Goal: Information Seeking & Learning: Find contact information

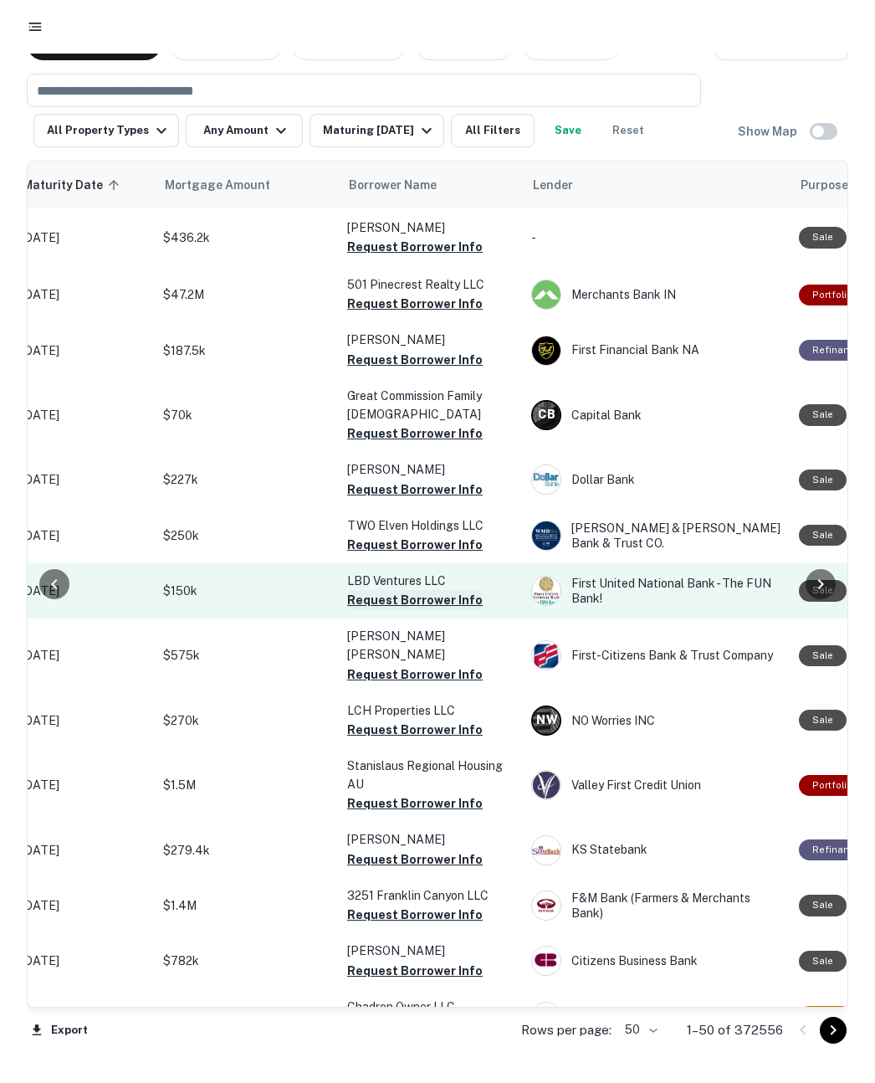
scroll to position [0, 259]
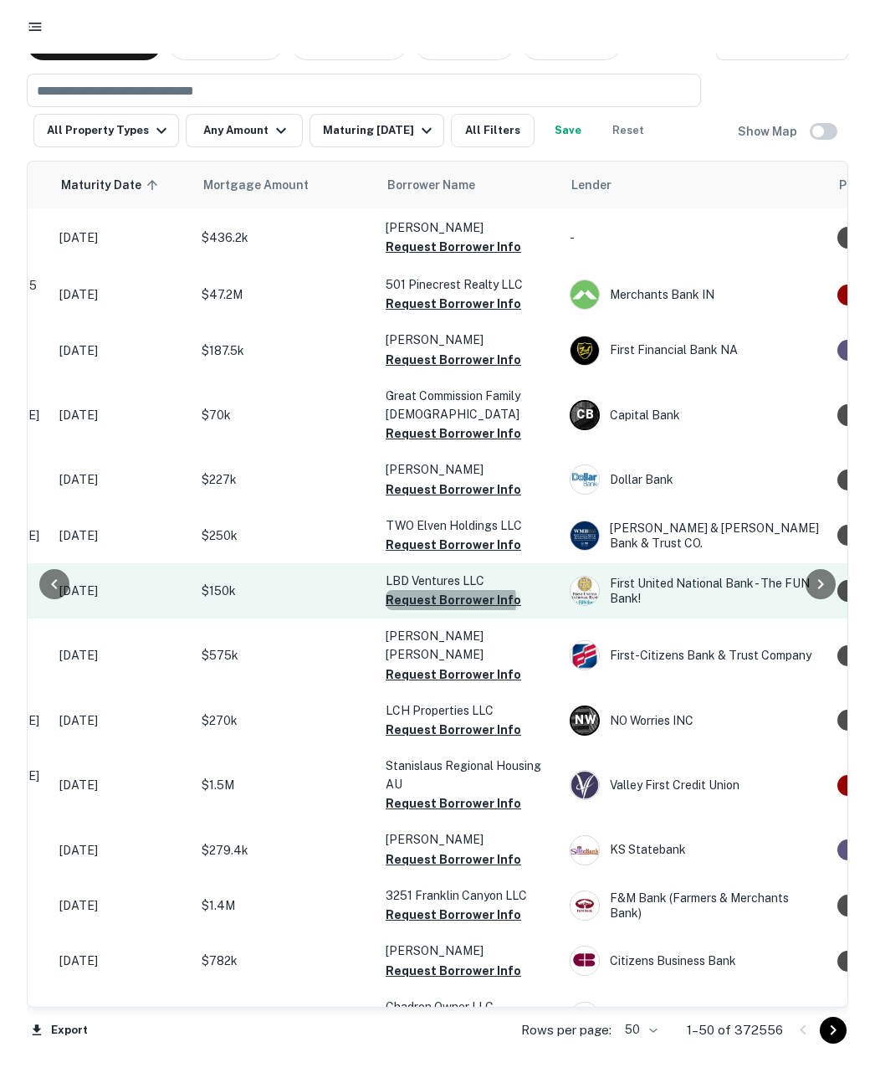
click at [450, 601] on button "Request Borrower Info" at bounding box center [454, 600] width 136 height 20
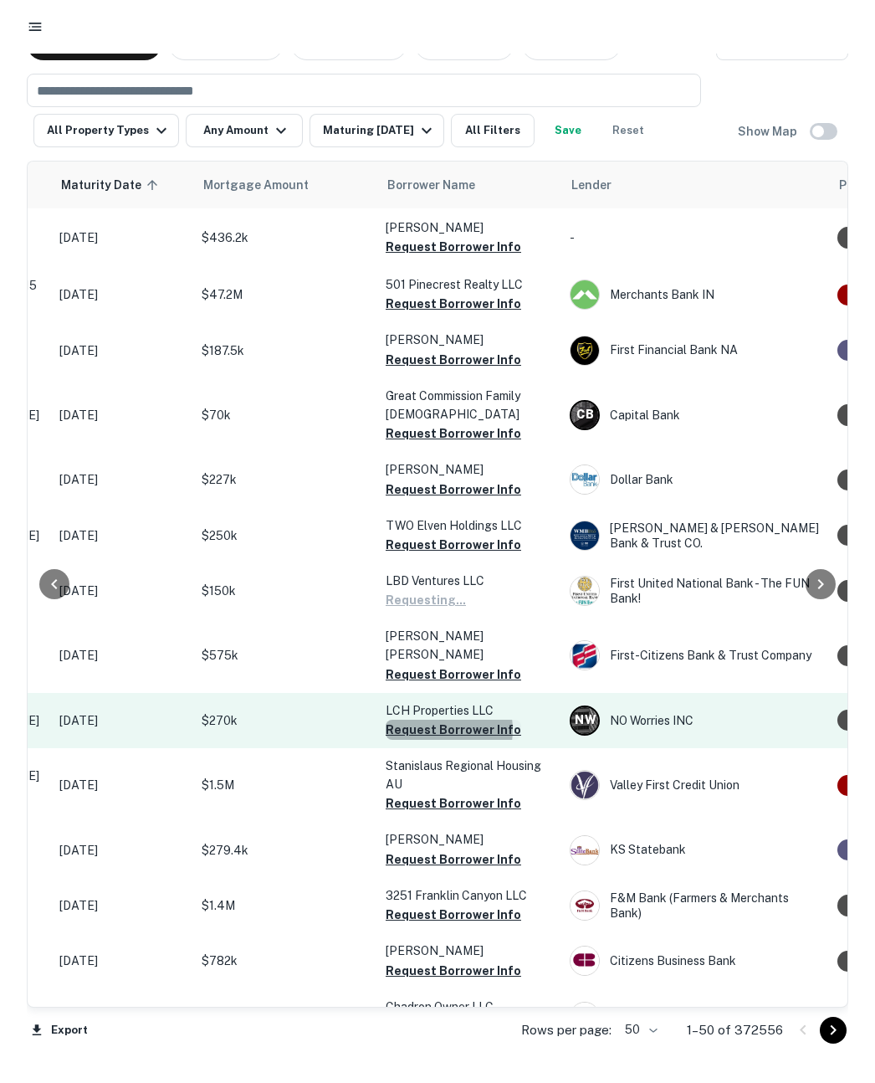
click at [439, 720] on button "Request Borrower Info" at bounding box center [454, 730] width 136 height 20
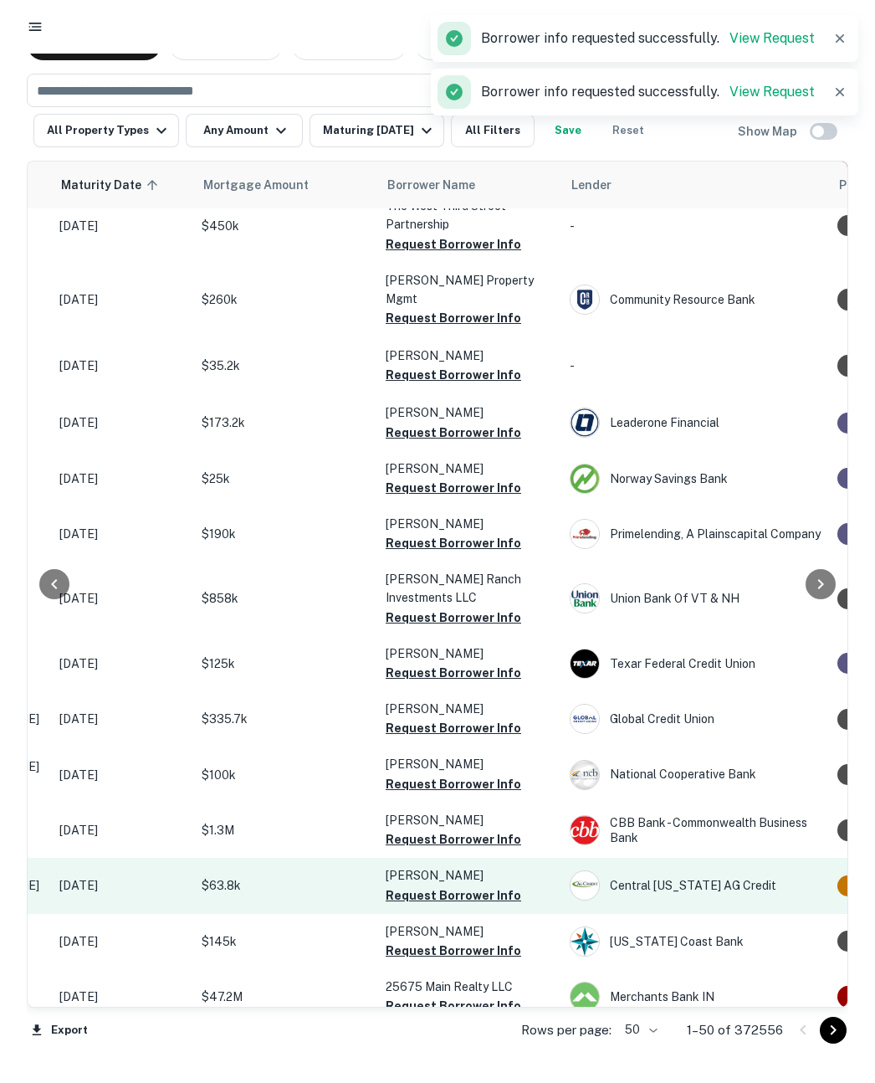
scroll to position [620, 259]
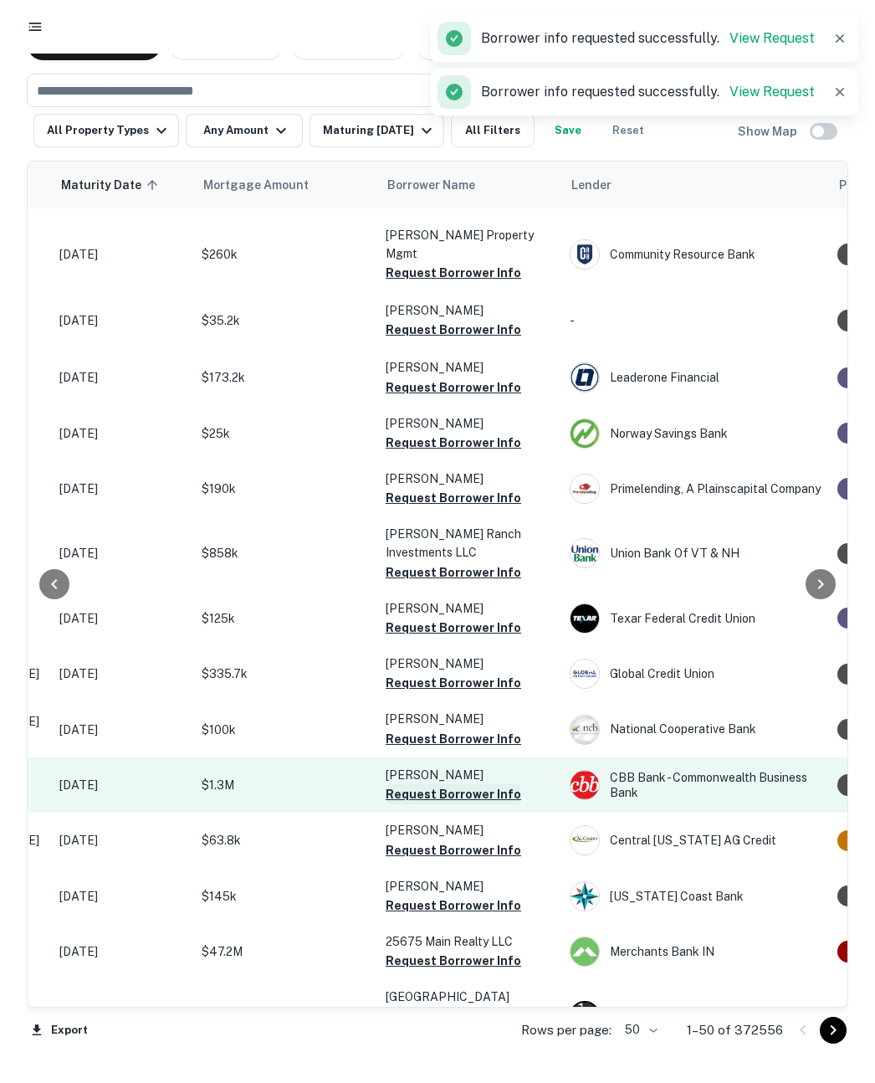
click at [463, 784] on button "Request Borrower Info" at bounding box center [454, 794] width 136 height 20
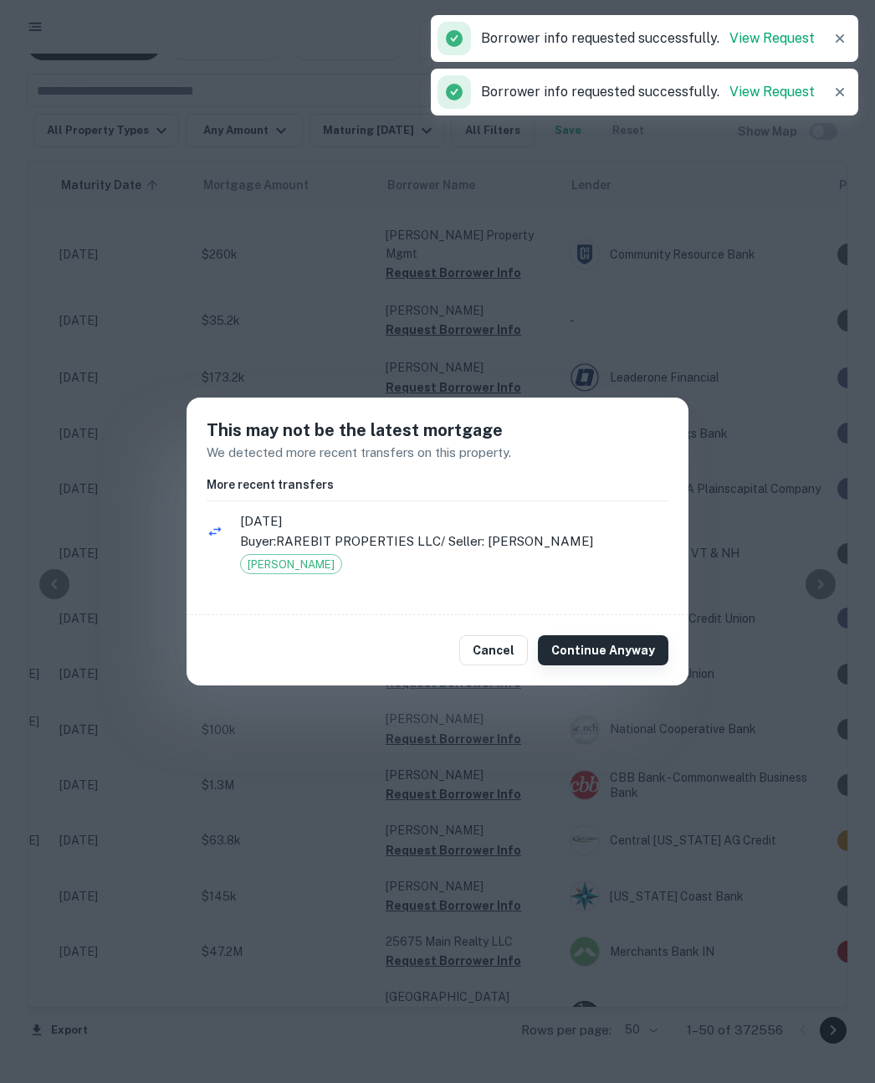
click at [577, 653] on button "Continue Anyway" at bounding box center [603, 650] width 131 height 30
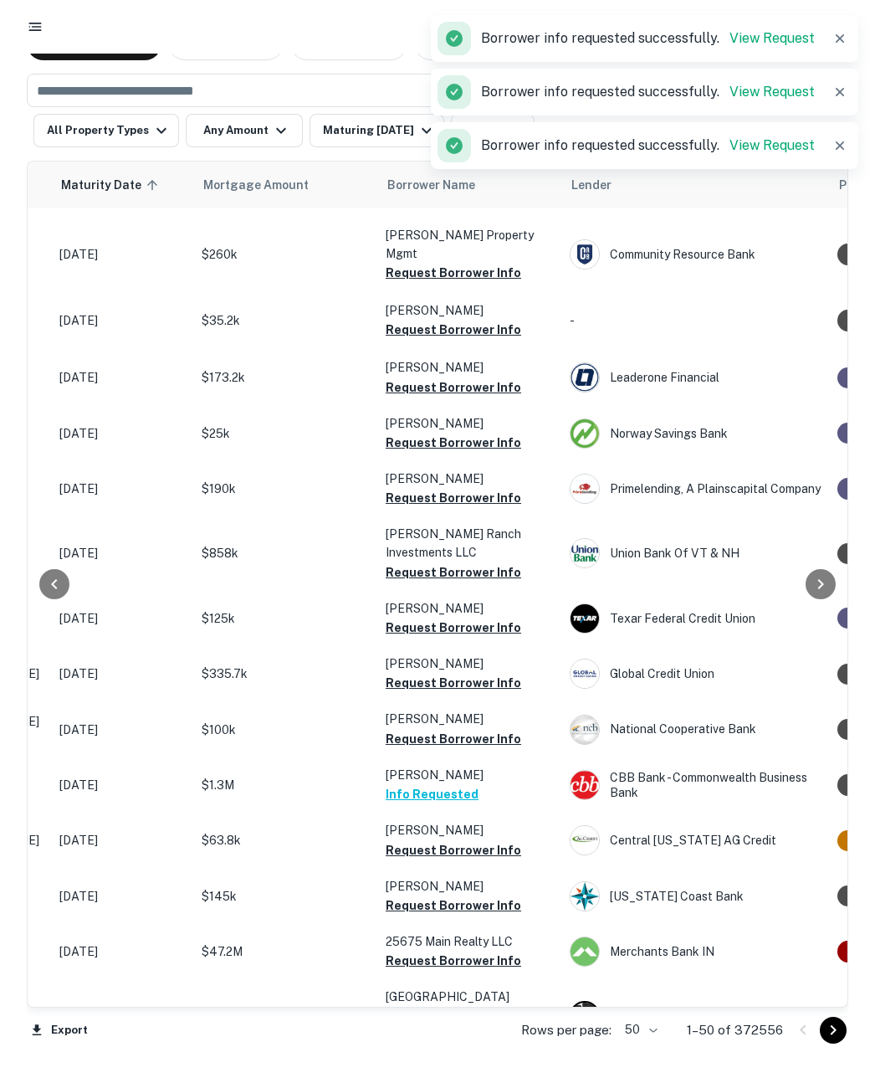
scroll to position [990, 259]
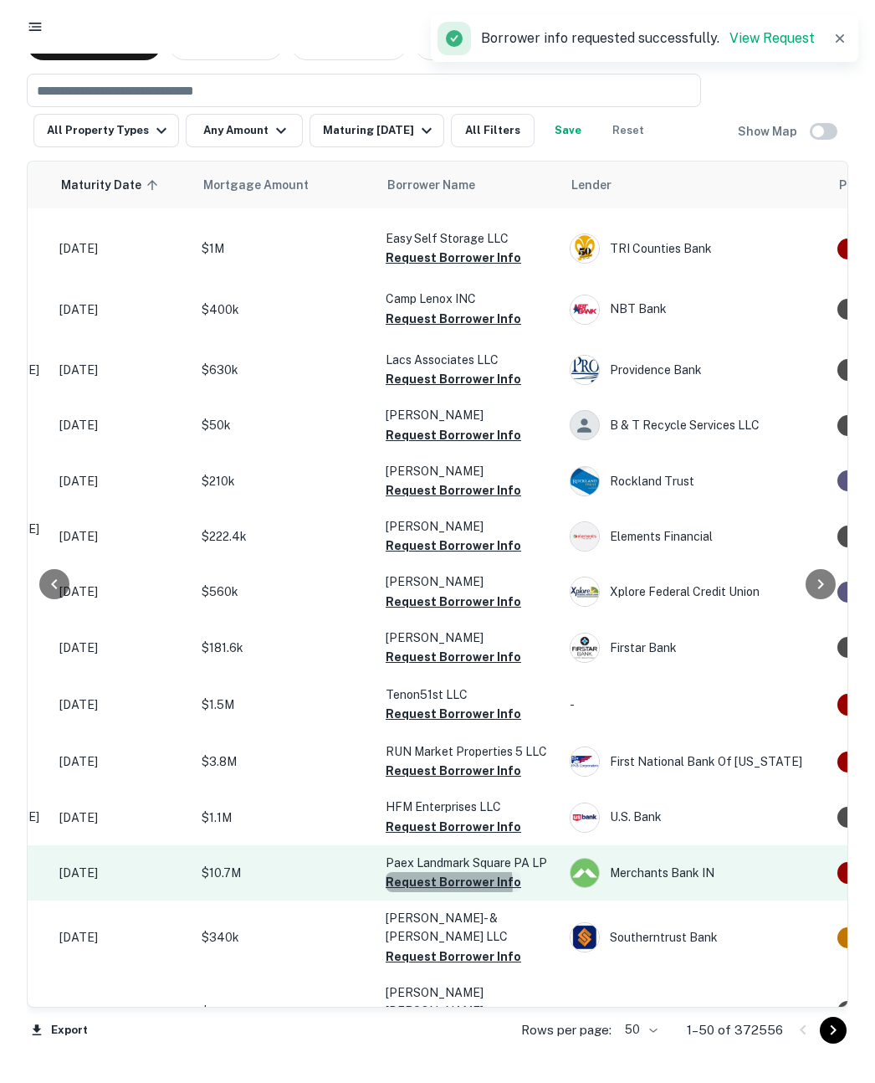
click at [439, 876] on button "Request Borrower Info" at bounding box center [454, 882] width 136 height 20
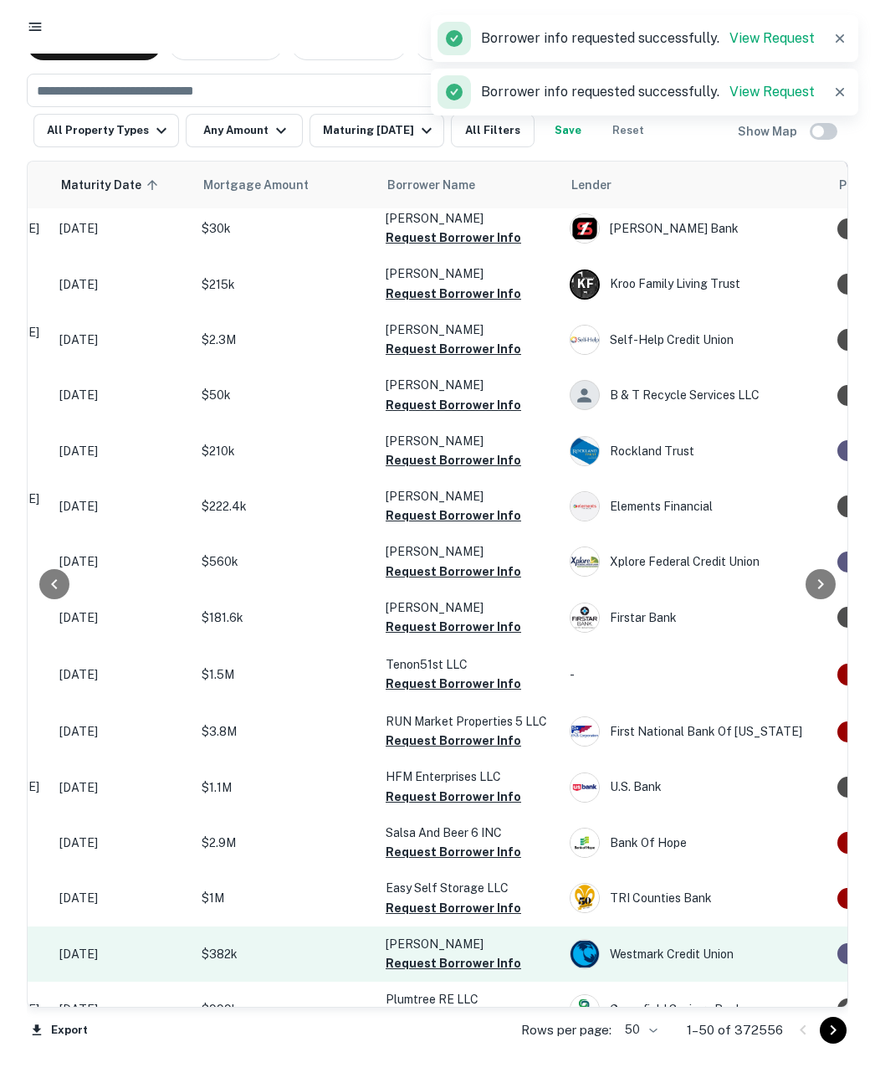
scroll to position [2076, 259]
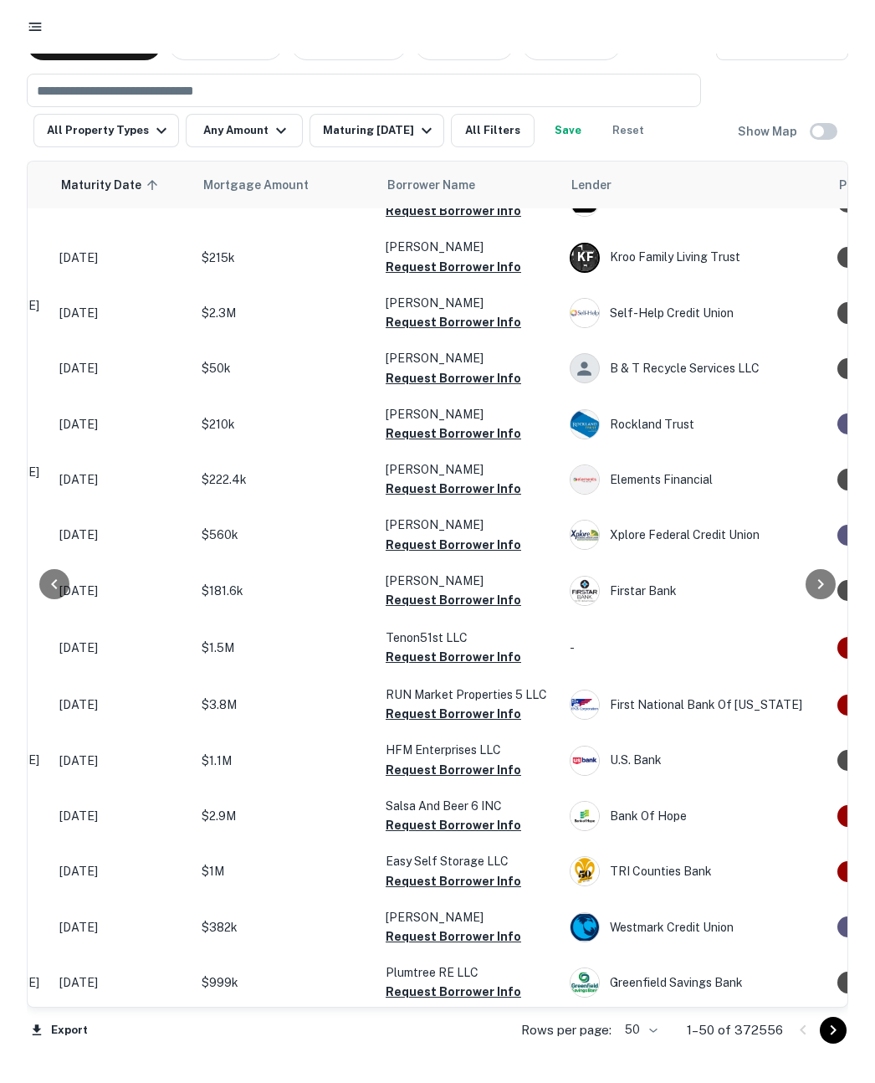
click at [448, 1056] on button "Request Borrower Info" at bounding box center [454, 1066] width 136 height 20
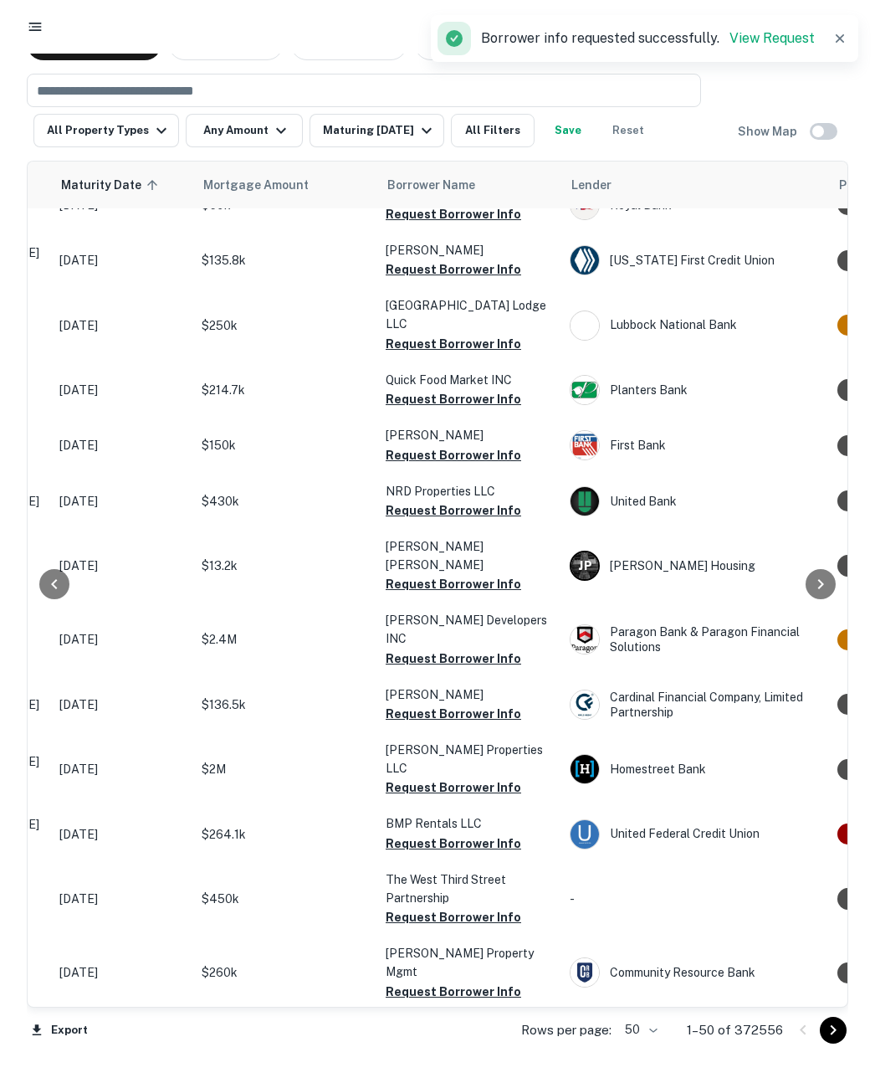
click at [829, 1031] on icon "Go to next page" at bounding box center [834, 1030] width 20 height 20
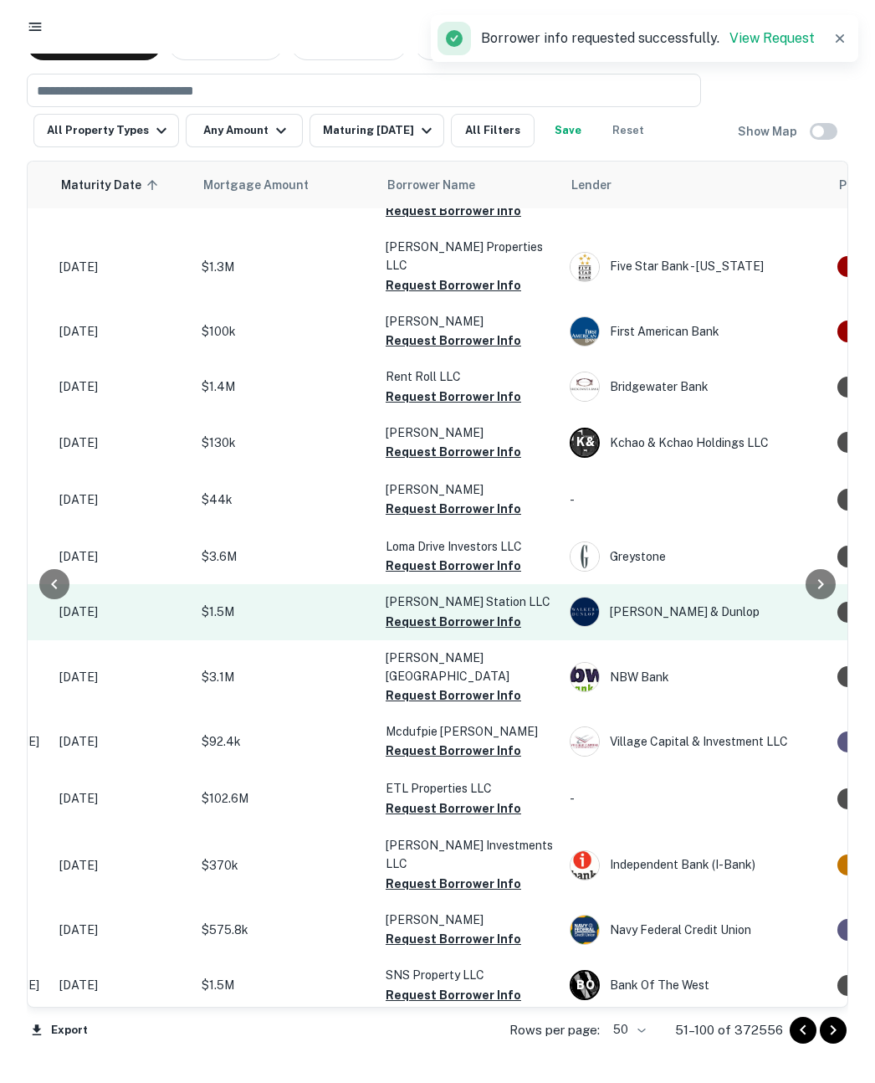
scroll to position [2072, 259]
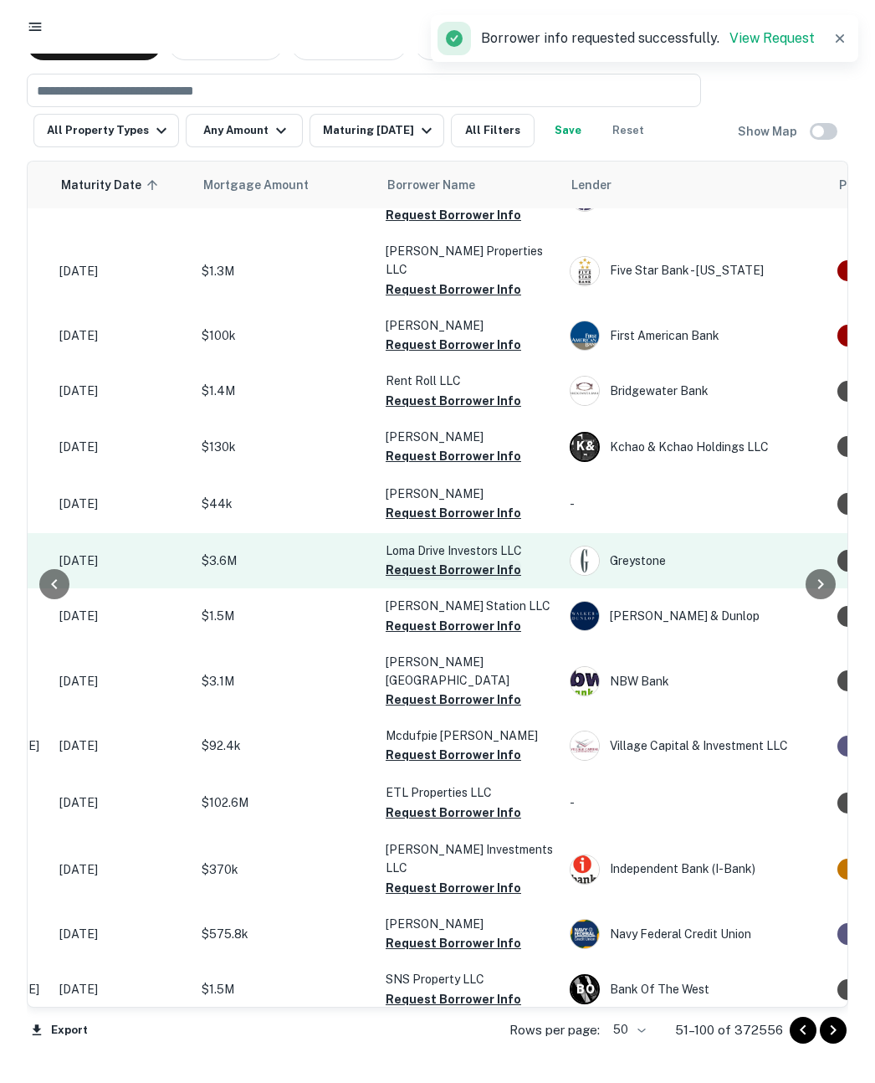
click at [424, 560] on button "Request Borrower Info" at bounding box center [454, 570] width 136 height 20
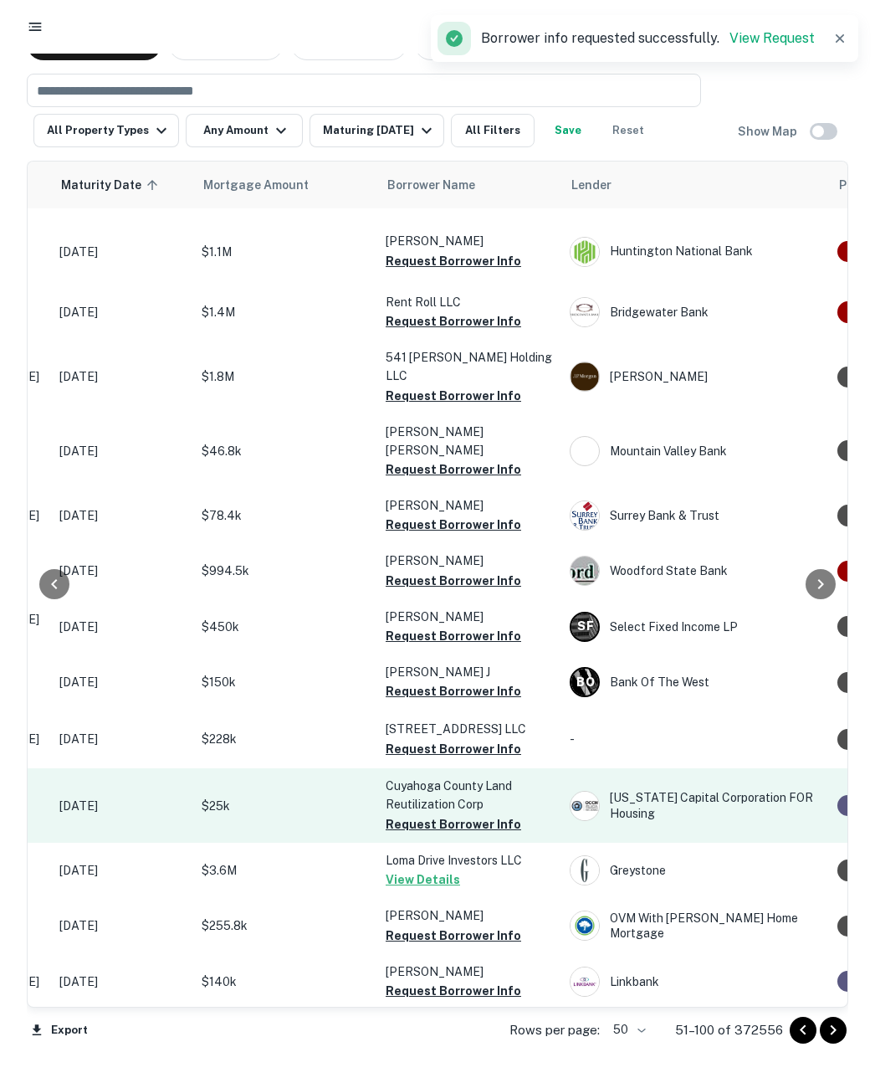
scroll to position [2059, 259]
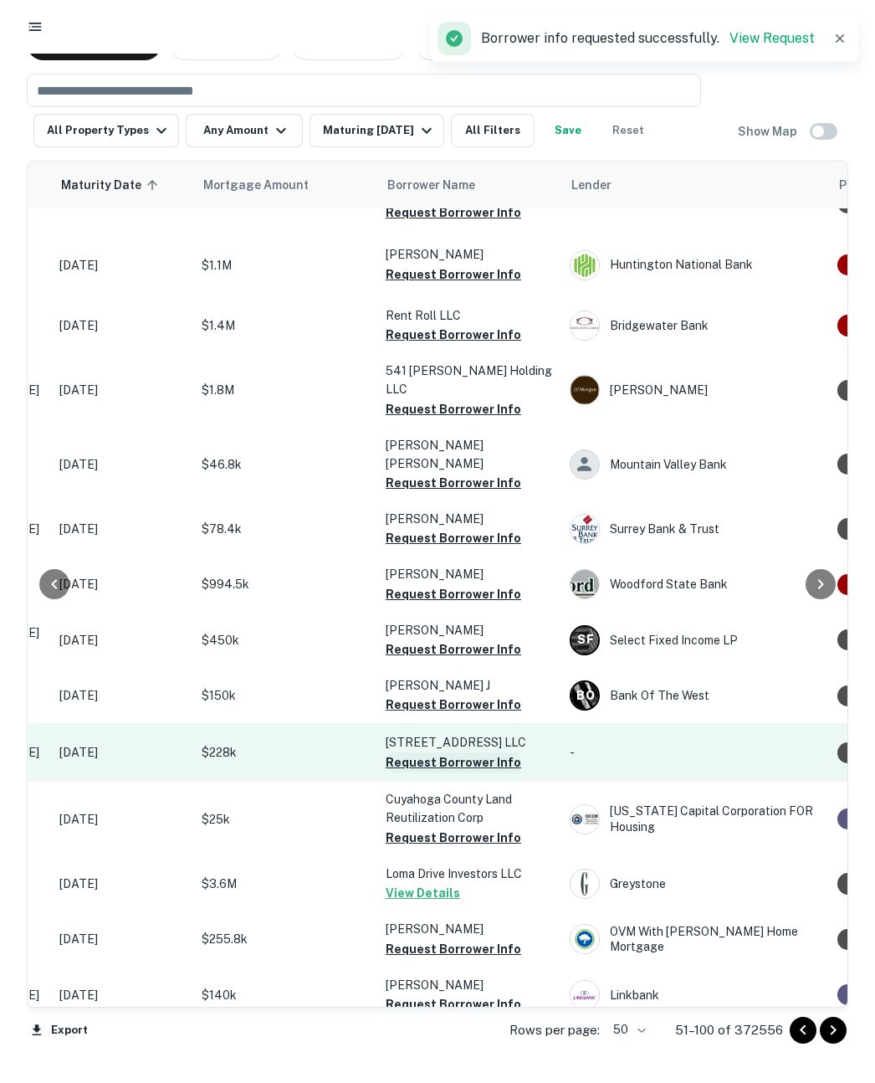
click at [447, 752] on button "Request Borrower Info" at bounding box center [454, 762] width 136 height 20
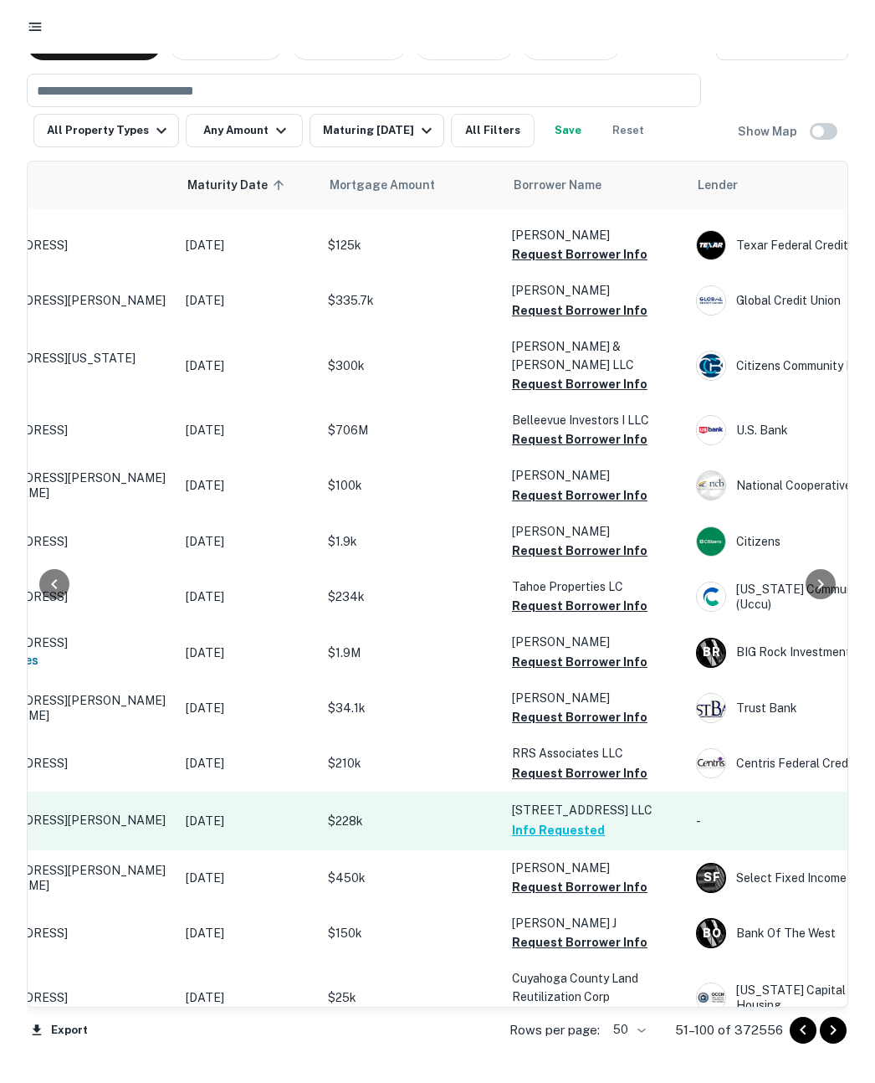
scroll to position [2054, 133]
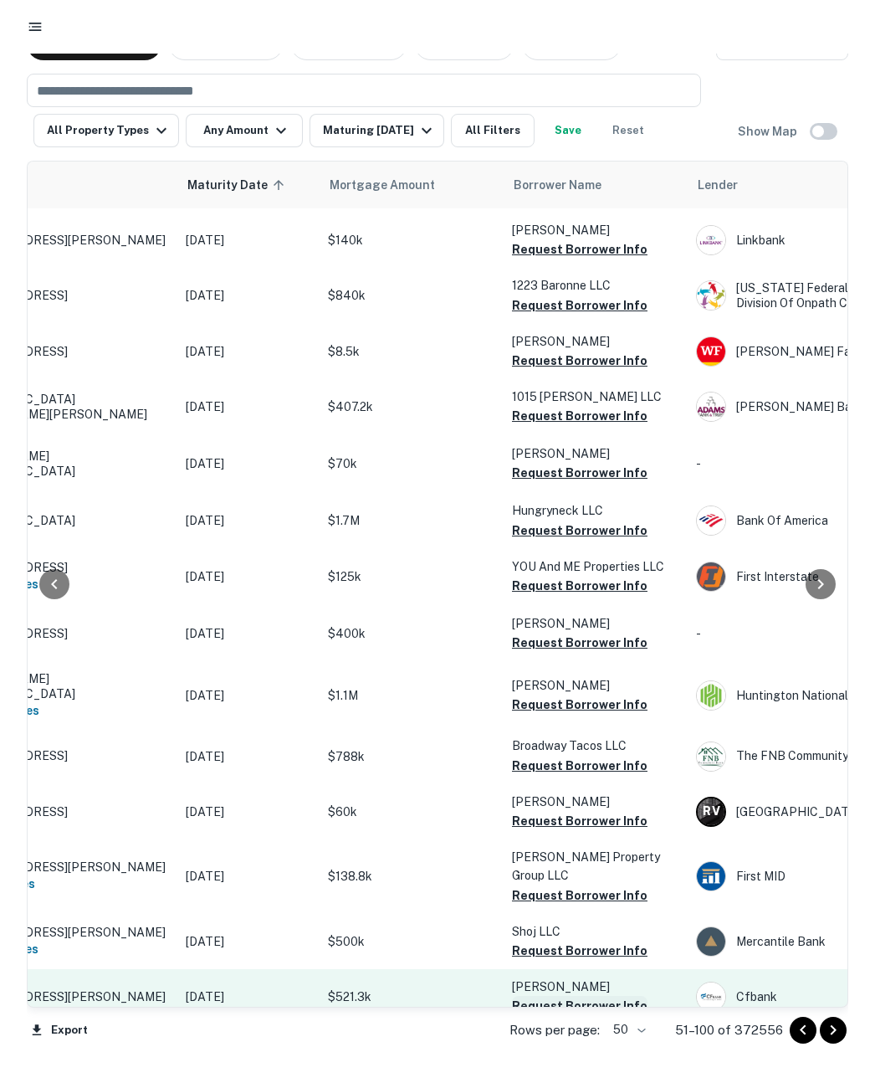
click at [603, 996] on button "Request Borrower Info" at bounding box center [580, 1006] width 136 height 20
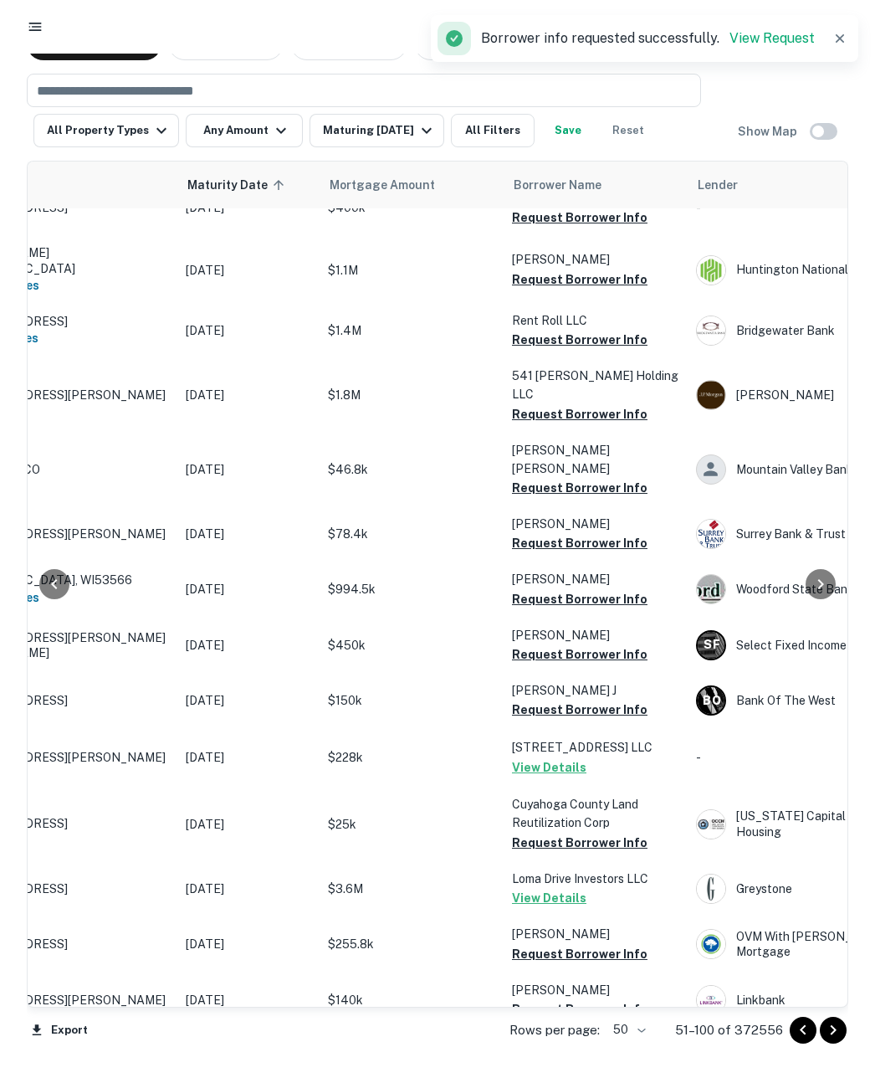
click at [844, 1032] on button "Go to next page" at bounding box center [833, 1030] width 27 height 27
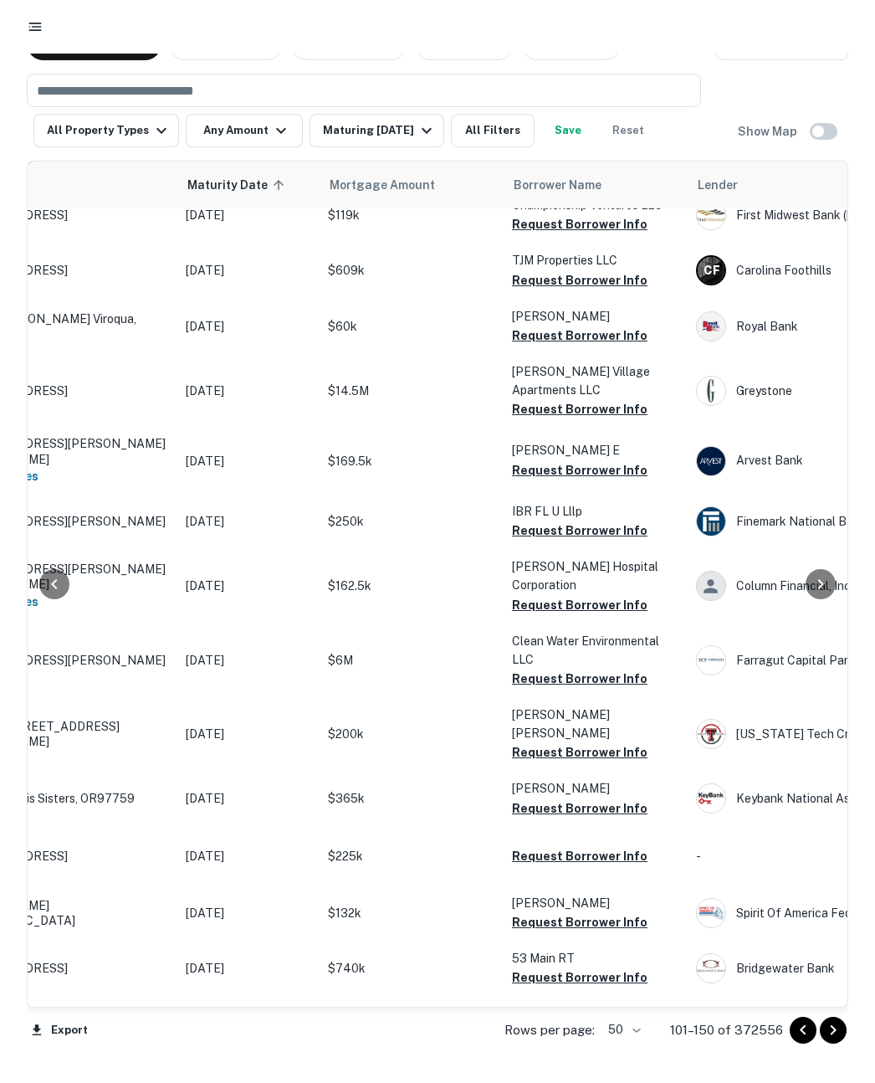
scroll to position [2105, 133]
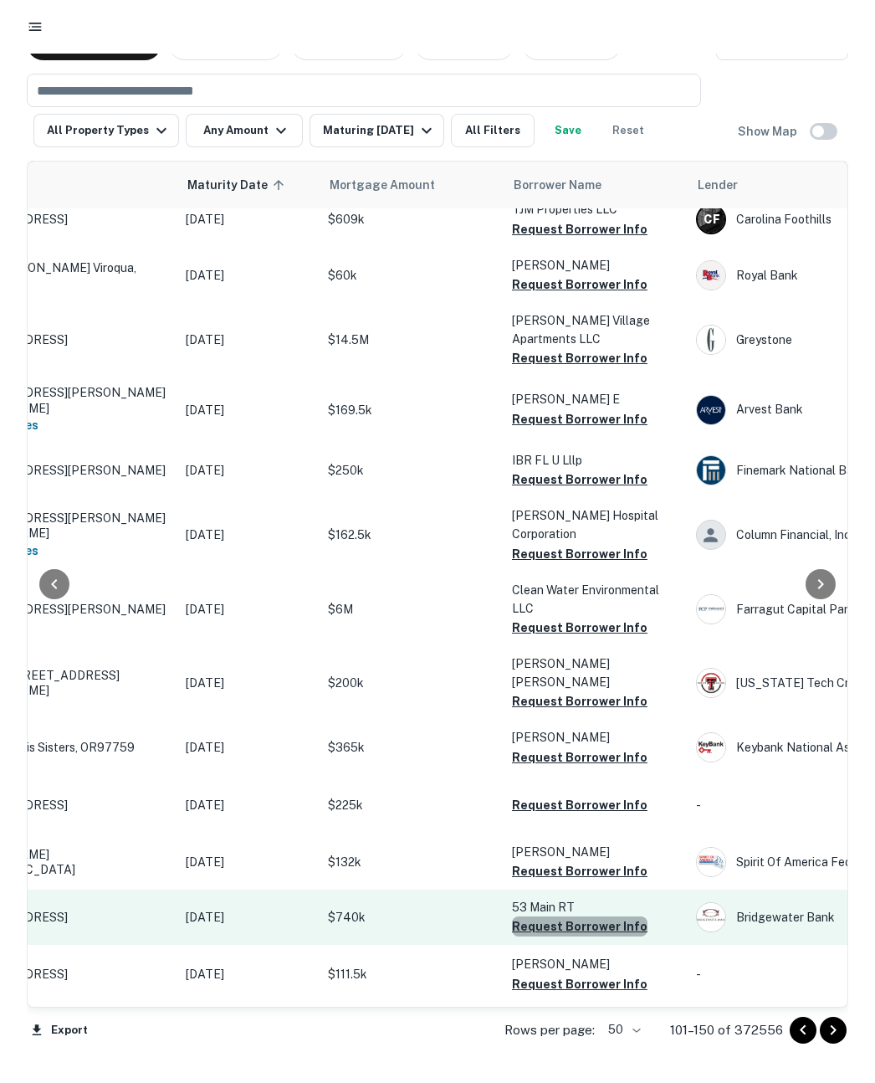
click at [586, 916] on button "Request Borrower Info" at bounding box center [580, 926] width 136 height 20
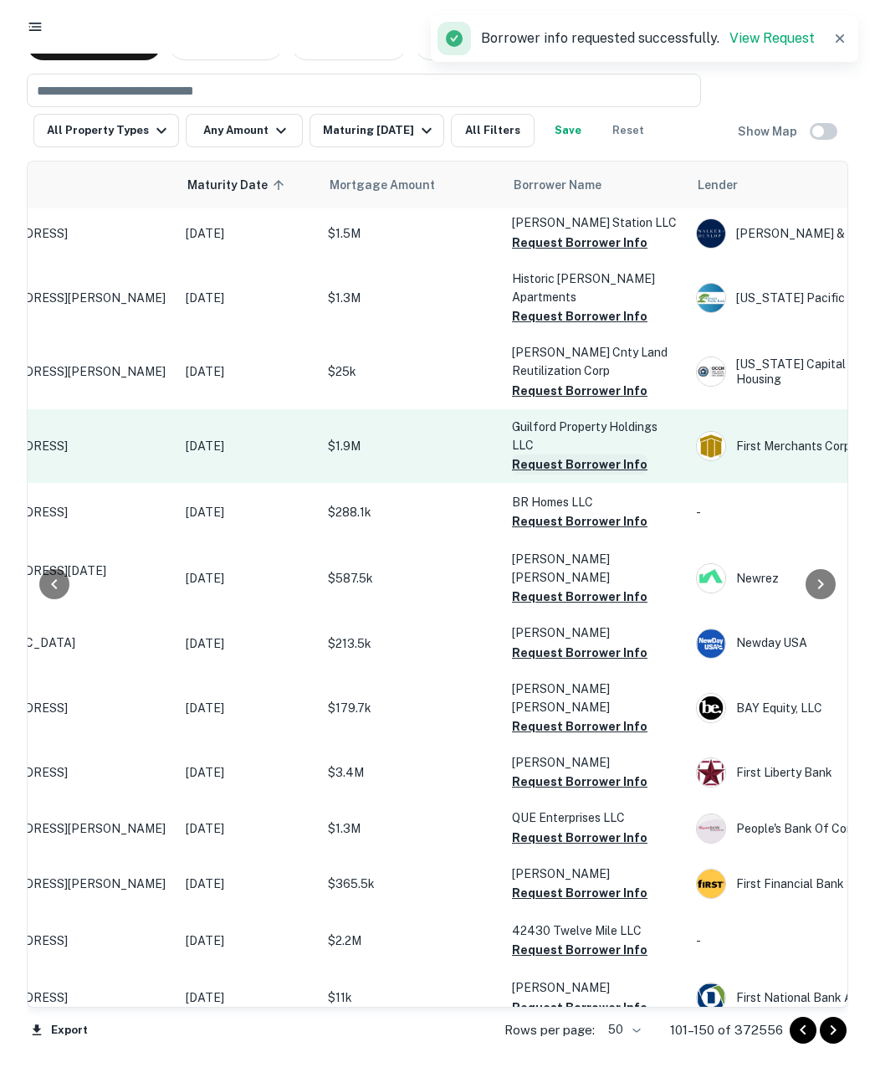
click at [586, 454] on button "Request Borrower Info" at bounding box center [580, 464] width 136 height 20
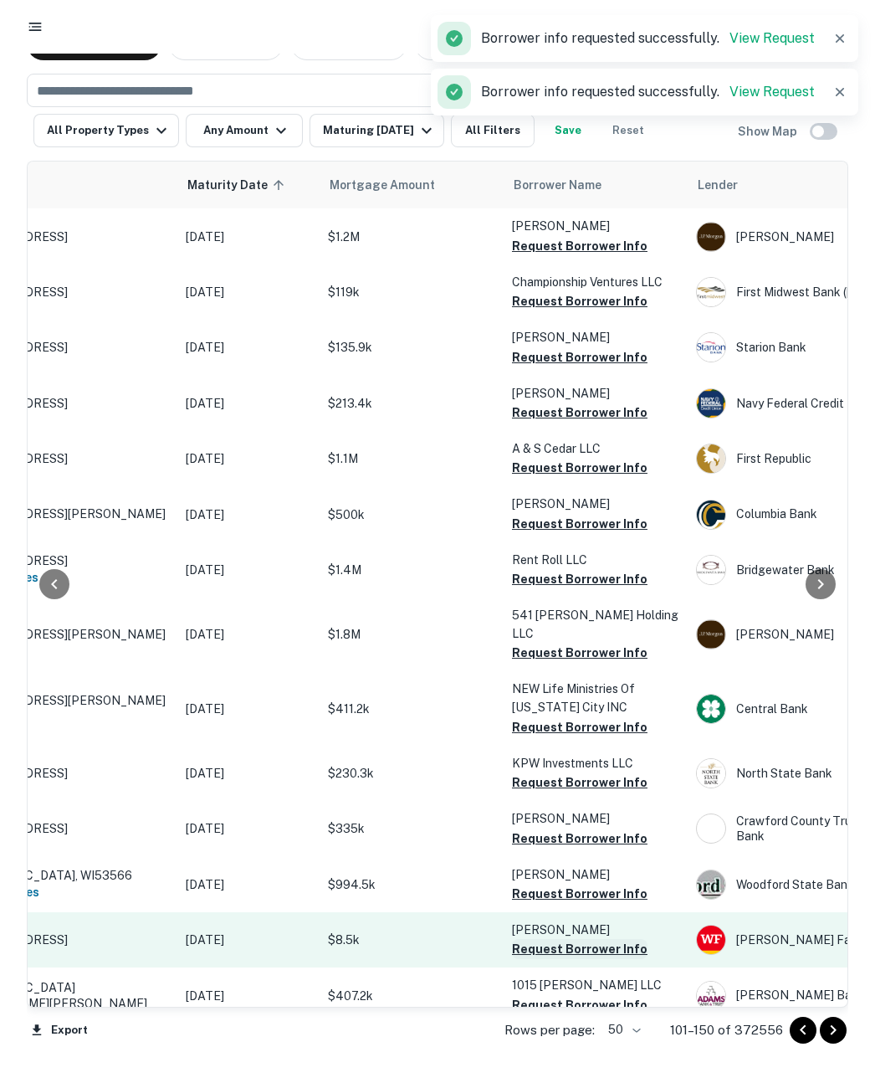
scroll to position [2068, 133]
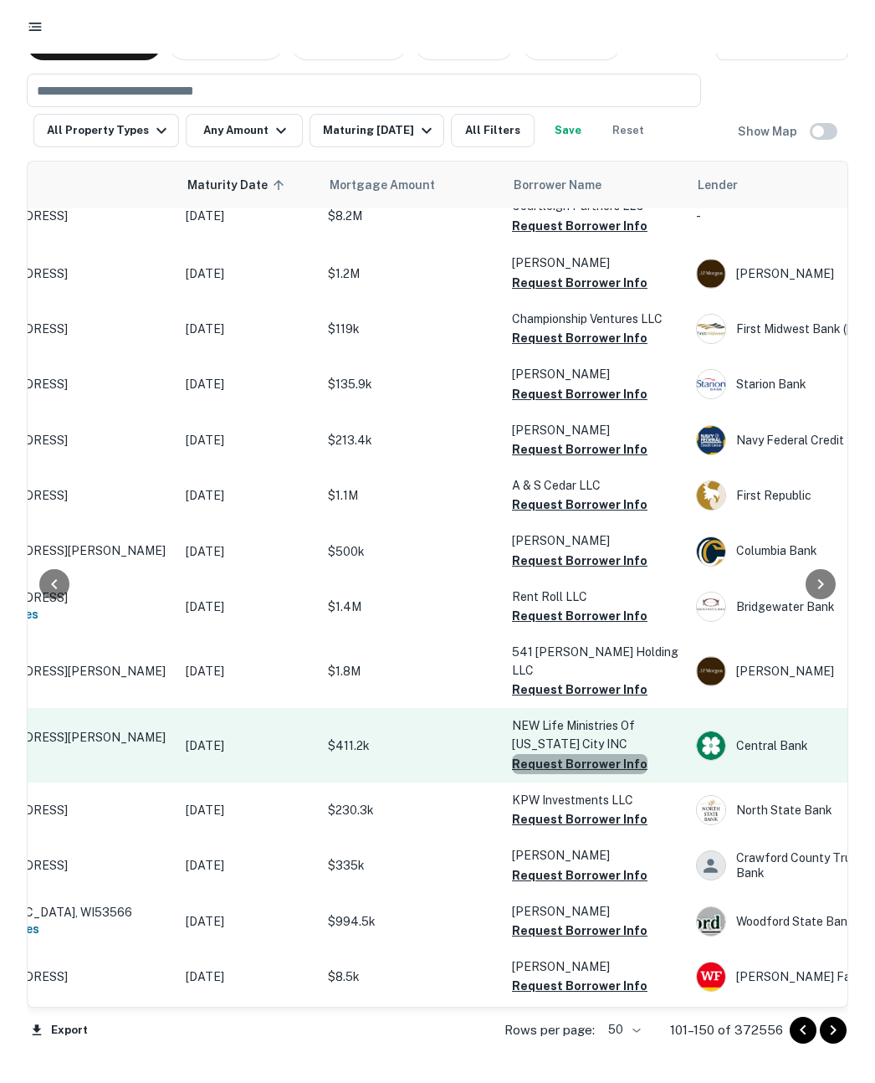
click at [588, 754] on button "Request Borrower Info" at bounding box center [580, 764] width 136 height 20
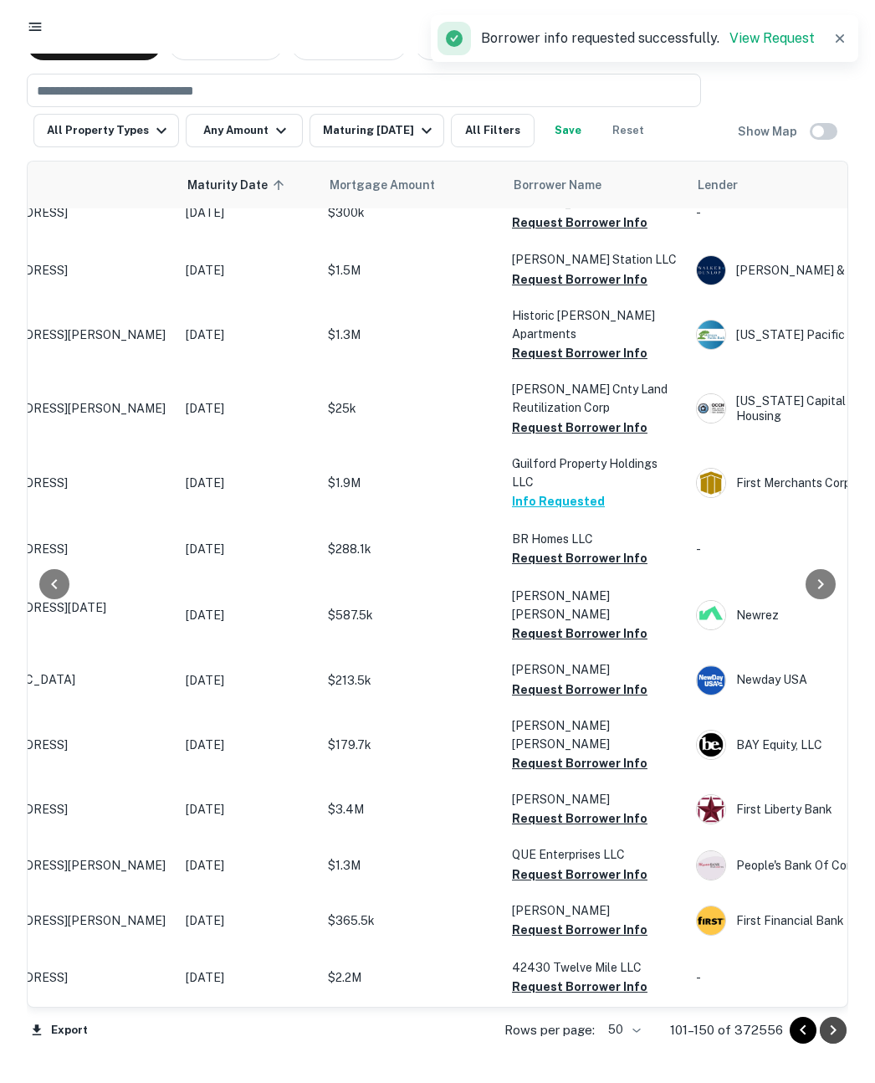
click at [829, 1029] on icon "Go to next page" at bounding box center [834, 1030] width 20 height 20
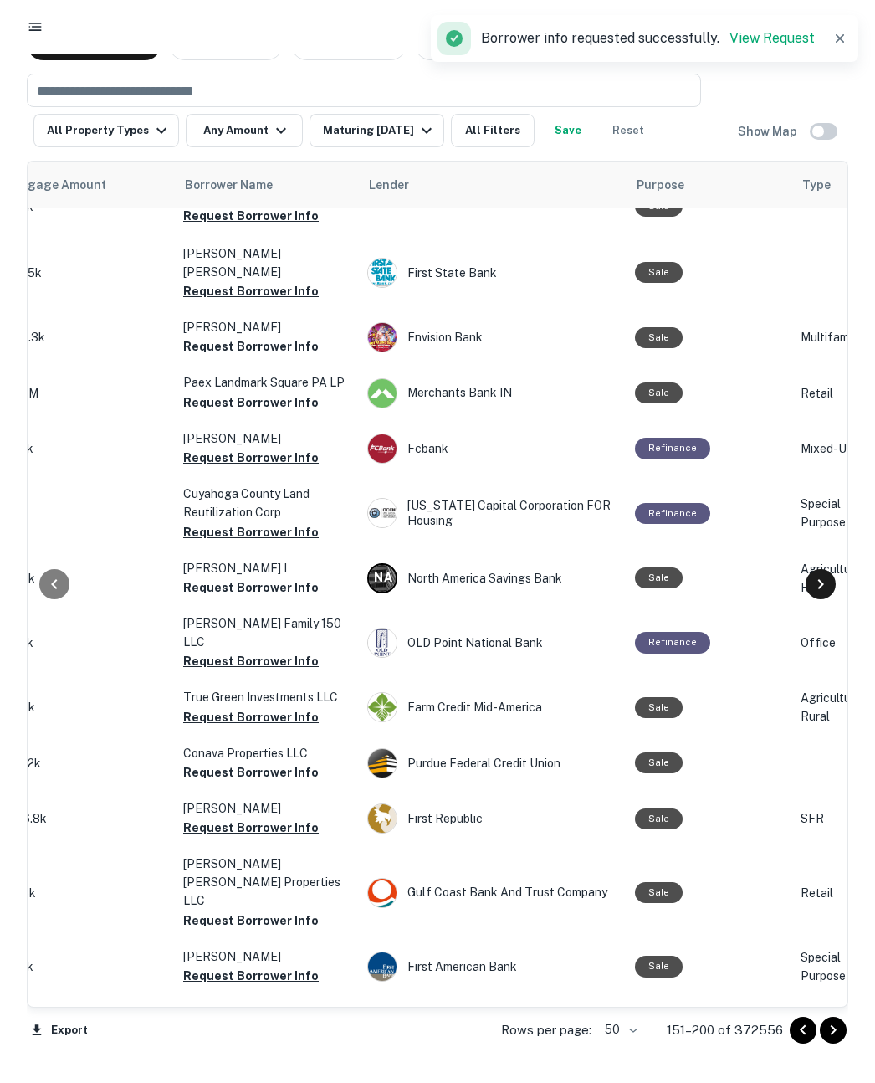
scroll to position [2068, 63]
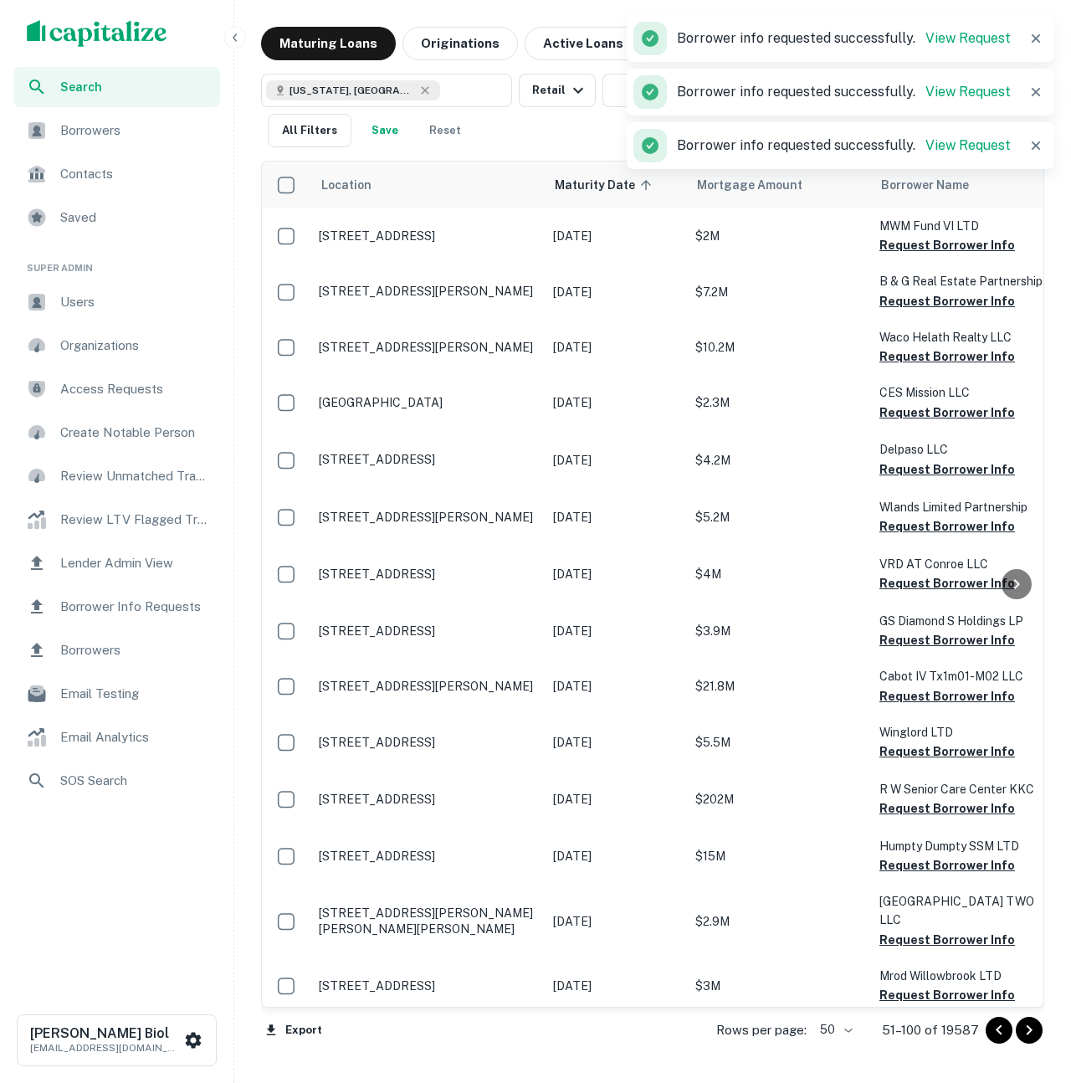
scroll to position [2157, 0]
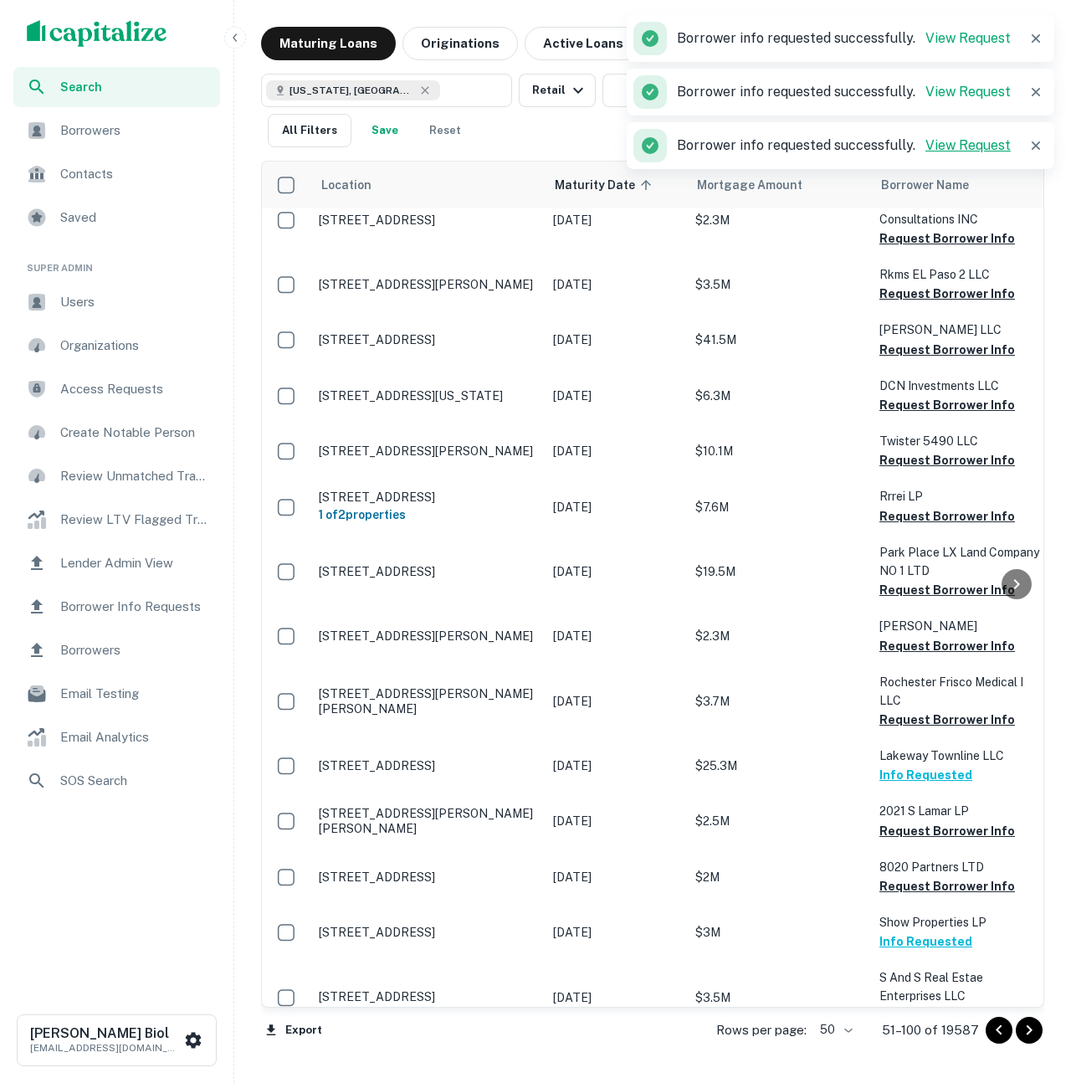
click at [970, 147] on link "View Request" at bounding box center [968, 145] width 85 height 16
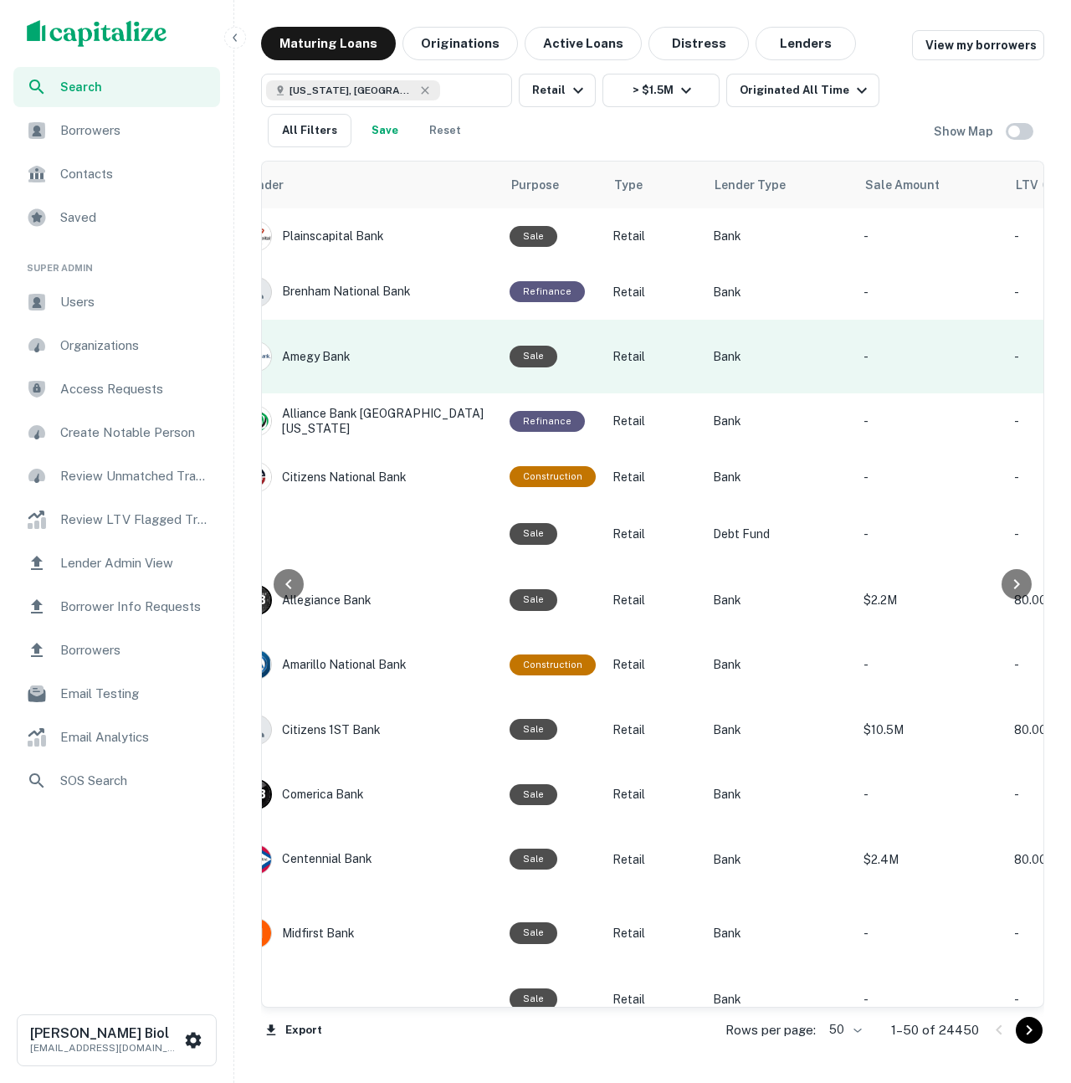
scroll to position [0, 861]
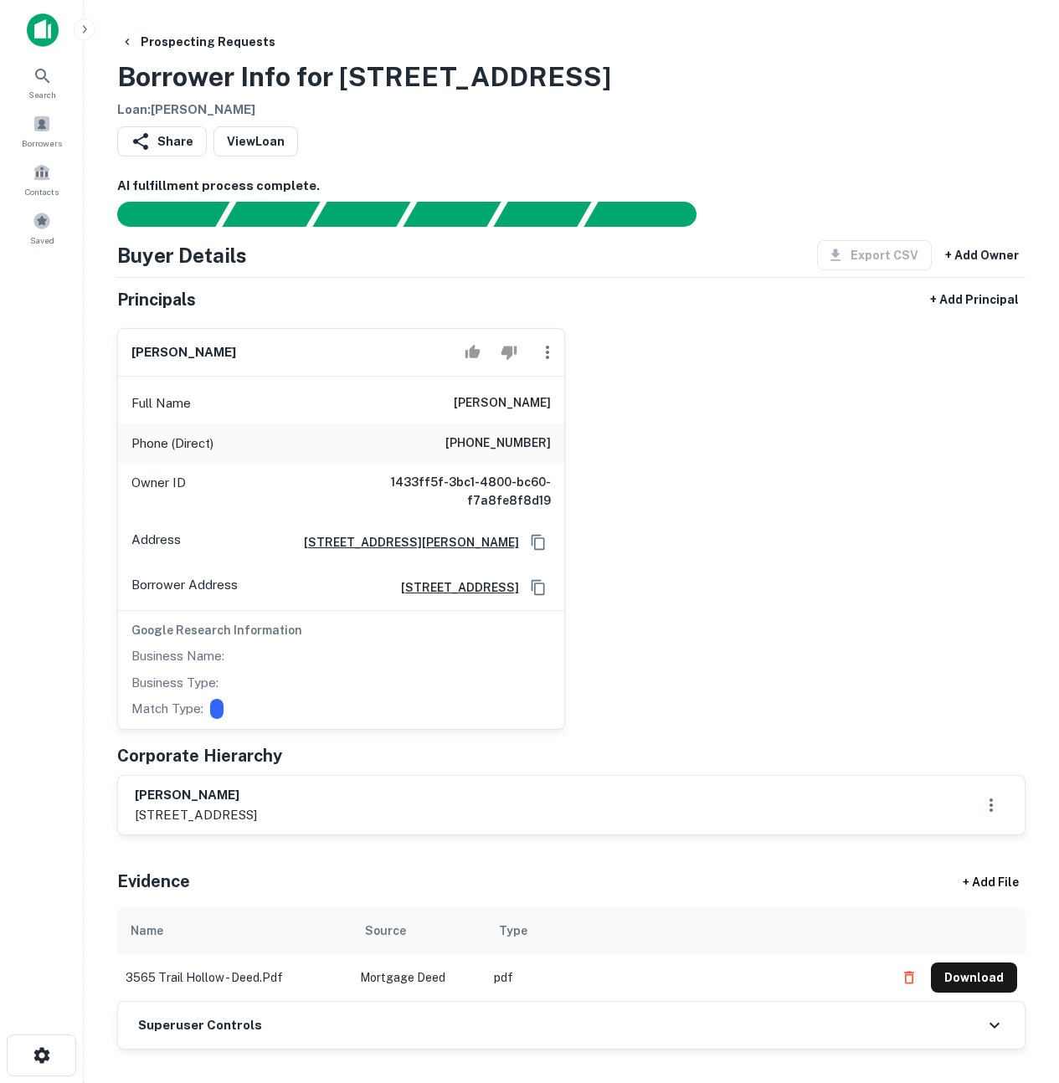
click at [767, 453] on div "uriel mojica Full Name uriel mojica Phone (Direct) (863) 924-8016 Owner ID 1433…" at bounding box center [564, 522] width 921 height 415
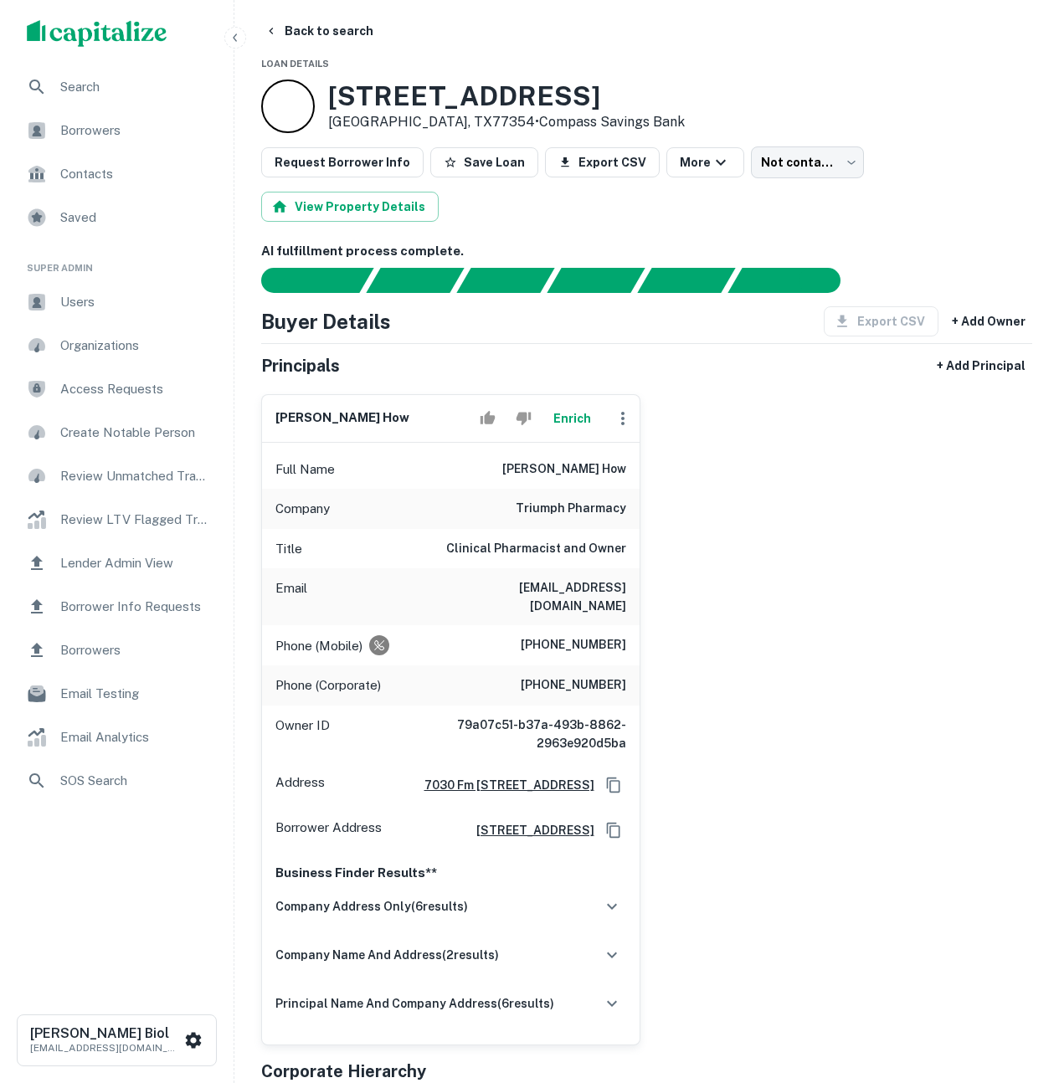
scroll to position [33, 0]
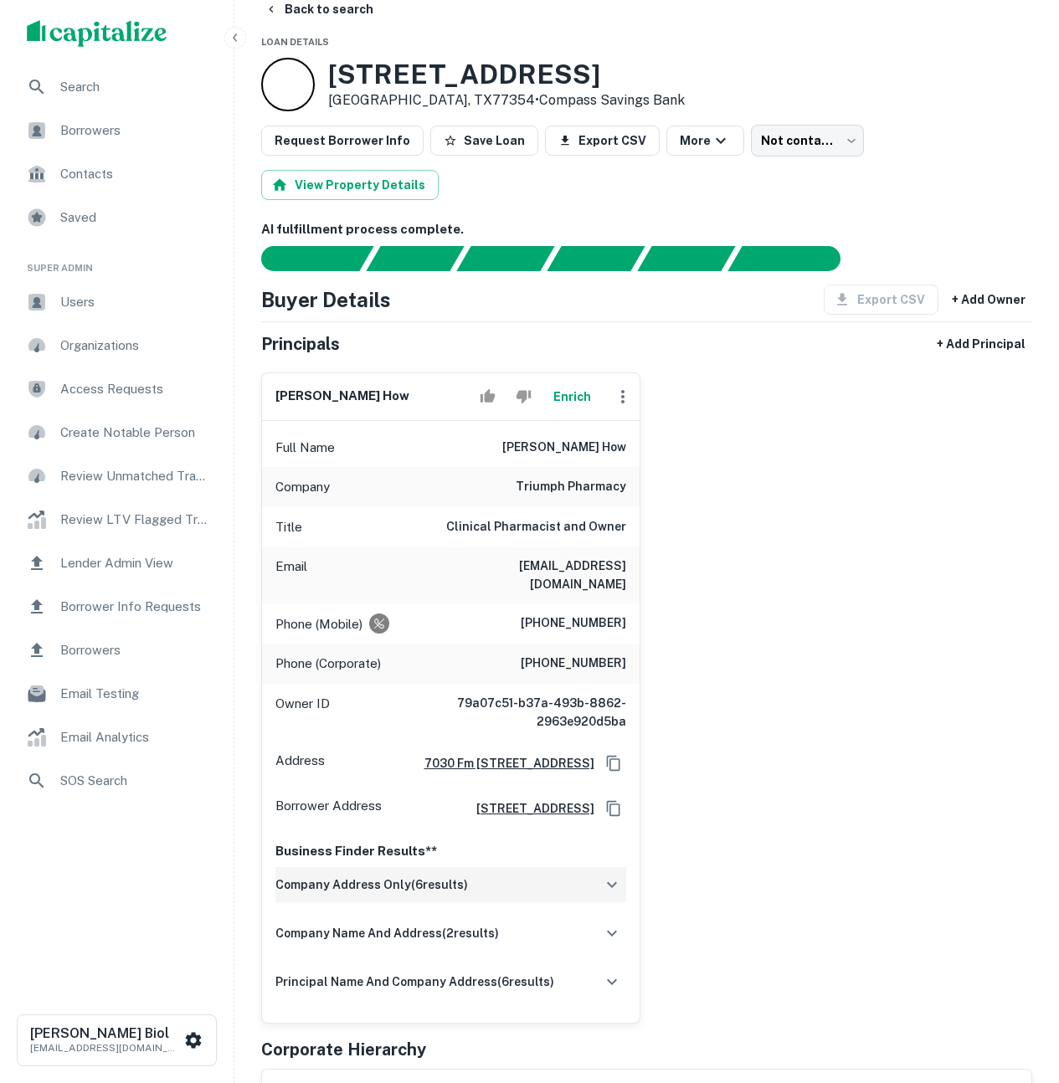
click at [591, 886] on div "company address only ( 6 results)" at bounding box center [450, 884] width 351 height 35
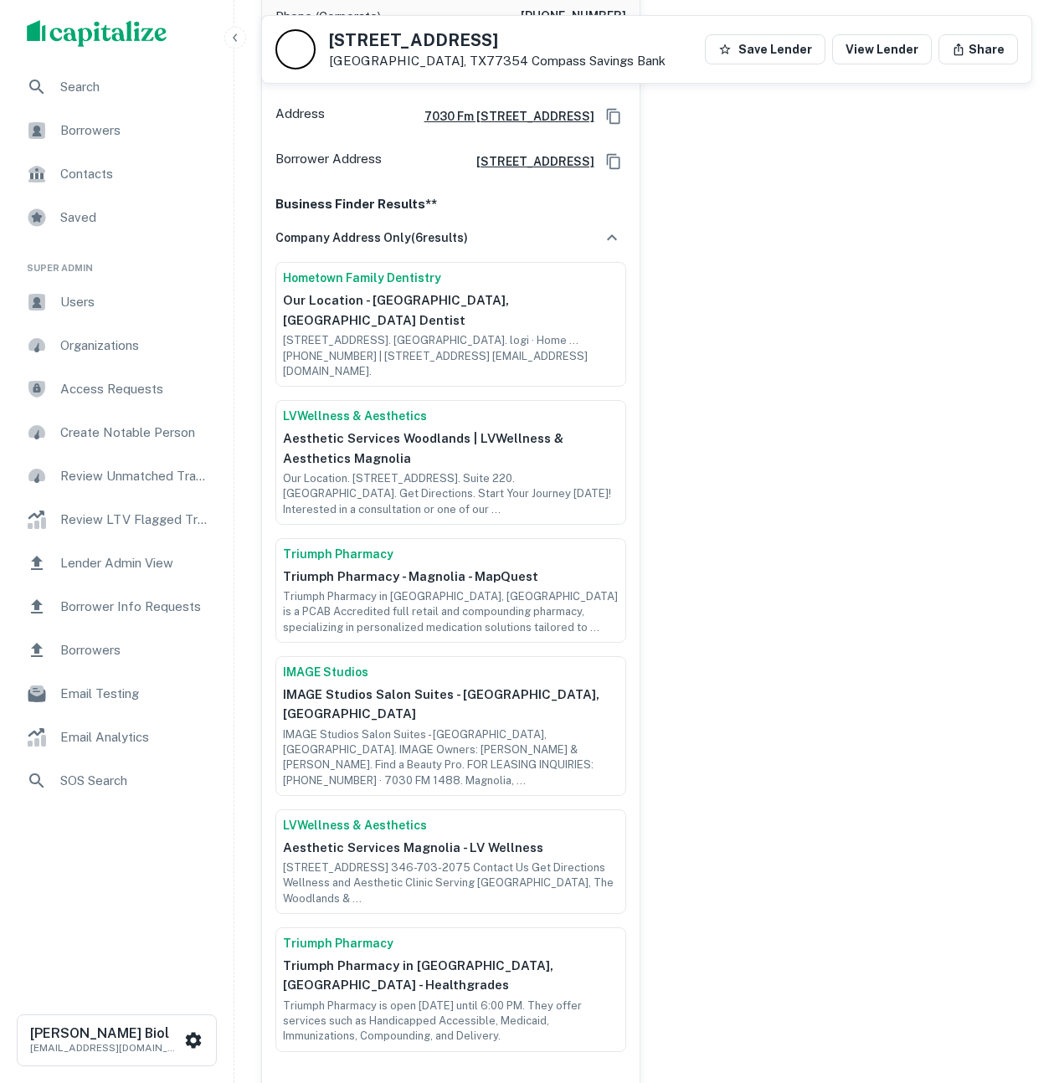
scroll to position [708, 0]
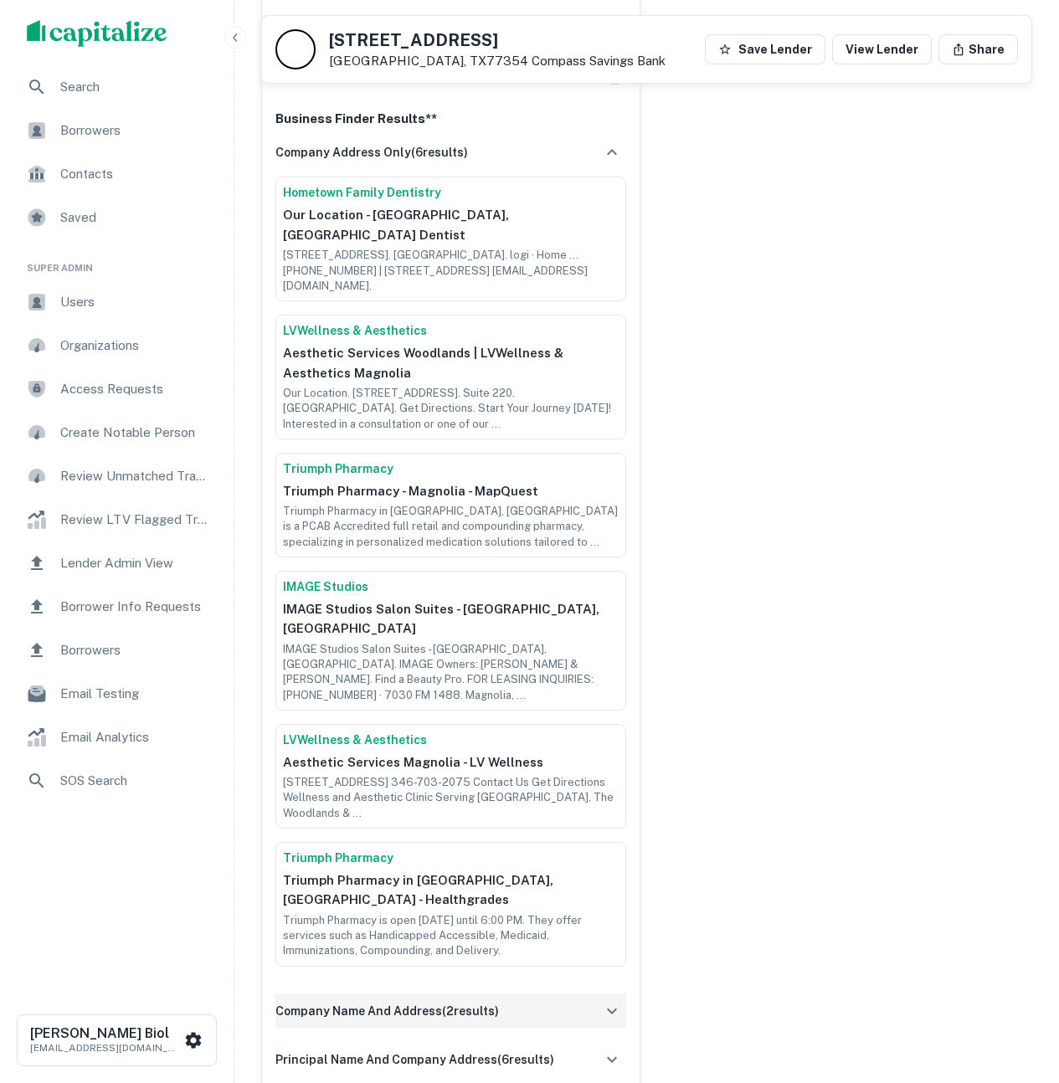
click at [558, 993] on div "company name and address ( 2 results)" at bounding box center [450, 1010] width 351 height 35
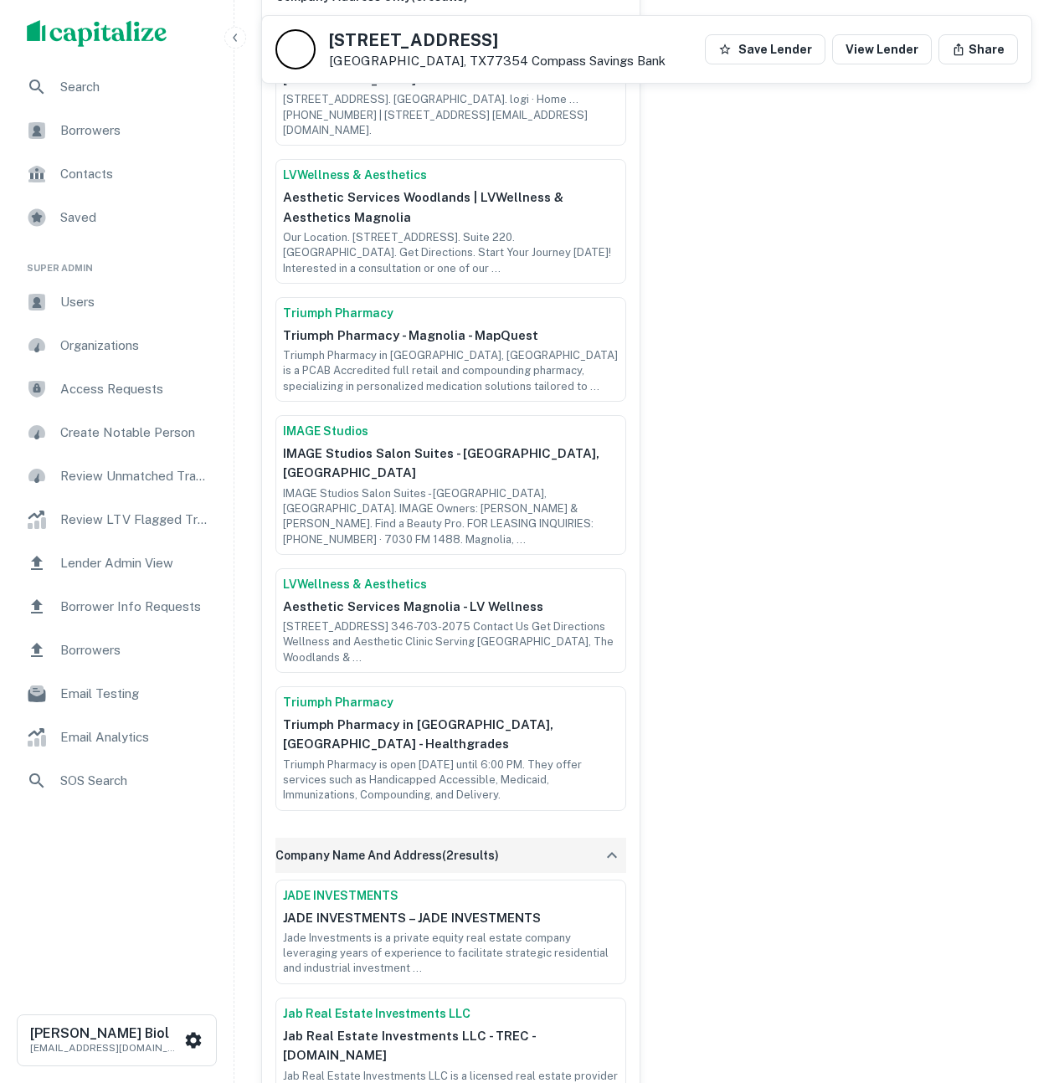
click at [603, 845] on icon "button" at bounding box center [612, 855] width 20 height 20
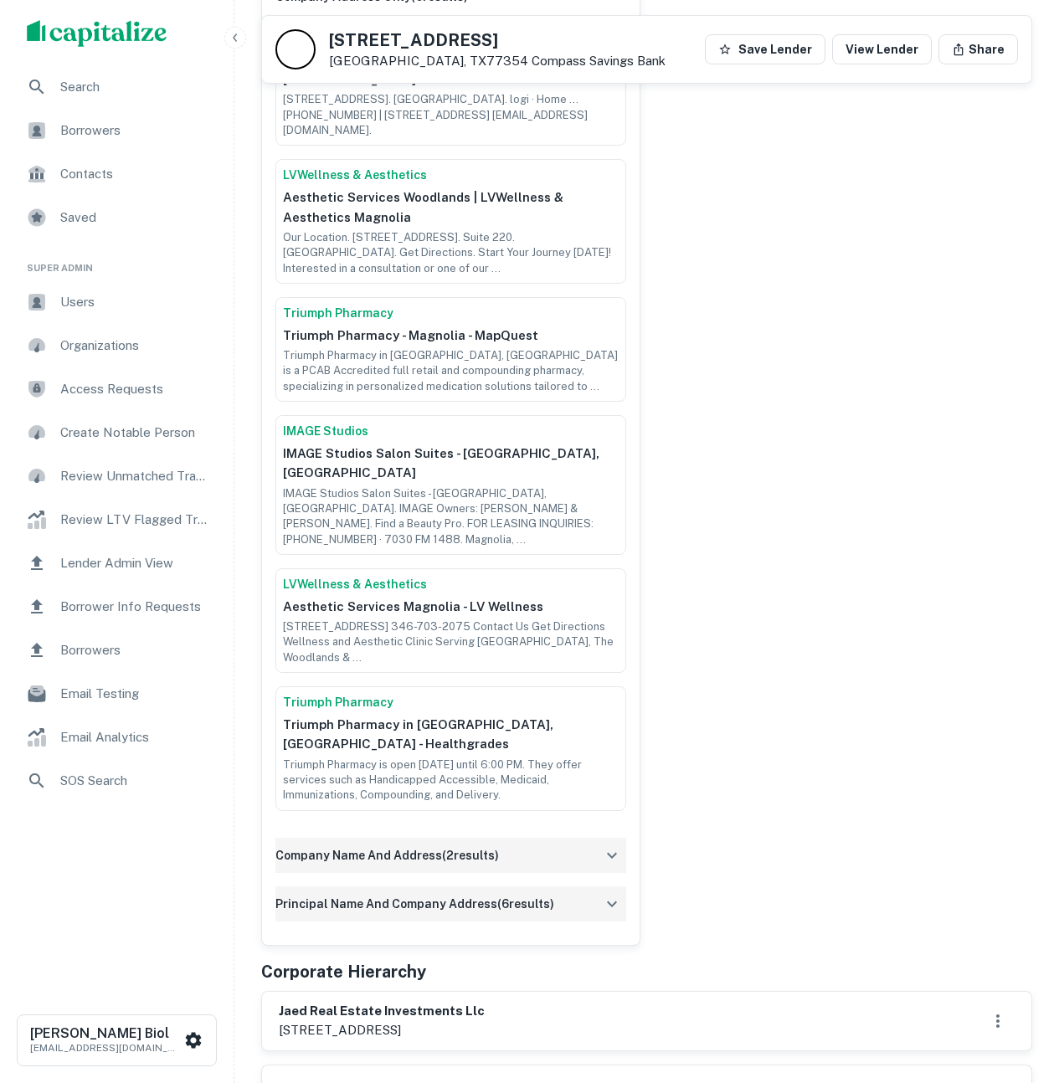
click at [578, 886] on div "principal name and company address ( 6 results)" at bounding box center [450, 903] width 351 height 35
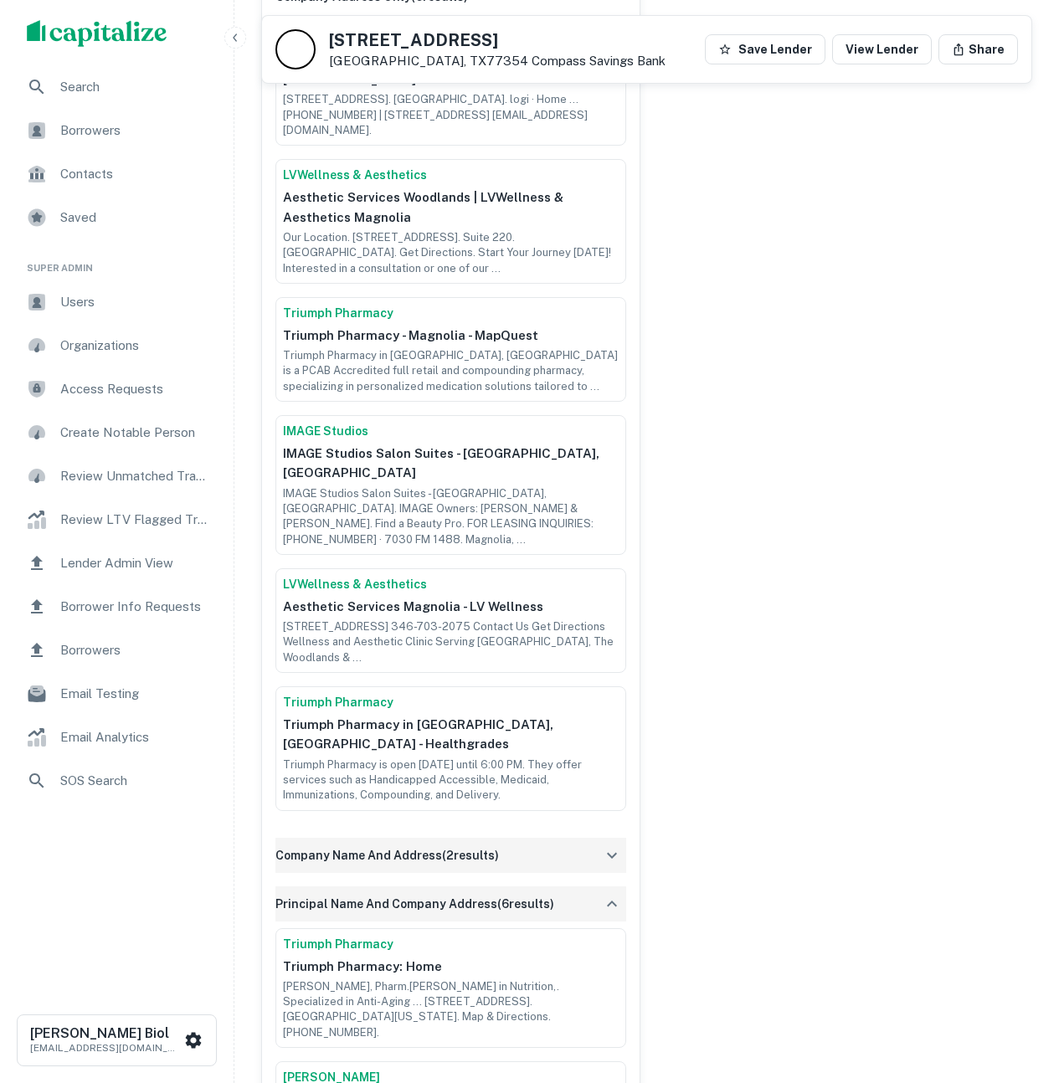
scroll to position [1106, 0]
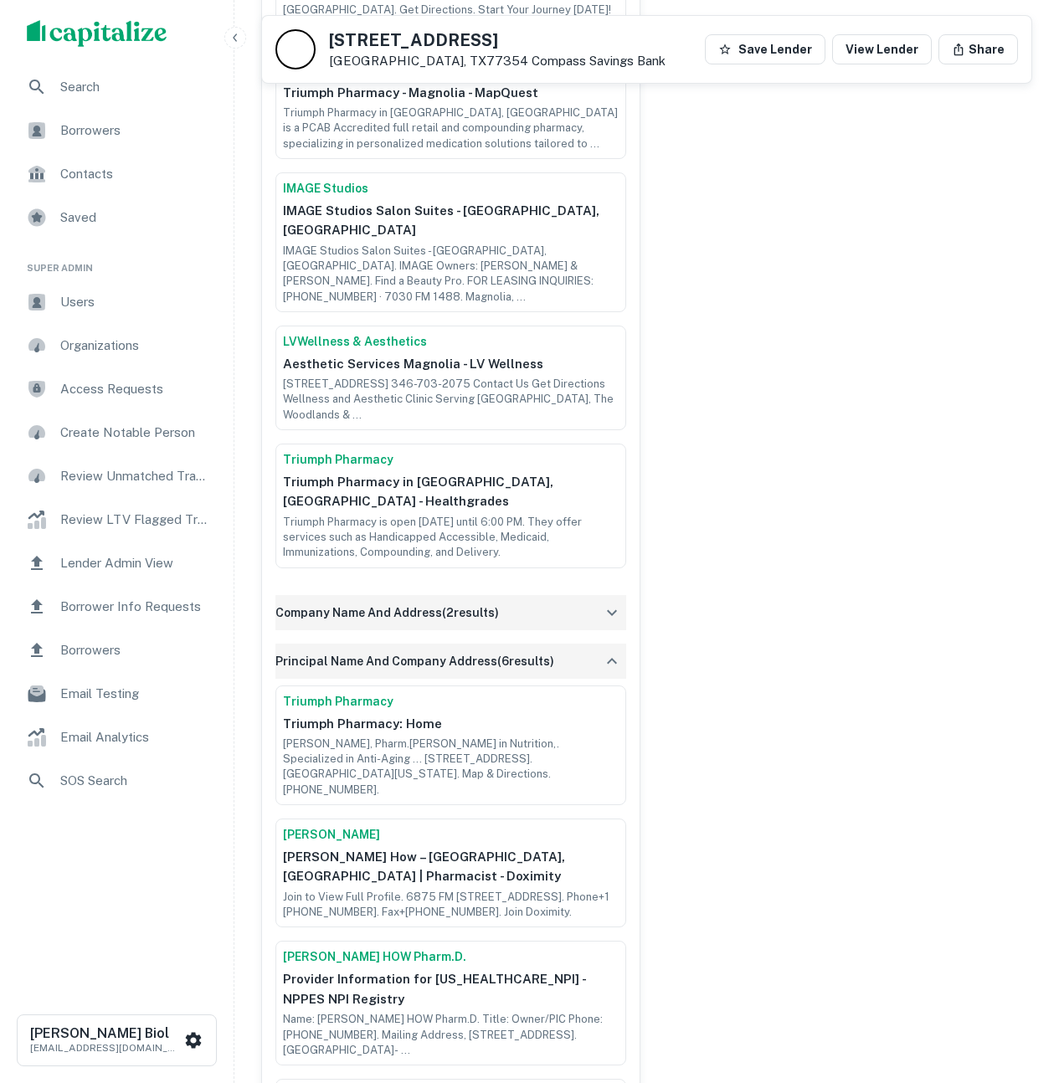
click at [581, 644] on div "principal name and company address ( 6 results)" at bounding box center [450, 661] width 351 height 35
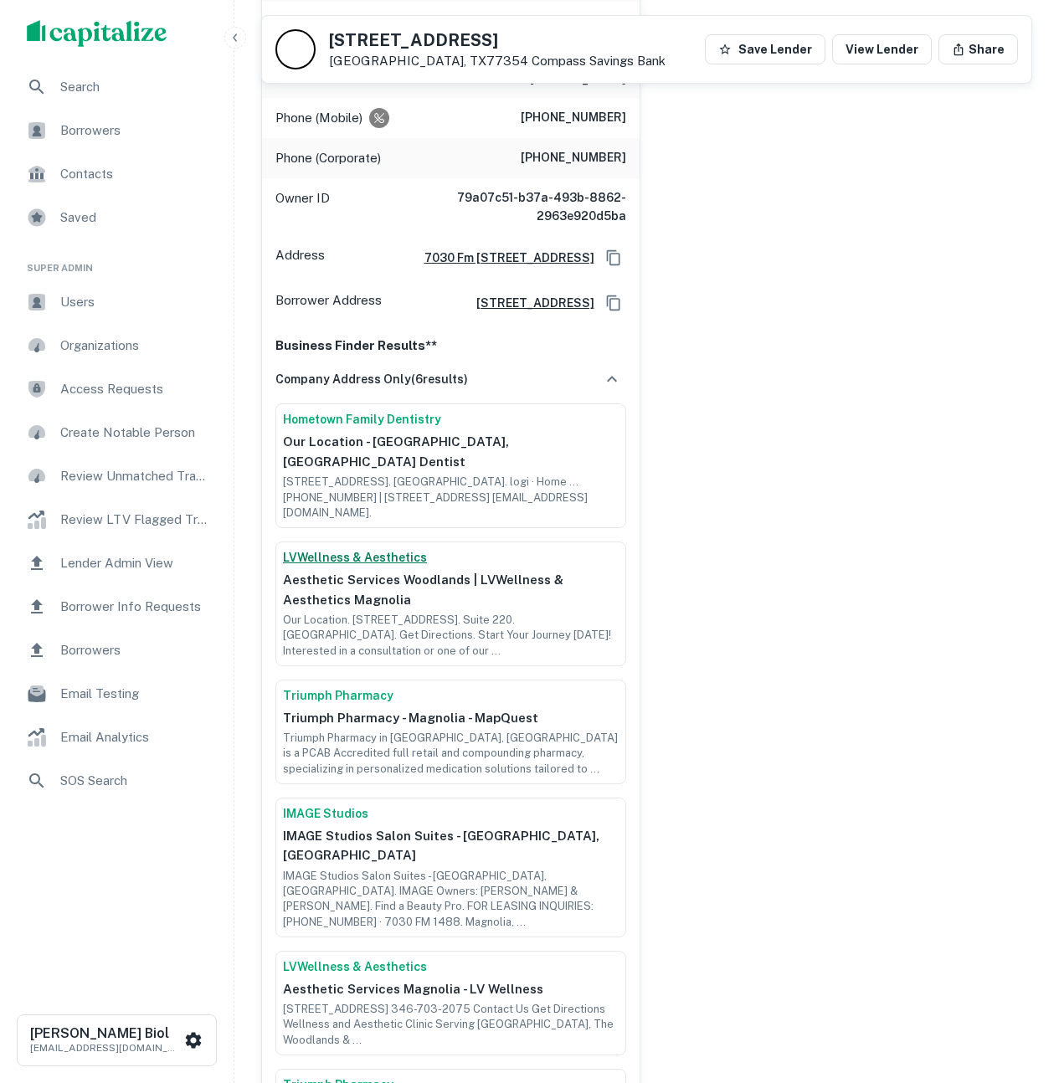
scroll to position [309, 0]
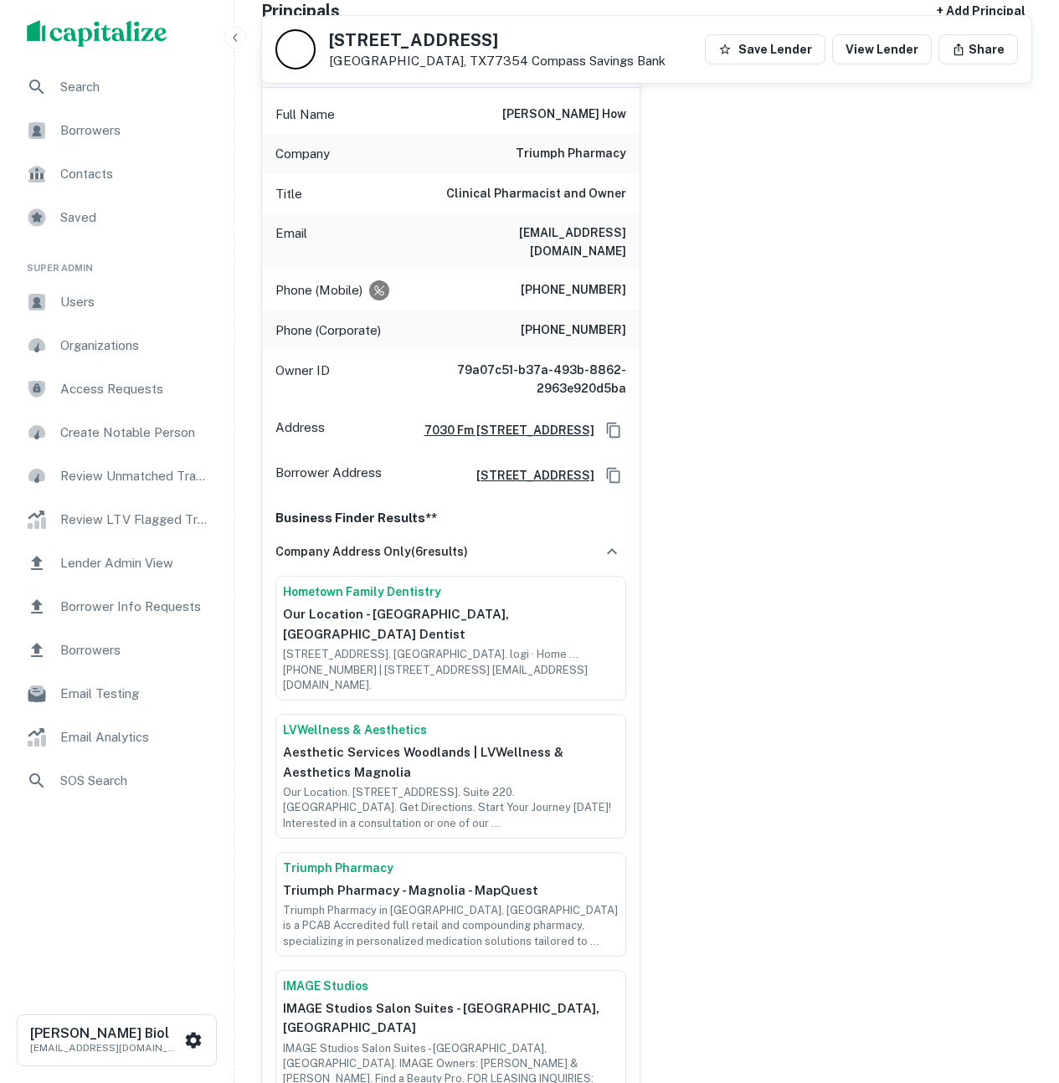
click at [145, 603] on span "Borrower Info Requests" at bounding box center [135, 607] width 150 height 20
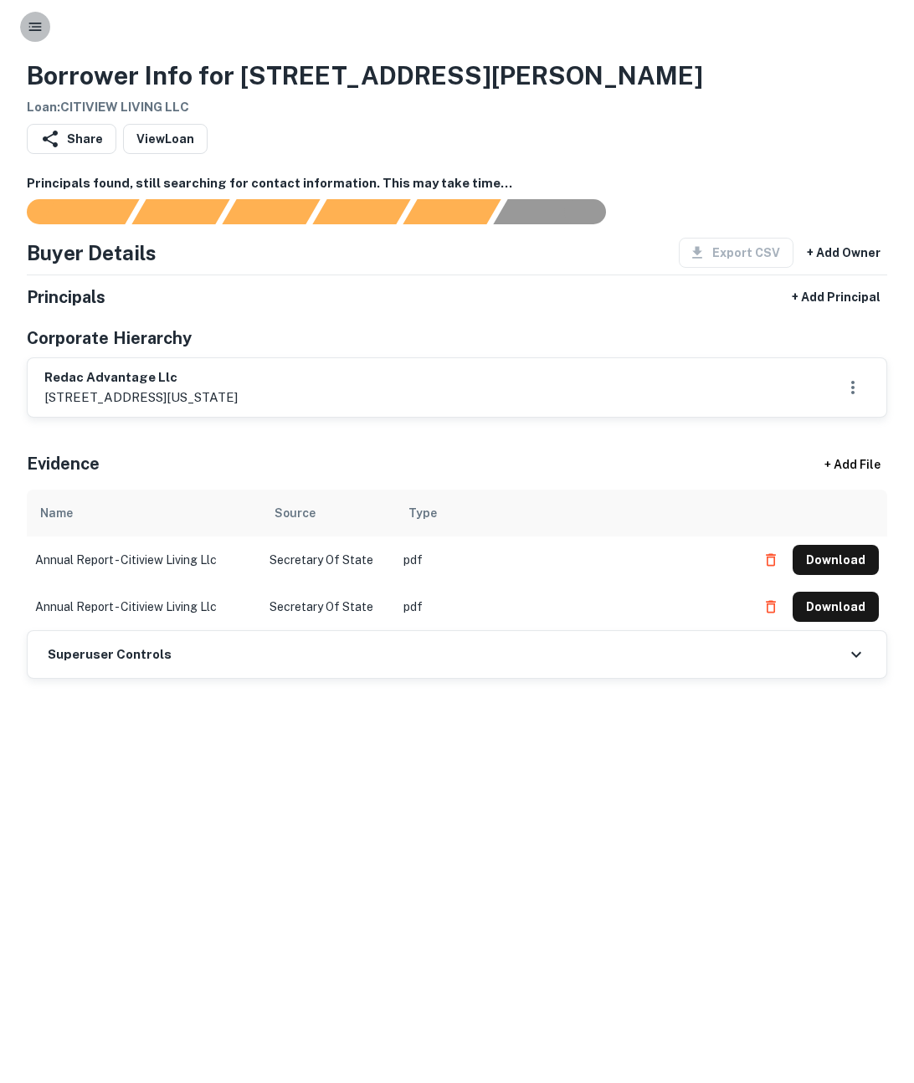
click at [29, 25] on icon "button" at bounding box center [35, 26] width 17 height 17
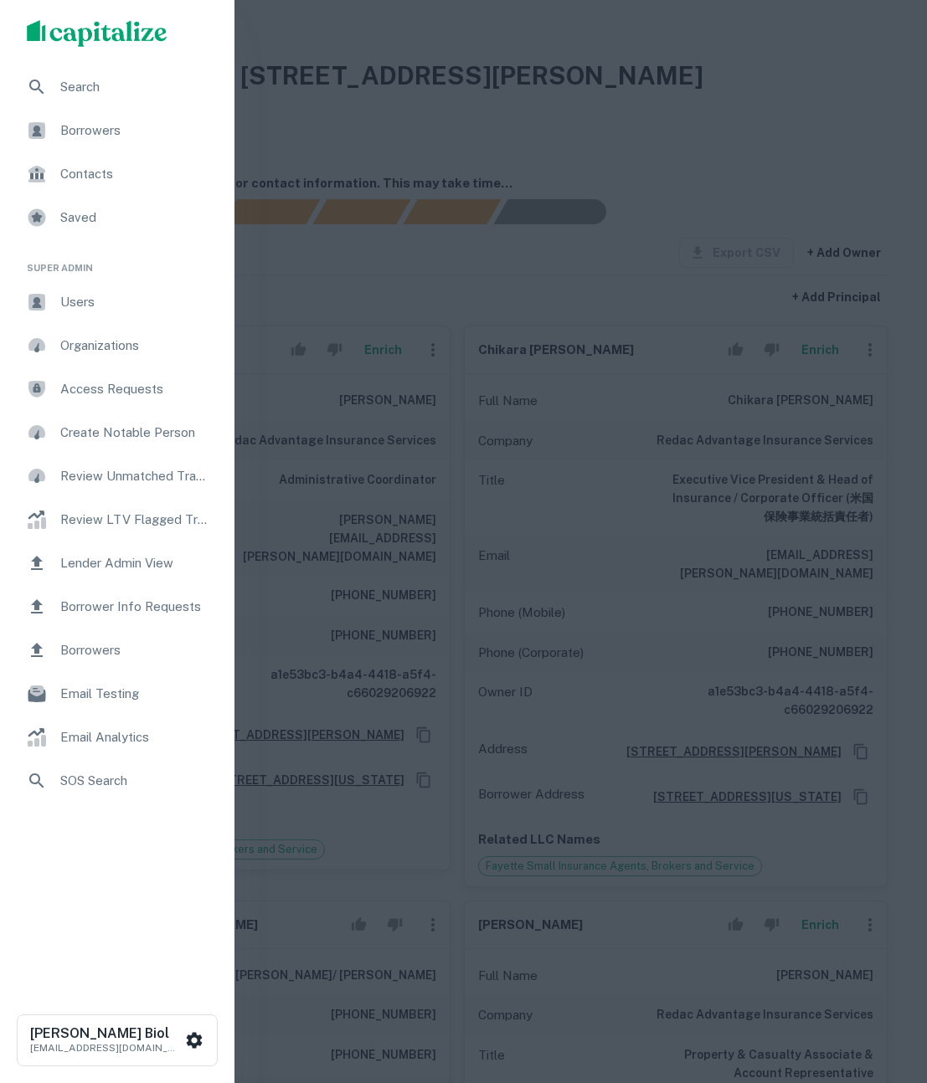
click at [99, 86] on span "Search" at bounding box center [135, 87] width 151 height 20
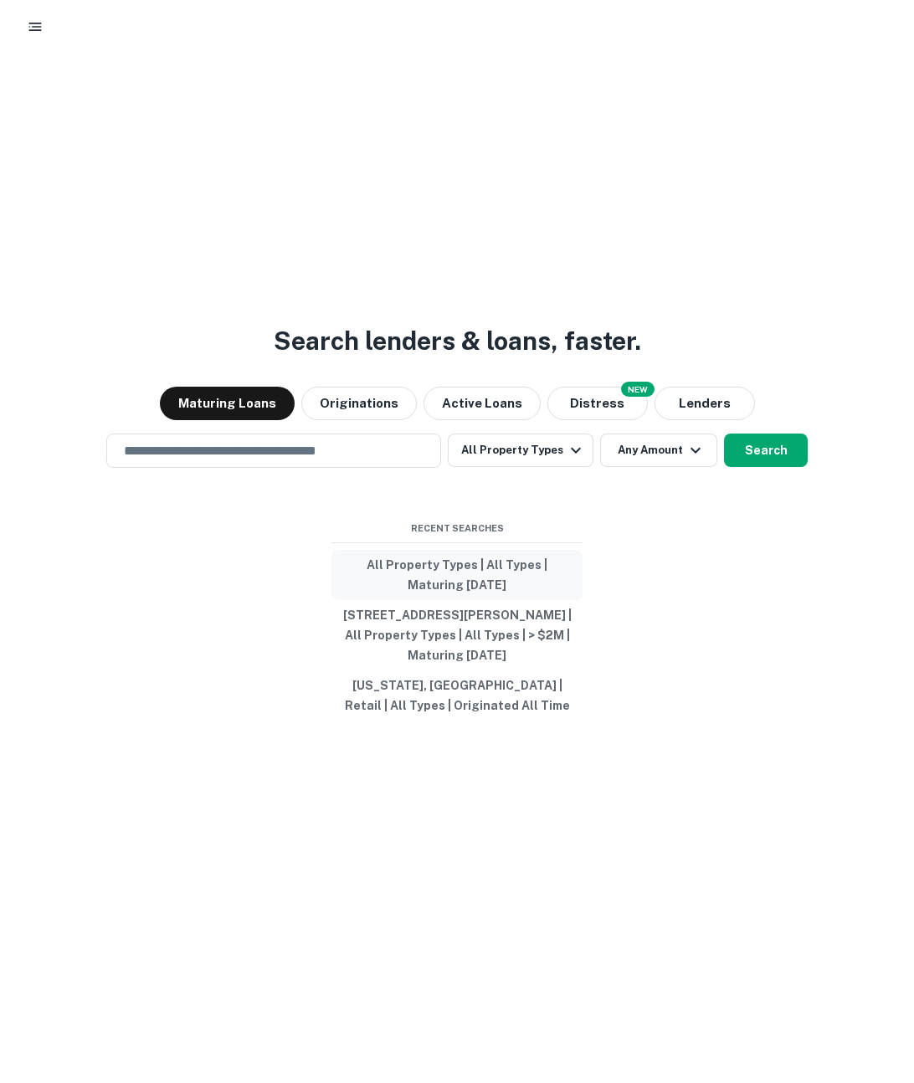
click at [453, 577] on button "All Property Types | All Types | Maturing [DATE]" at bounding box center [456, 575] width 251 height 50
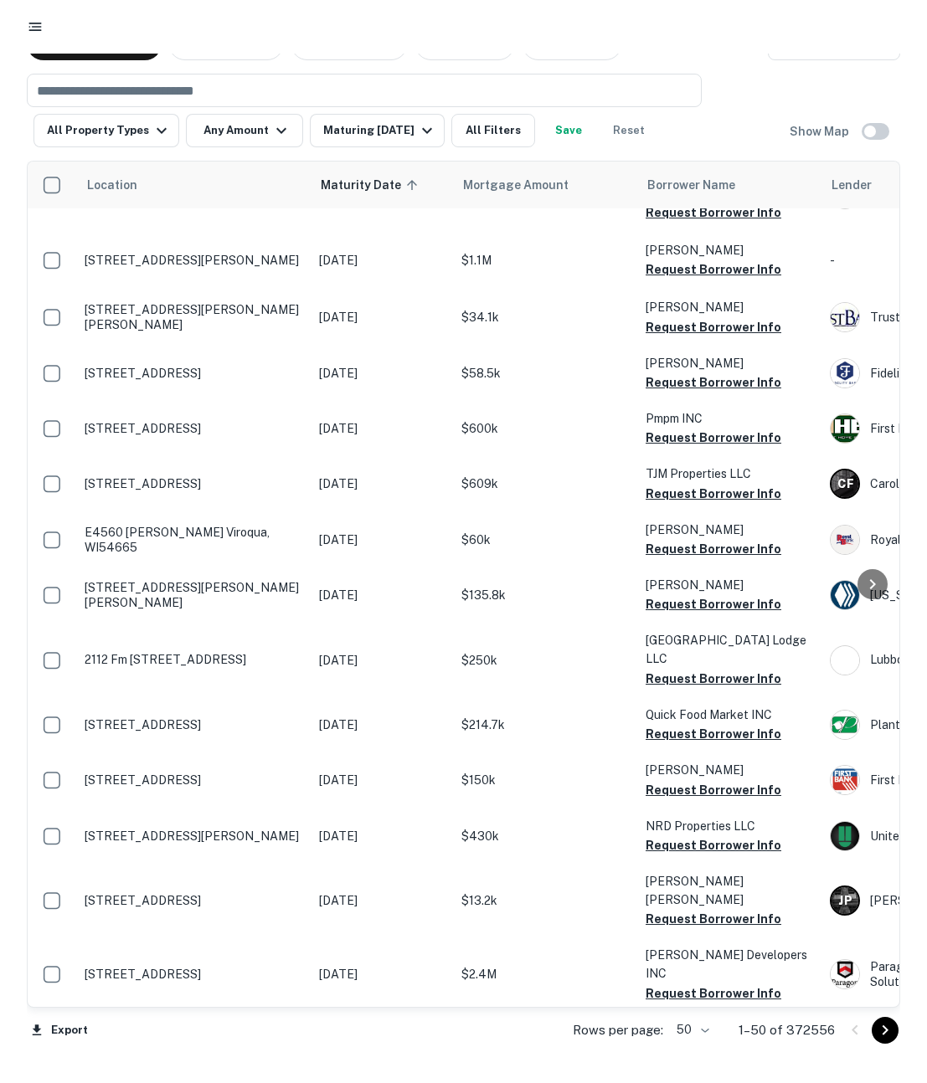
click at [40, 28] on icon "button" at bounding box center [35, 26] width 17 height 17
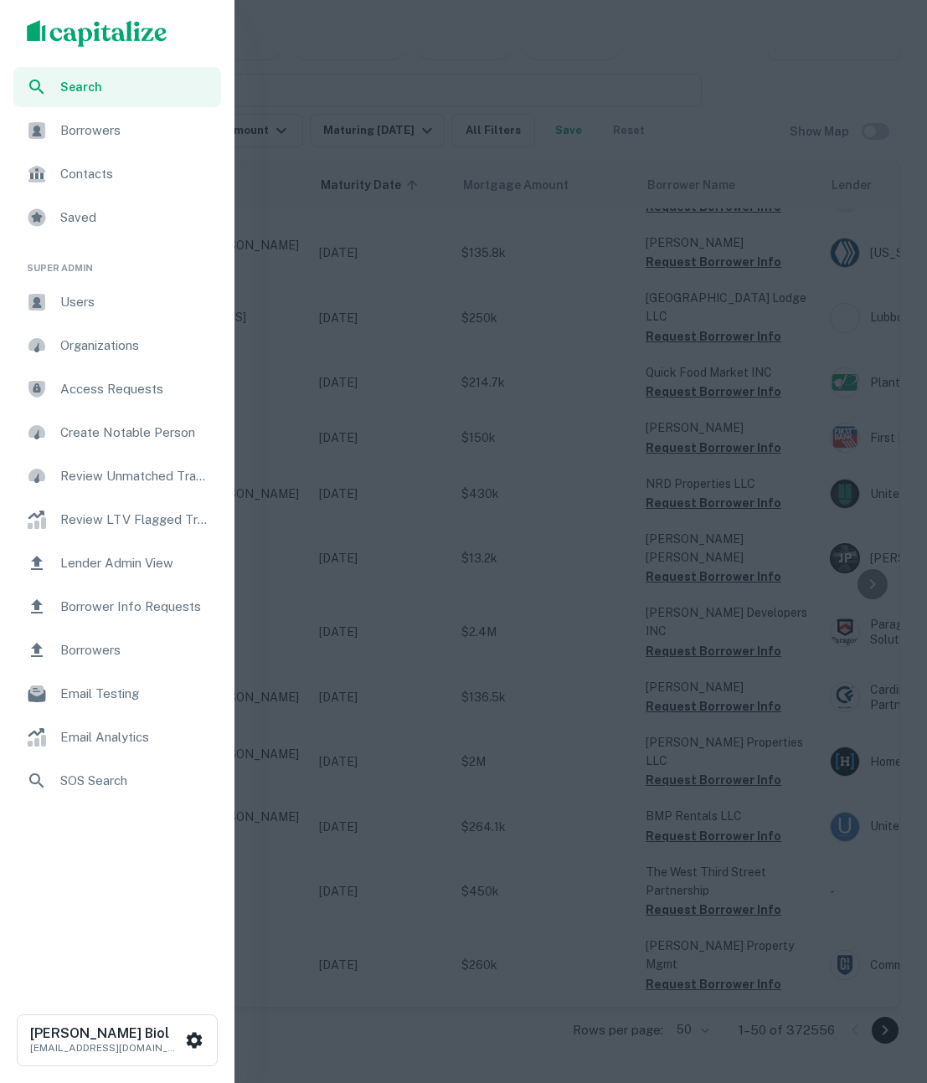
scroll to position [2087, 0]
click at [106, 649] on span "Borrowers" at bounding box center [135, 650] width 151 height 20
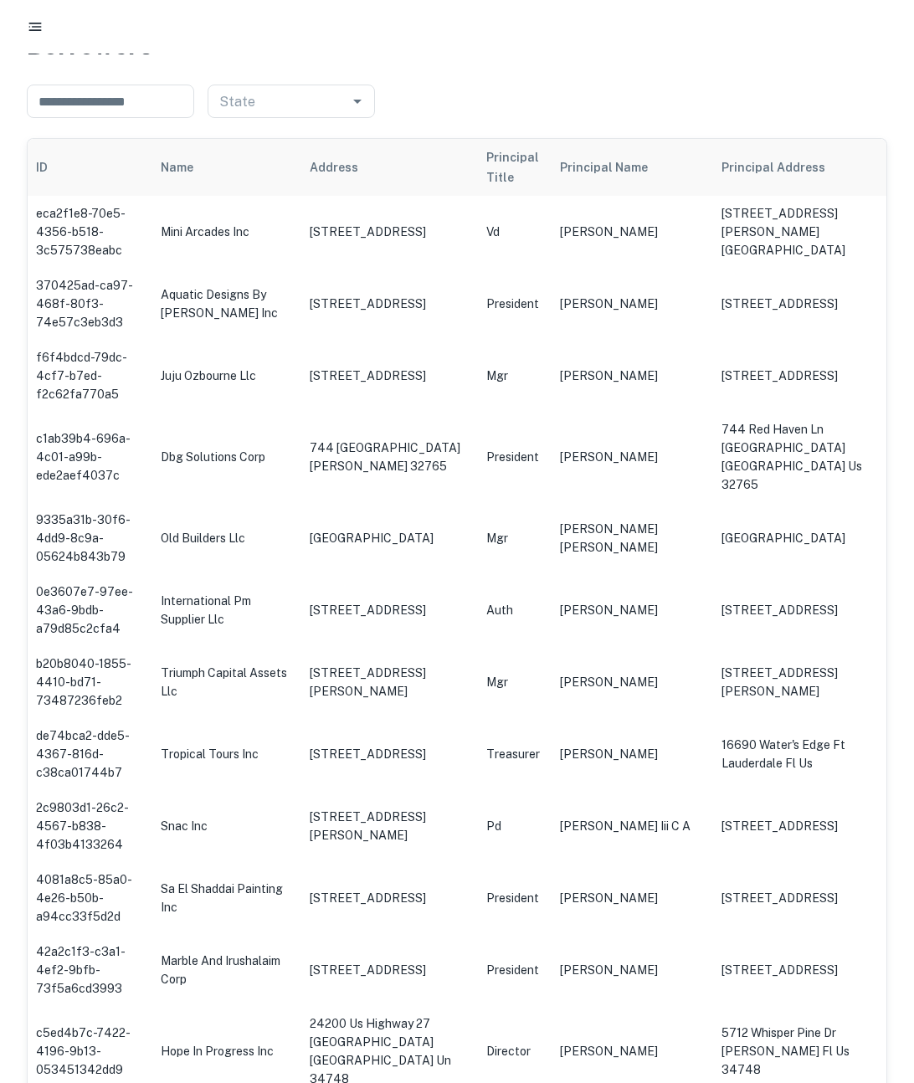
click at [29, 25] on icon "button" at bounding box center [35, 26] width 17 height 17
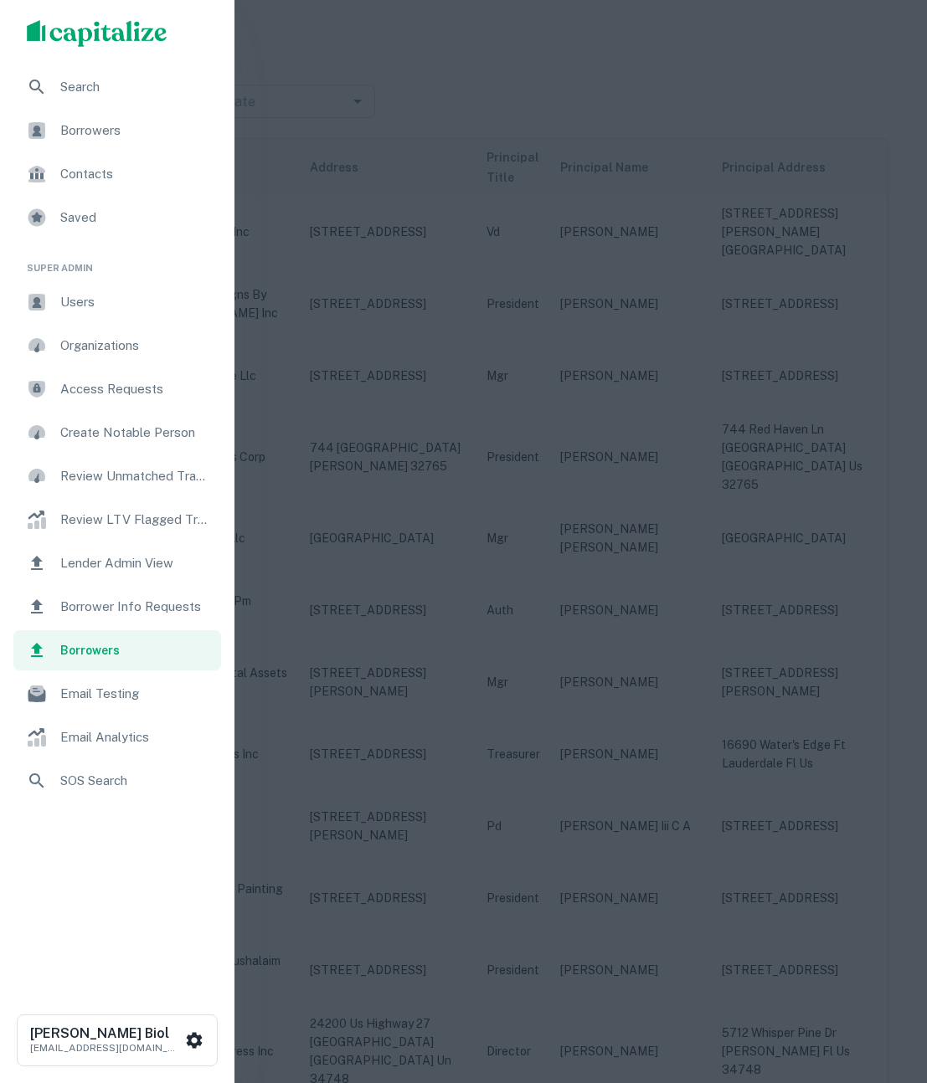
click at [95, 608] on span "Borrower Info Requests" at bounding box center [135, 607] width 151 height 20
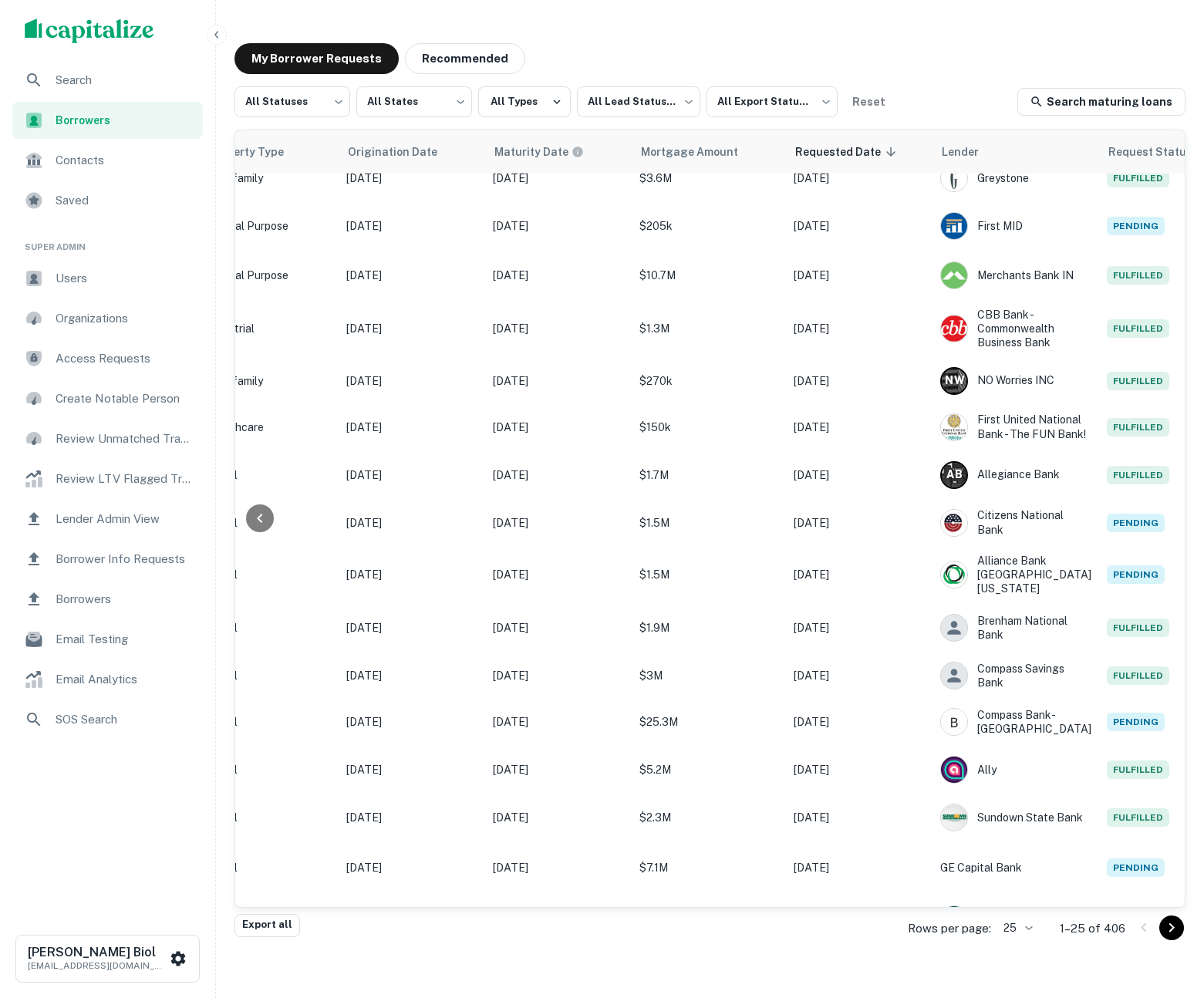
scroll to position [0, 719]
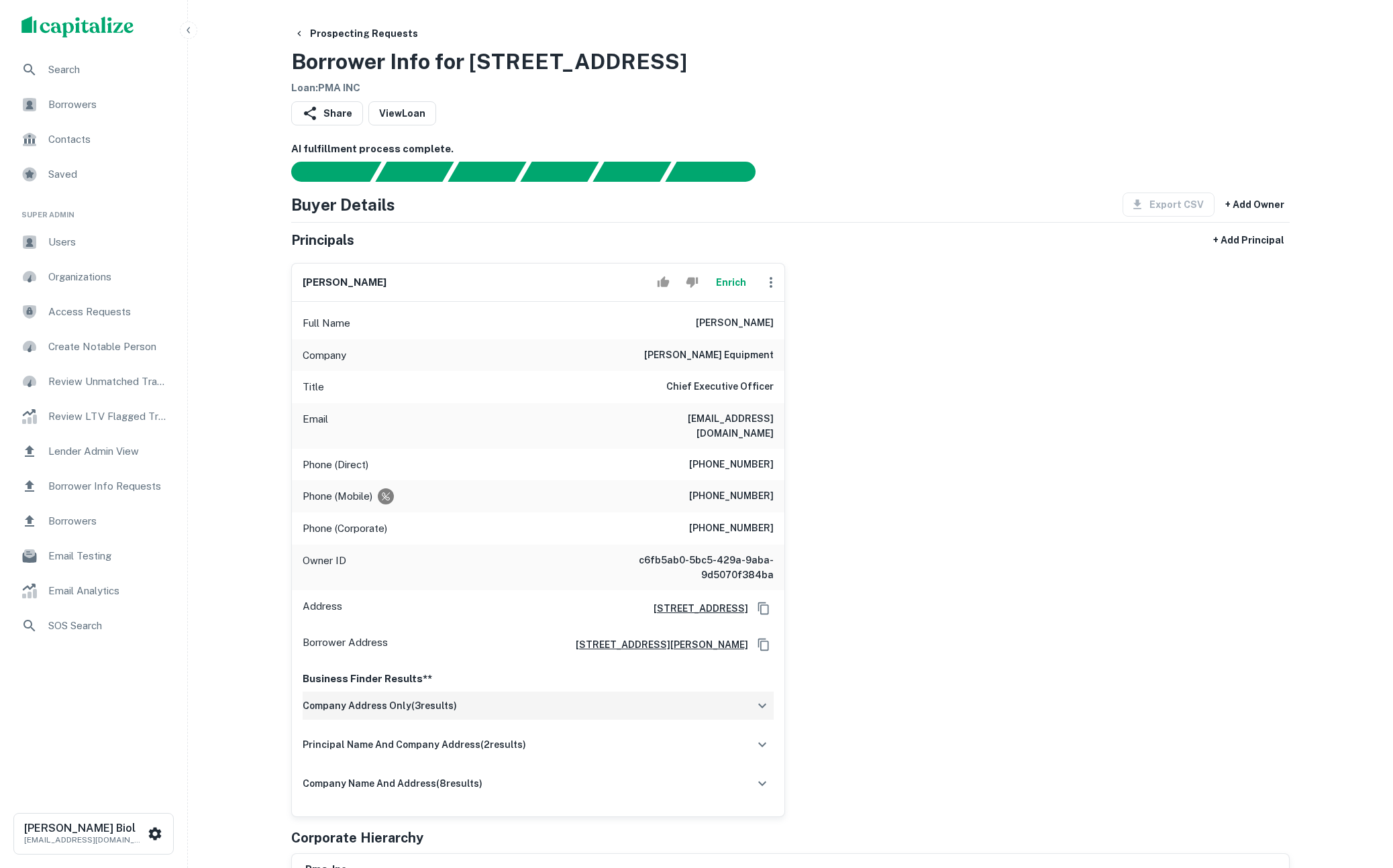
click at [503, 698] on div "company address only ( 3 results)" at bounding box center [538, 705] width 471 height 28
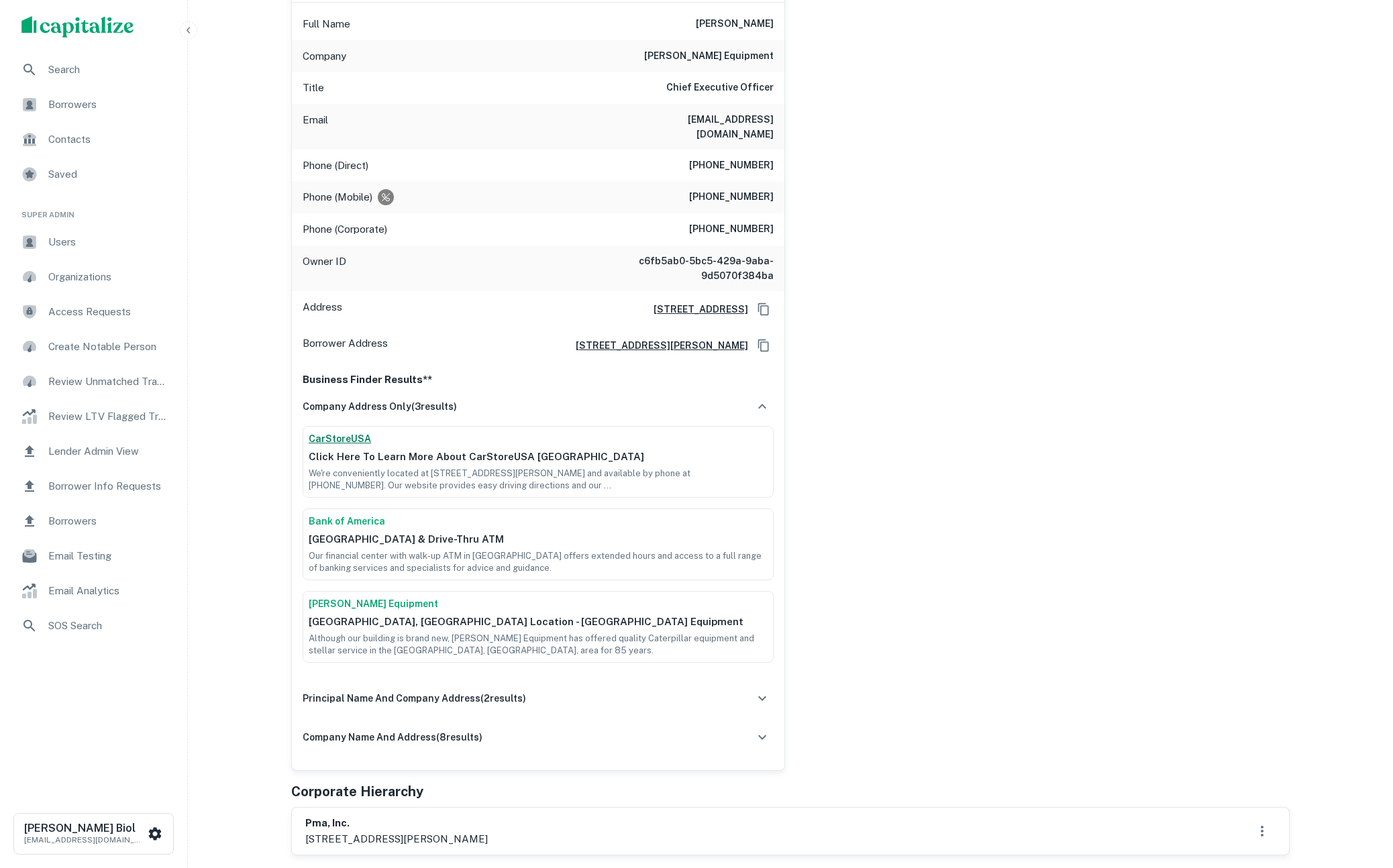
scroll to position [231, 0]
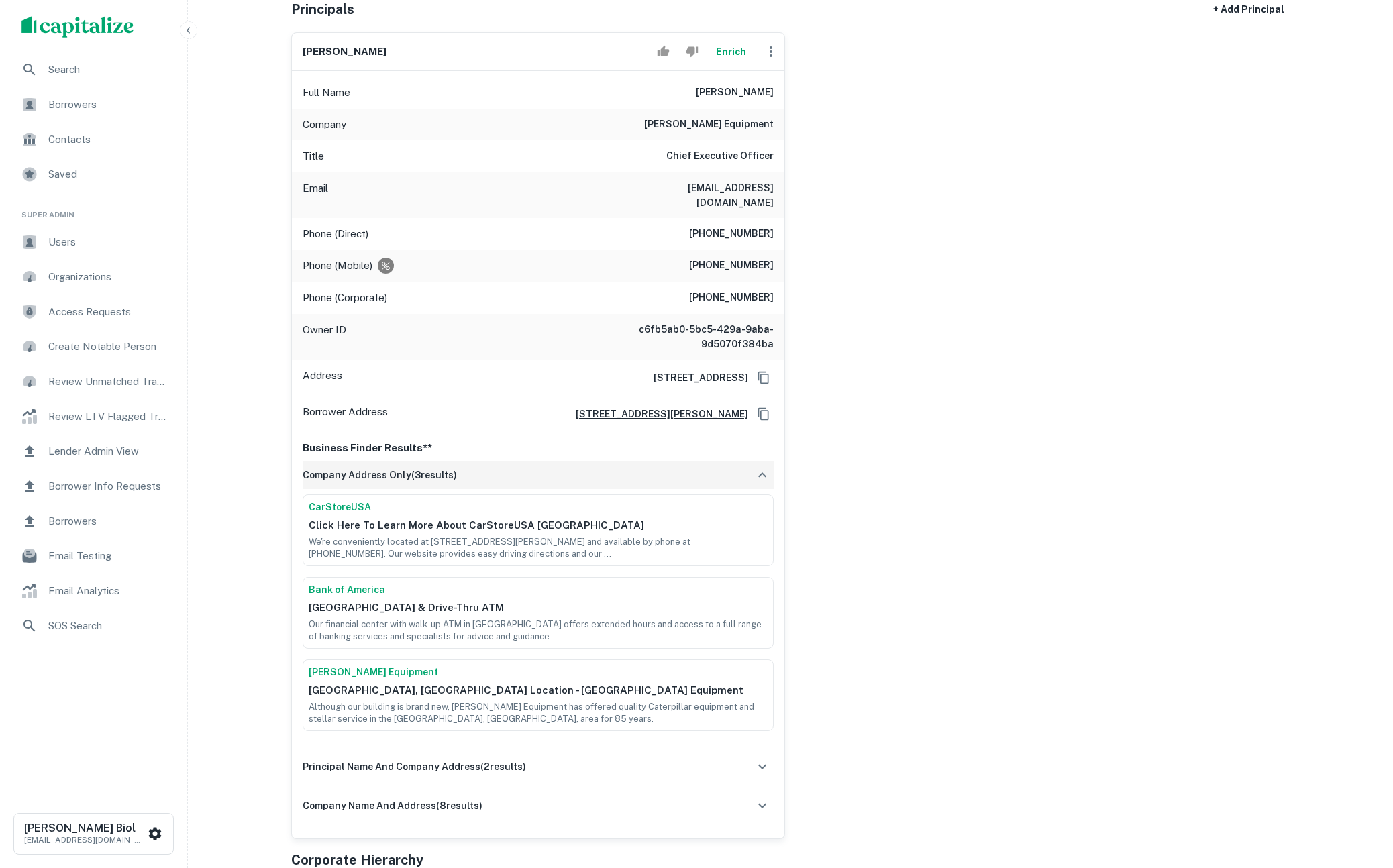
click at [587, 461] on div "company address only ( 3 results)" at bounding box center [538, 474] width 471 height 28
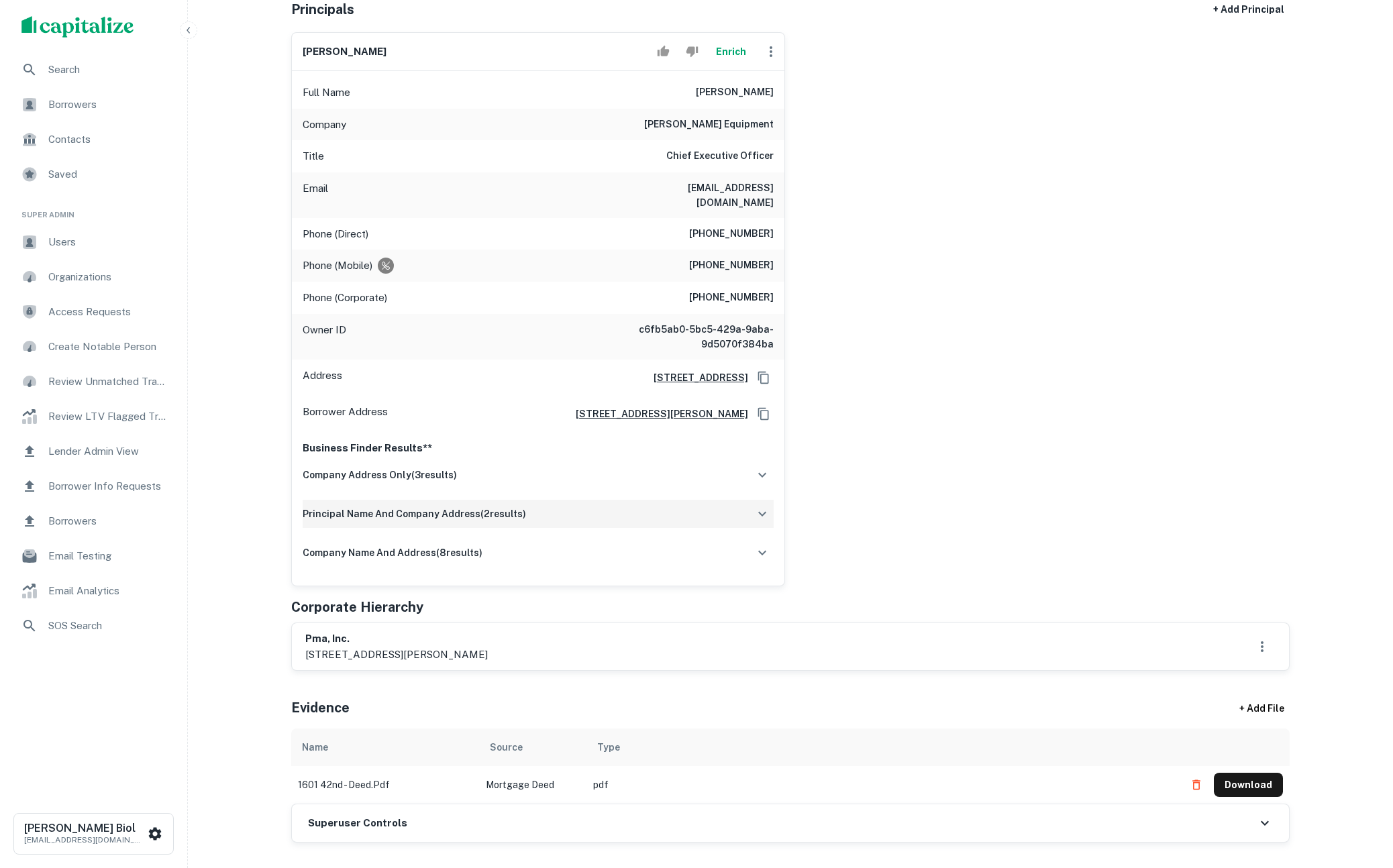
click at [584, 509] on div "principal name and company address ( 2 results)" at bounding box center [538, 514] width 471 height 28
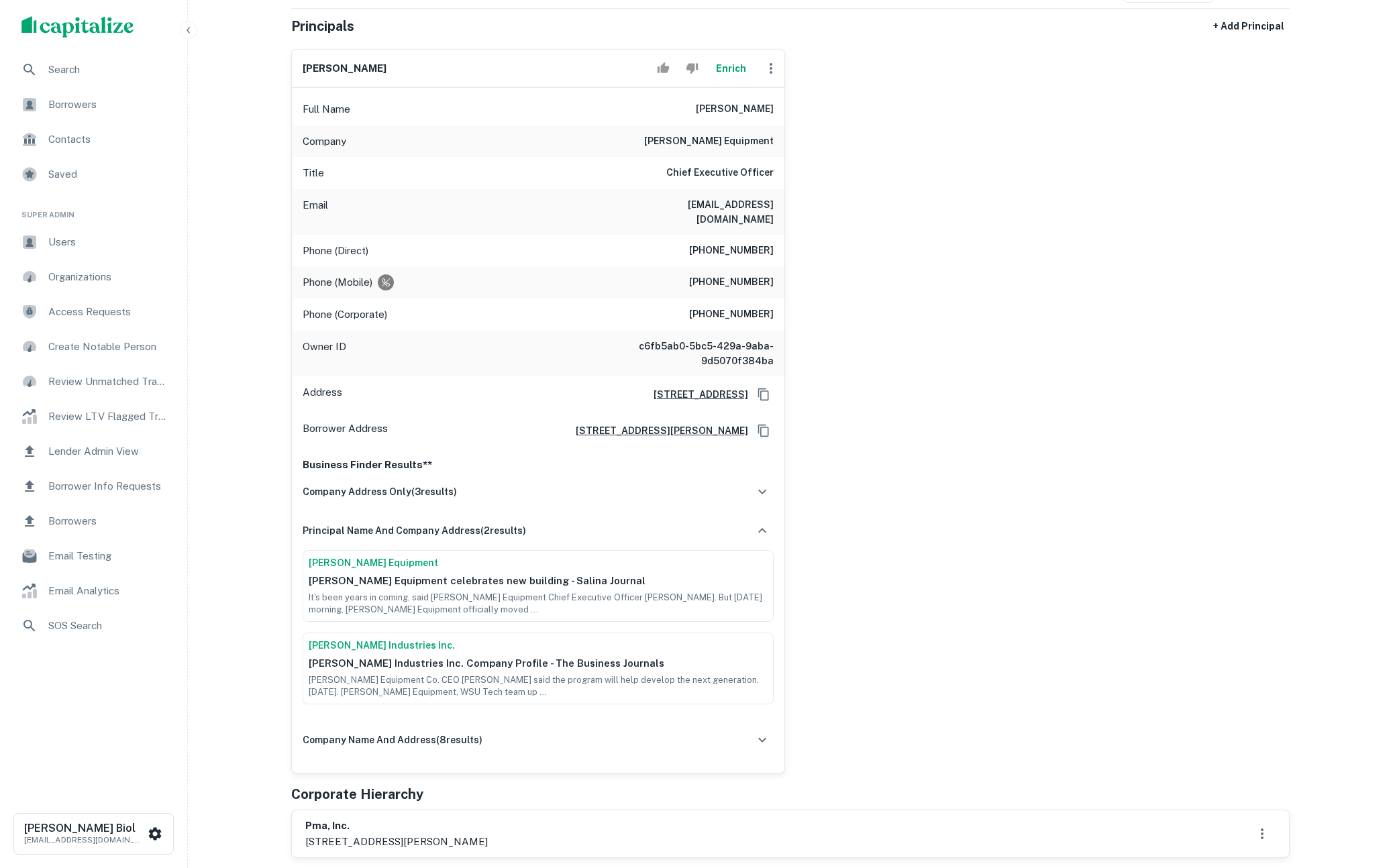
scroll to position [205, 0]
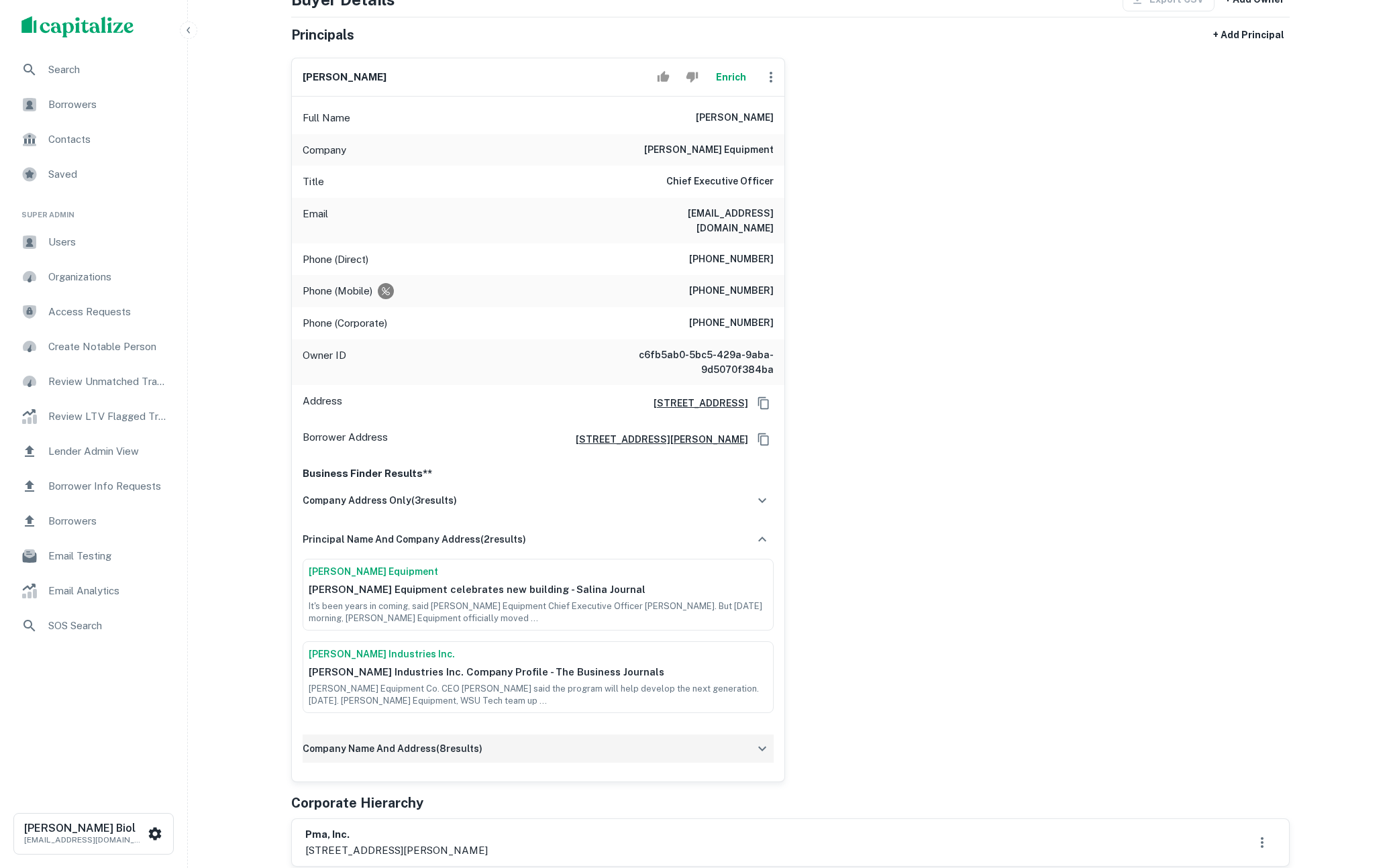
click at [584, 738] on div "company name and address ( 8 results)" at bounding box center [538, 748] width 471 height 28
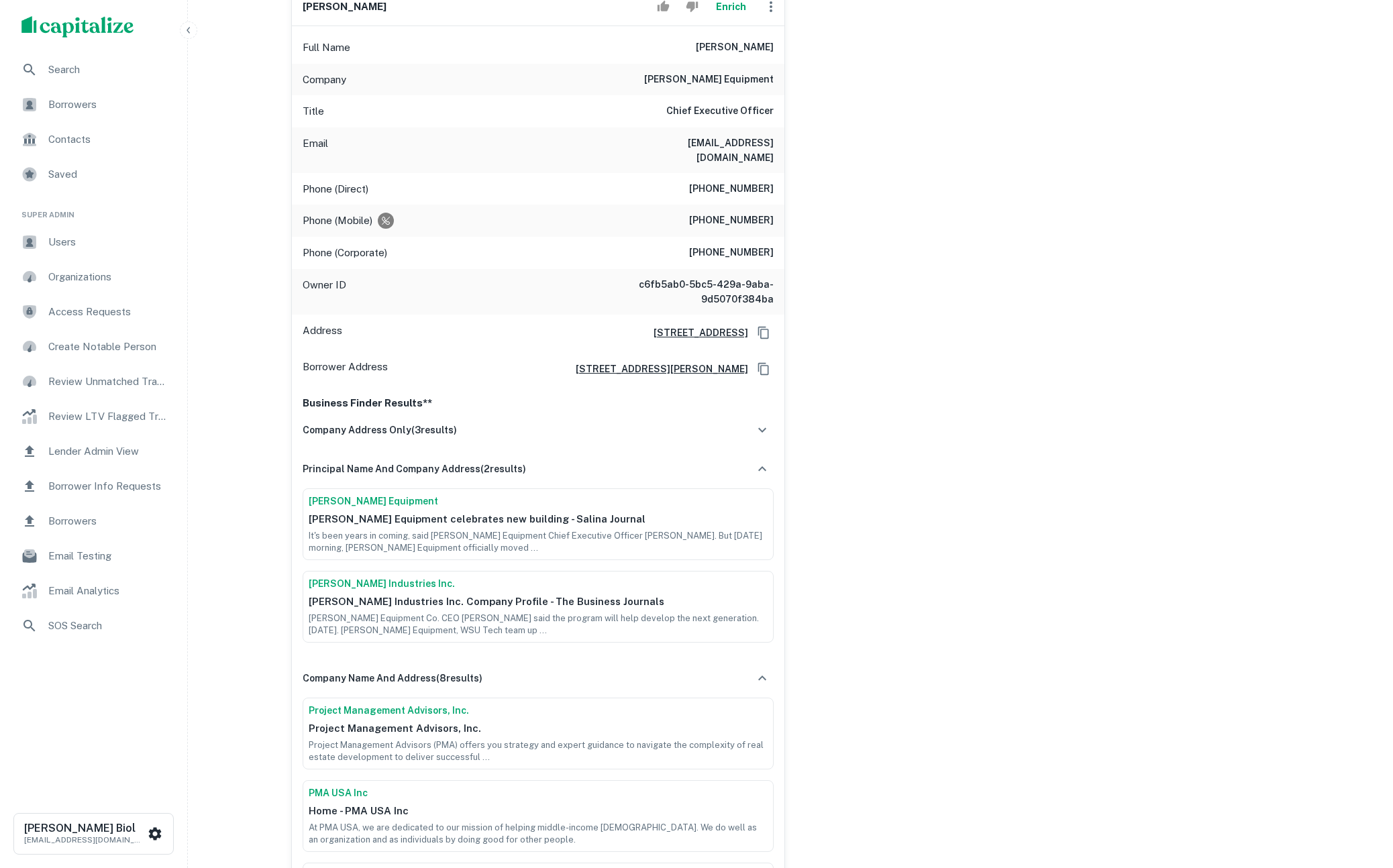
scroll to position [415, 0]
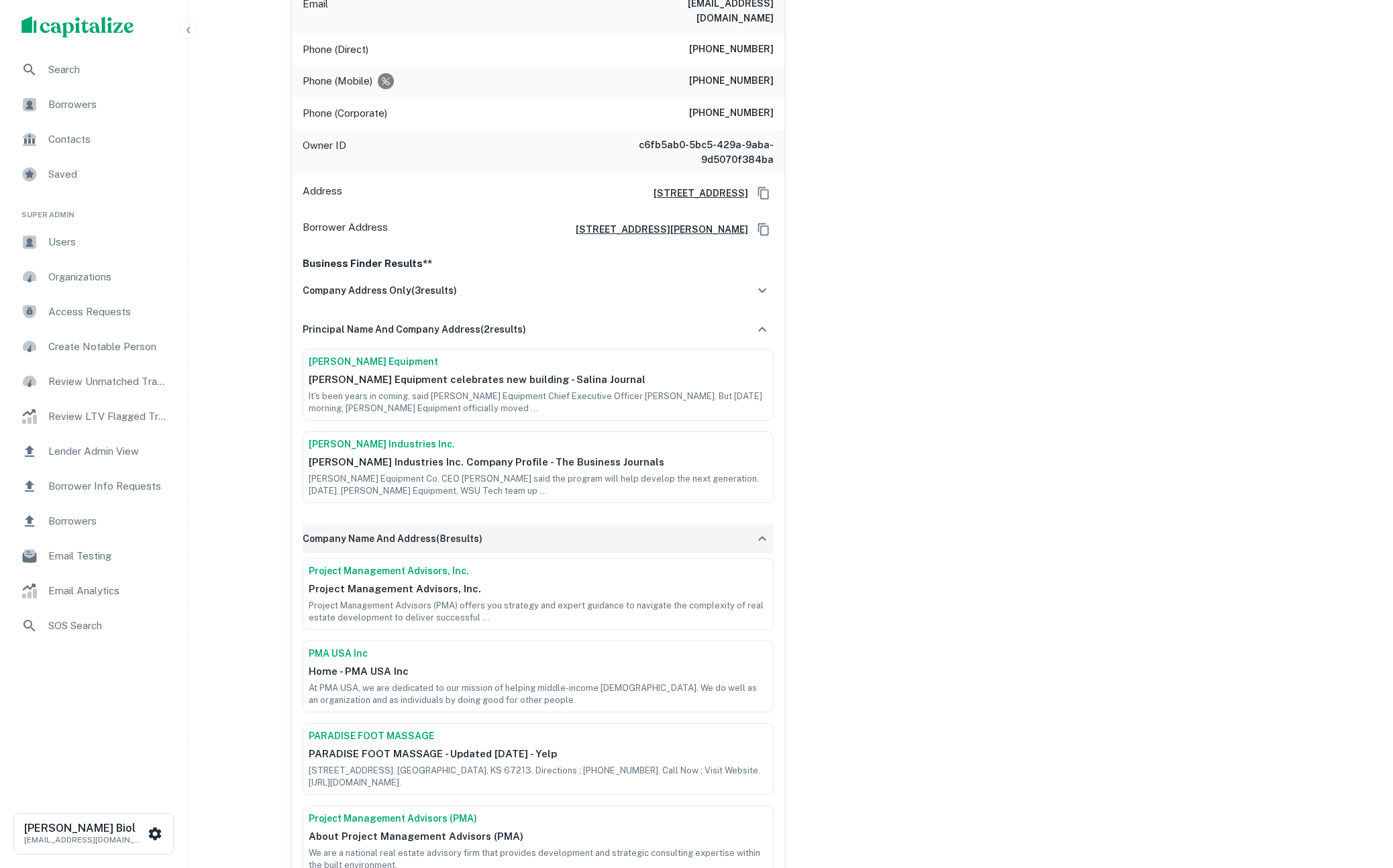
click at [558, 526] on div "company name and address ( 8 results)" at bounding box center [538, 538] width 471 height 28
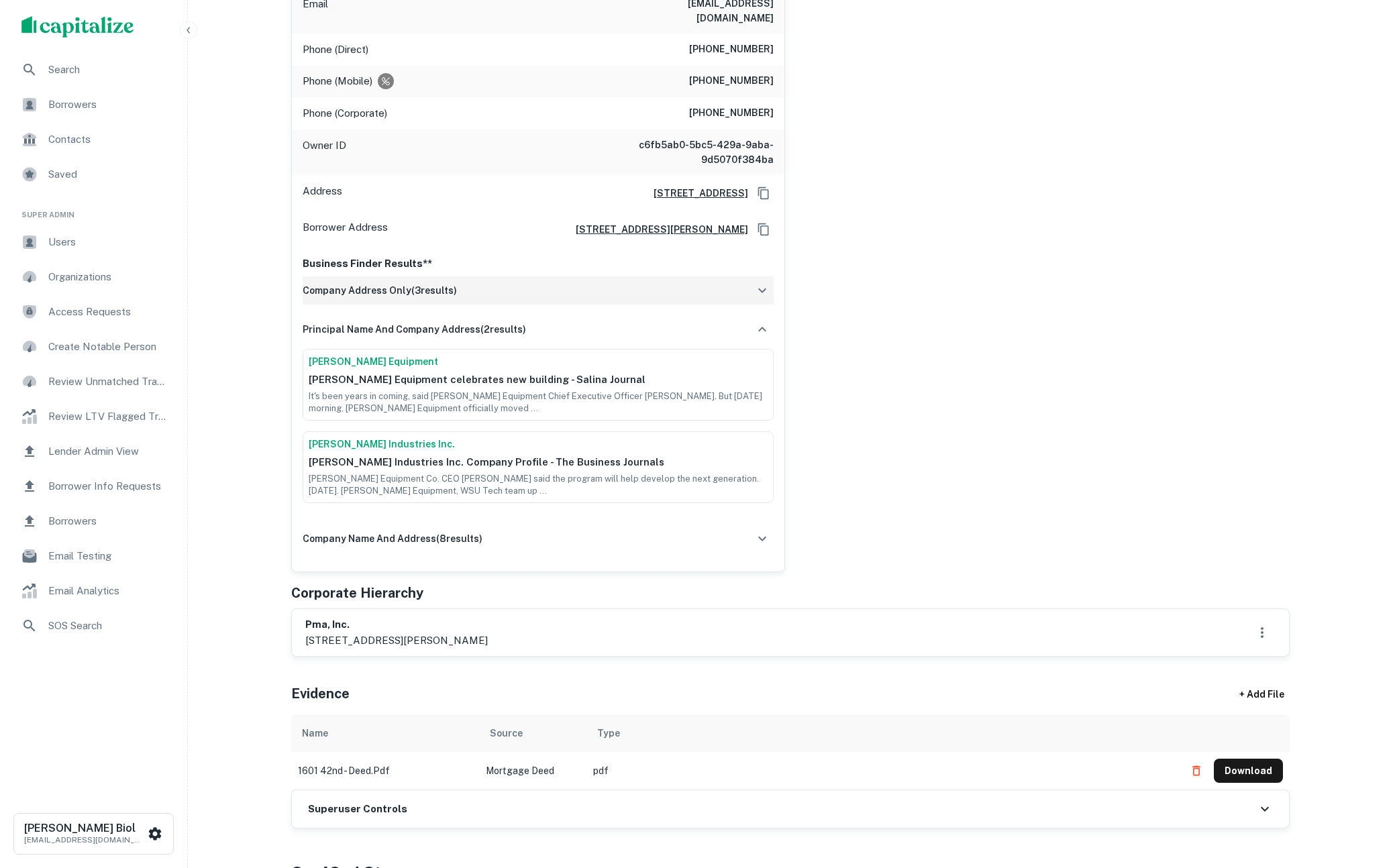
click at [600, 279] on div "company address only ( 3 results)" at bounding box center [538, 290] width 471 height 28
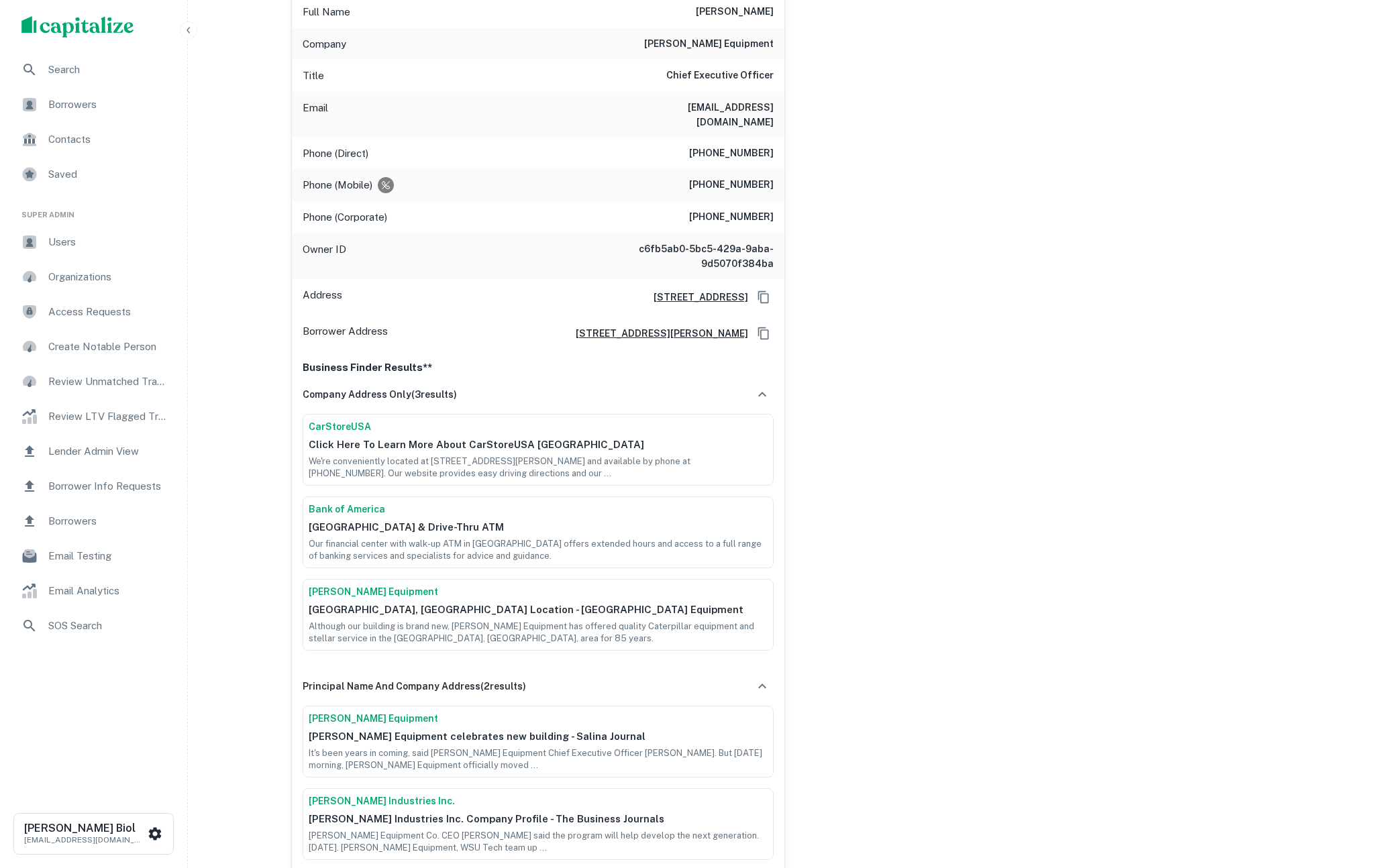
scroll to position [542, 0]
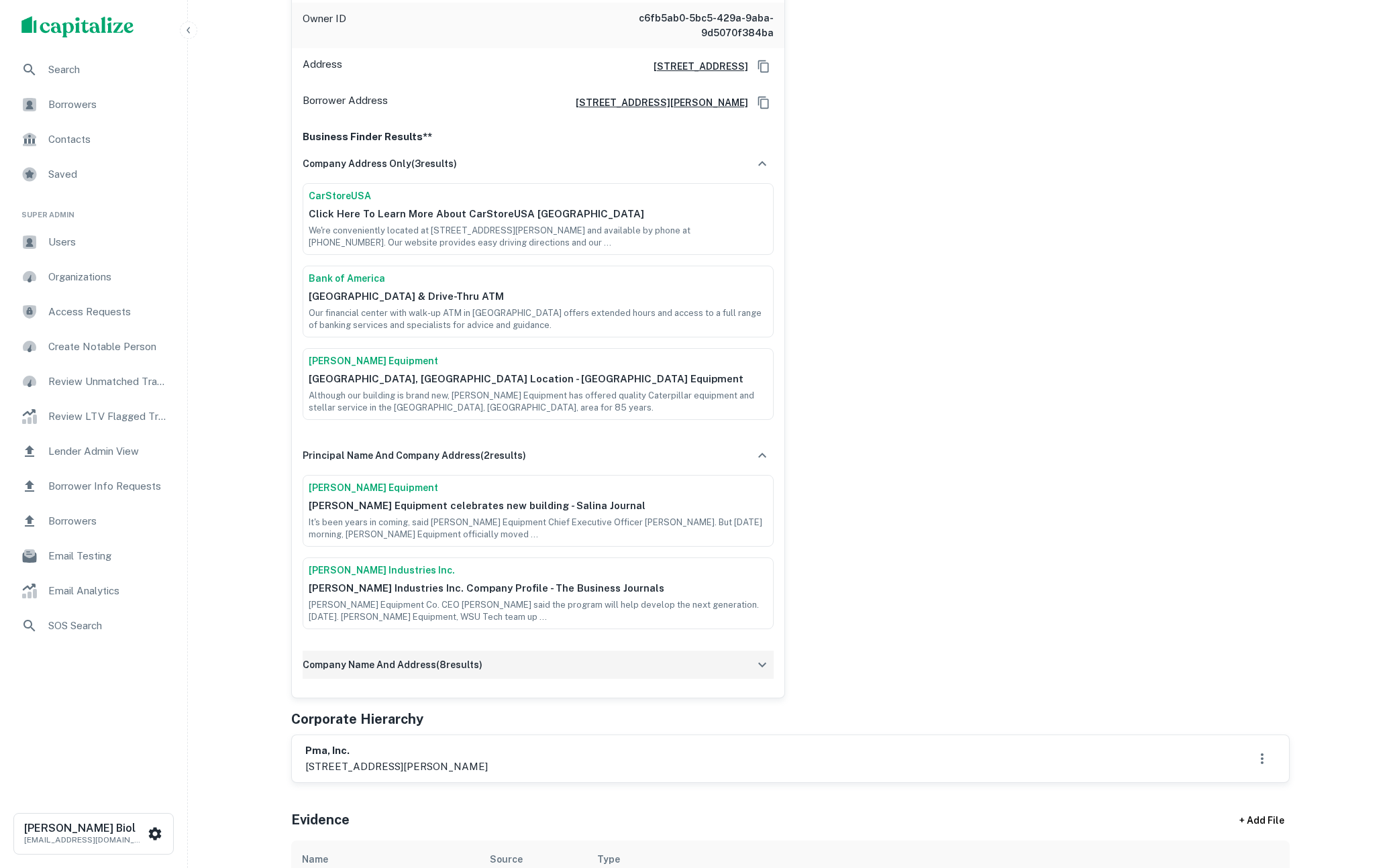
click at [398, 657] on h6 "company name and address ( 8 results)" at bounding box center [392, 664] width 180 height 14
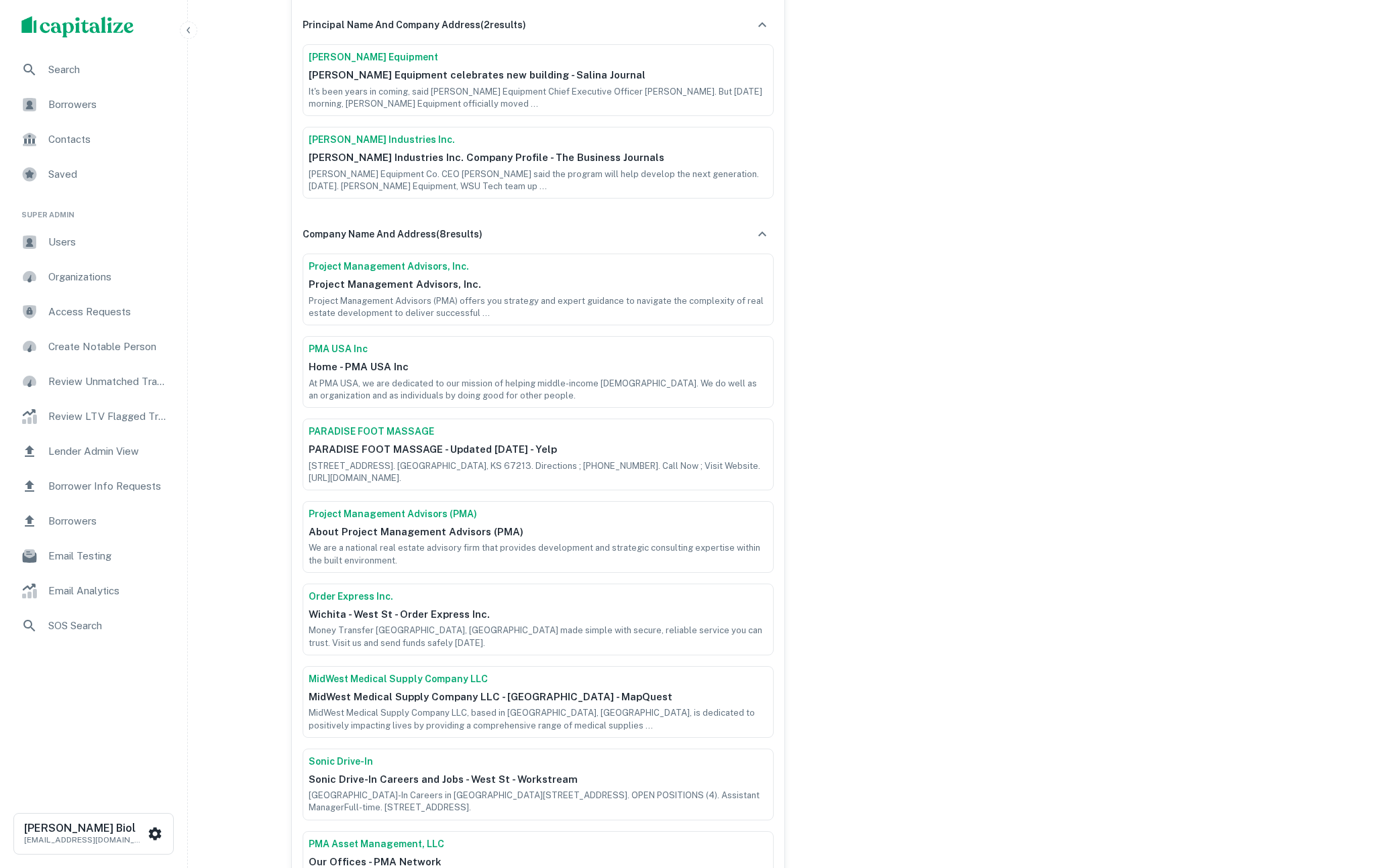
scroll to position [913, 0]
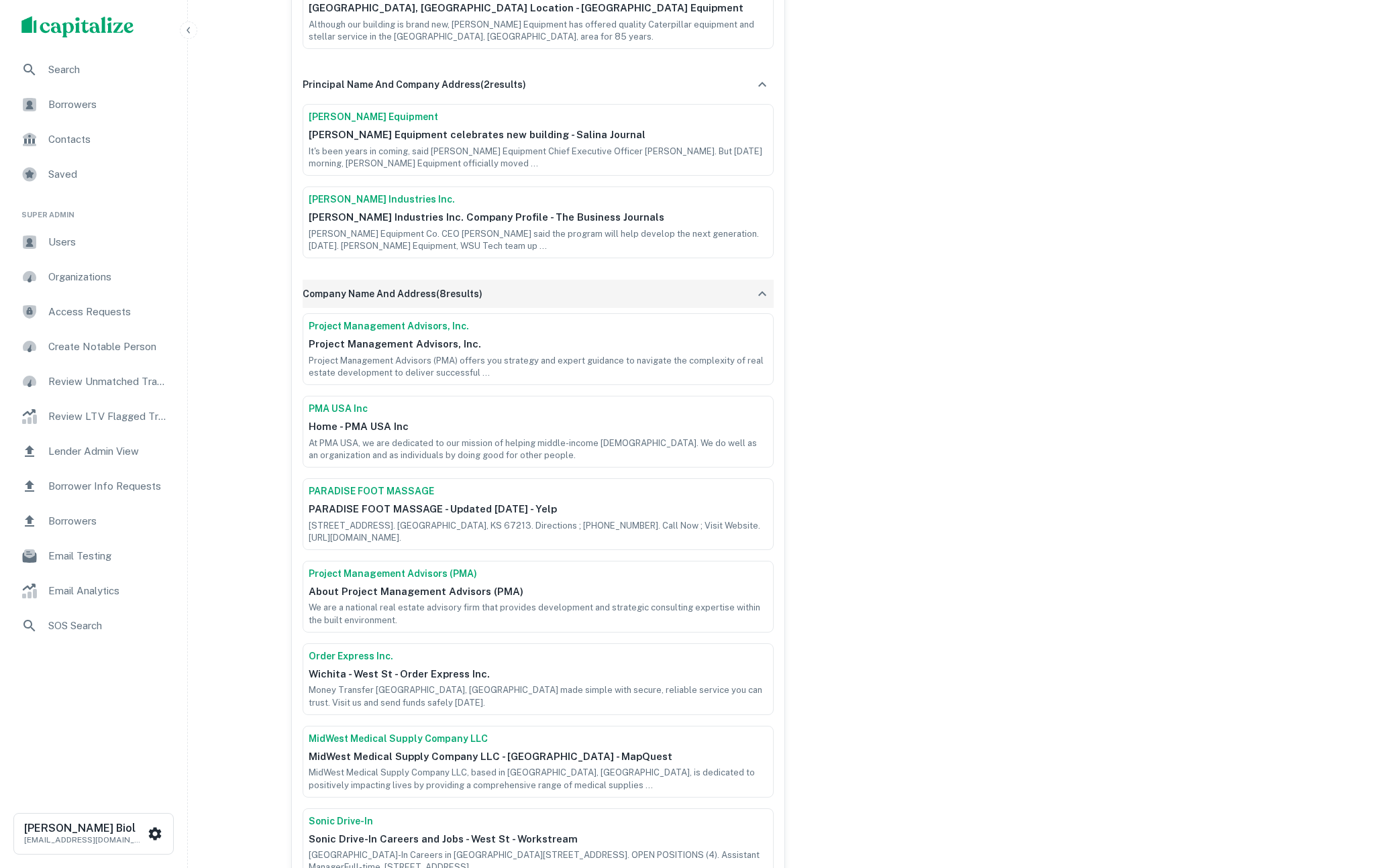
click at [567, 280] on div "company name and address ( 8 results)" at bounding box center [538, 293] width 471 height 28
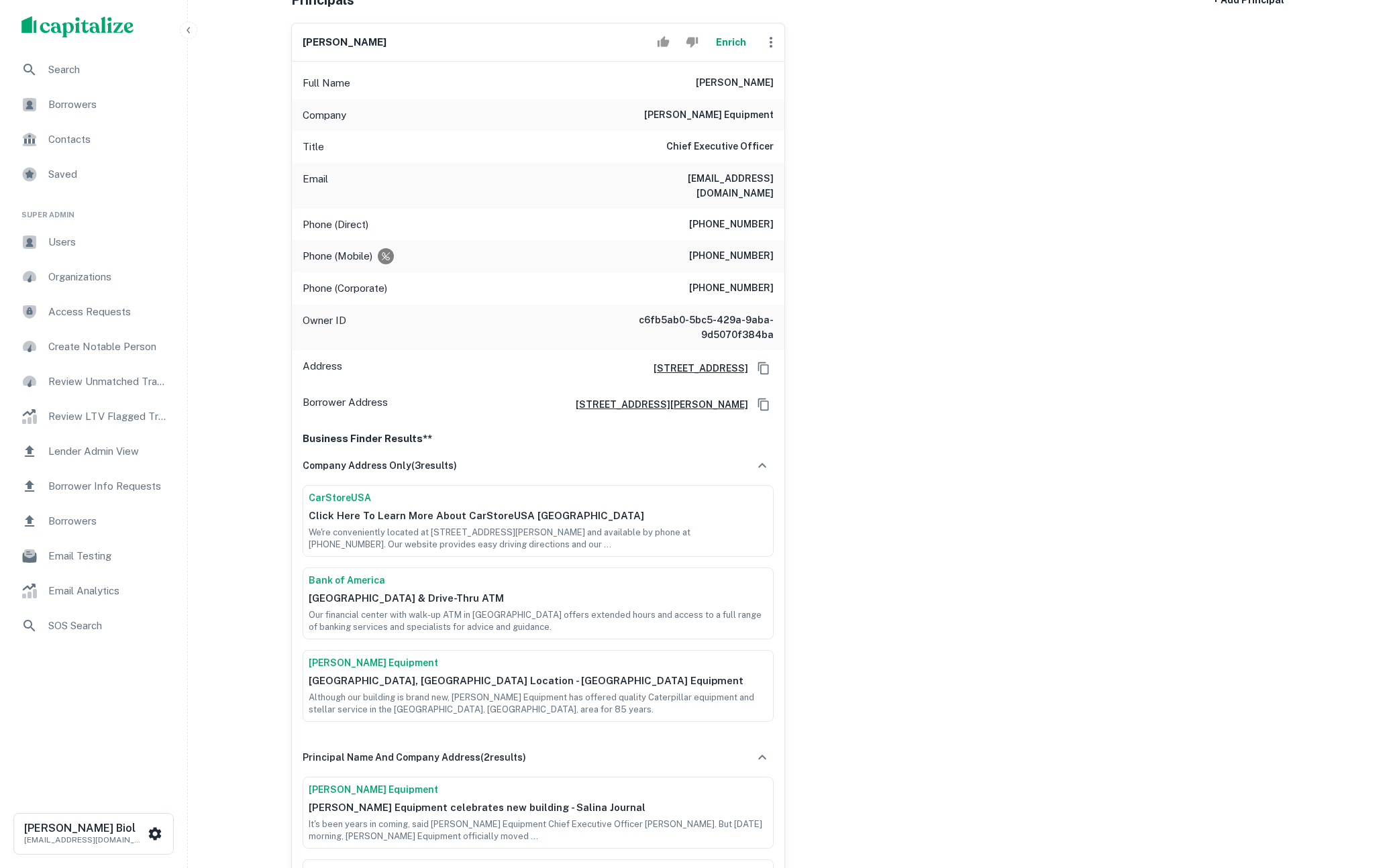
scroll to position [0, 0]
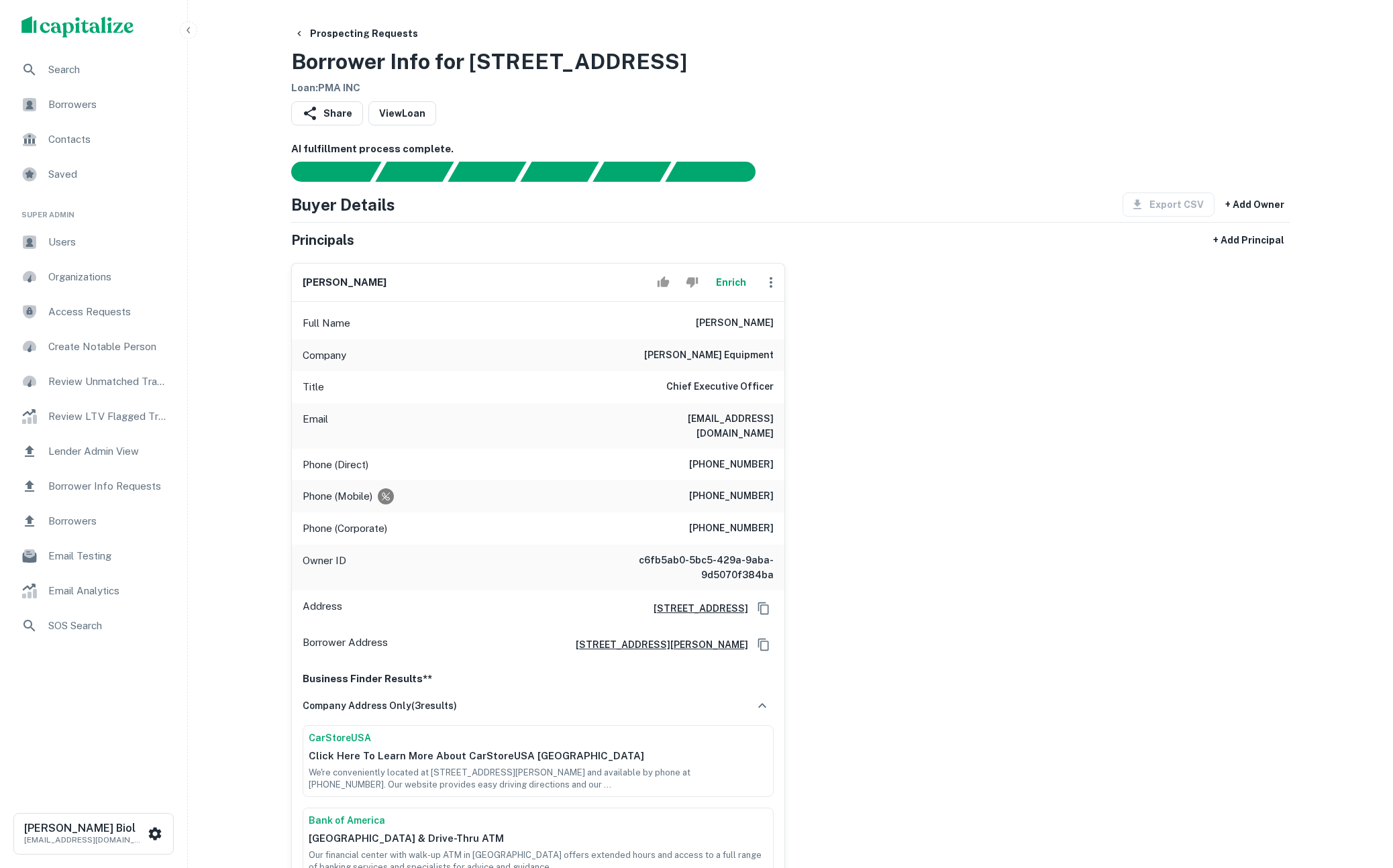
click at [984, 626] on div "[PERSON_NAME] Enrich Full Name [PERSON_NAME] Company [PERSON_NAME] equipment Ti…" at bounding box center [785, 746] width 1009 height 988
drag, startPoint x: 699, startPoint y: 356, endPoint x: 779, endPoint y: 353, distance: 80.1
click at [779, 353] on div "Company [PERSON_NAME] equipment" at bounding box center [538, 355] width 492 height 32
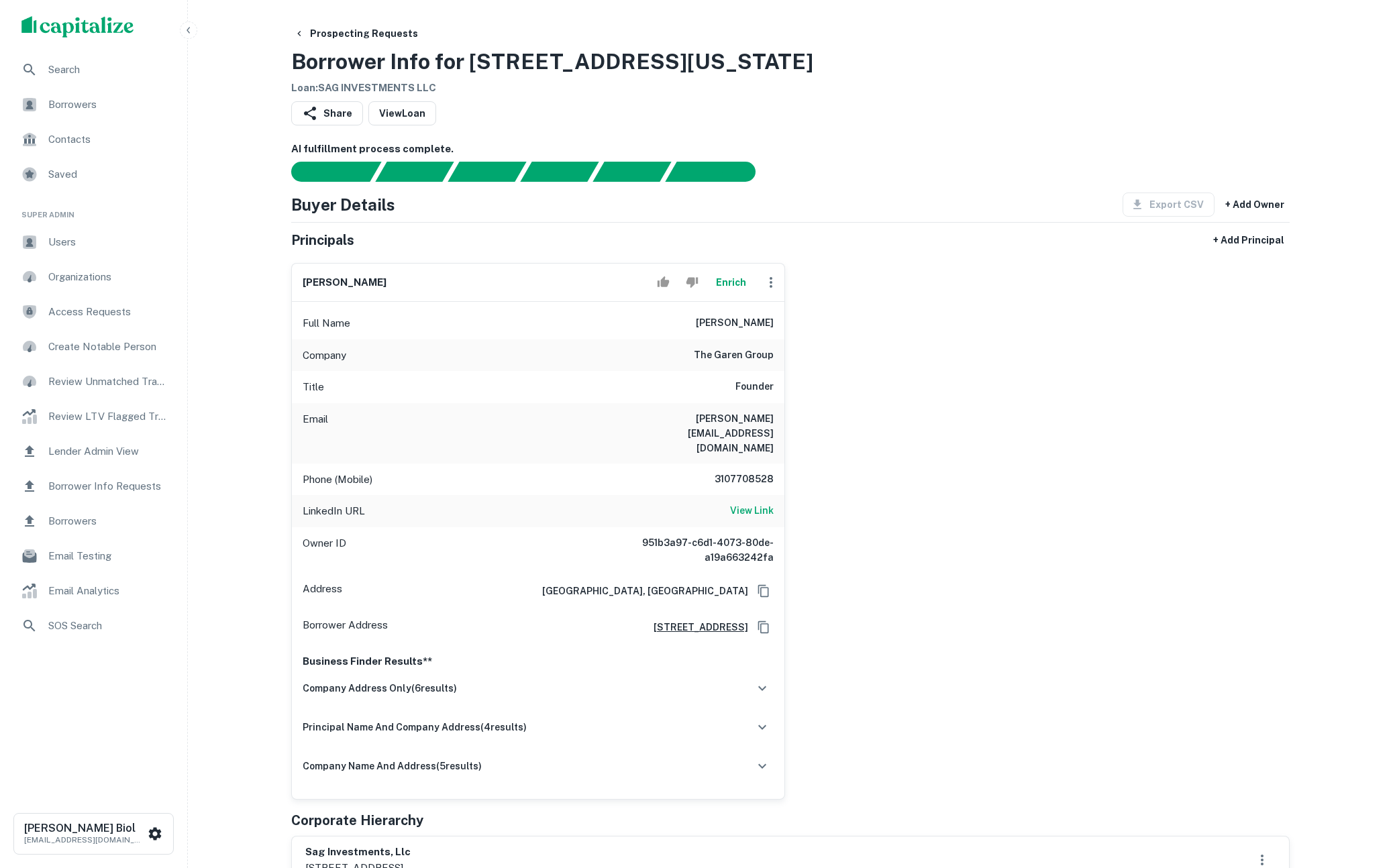
click at [959, 415] on div "[PERSON_NAME] Enrich Full Name [PERSON_NAME] Company the garen group Title Foun…" at bounding box center [785, 526] width 1009 height 547
click at [605, 674] on div "company address only ( 6 results)" at bounding box center [538, 688] width 471 height 28
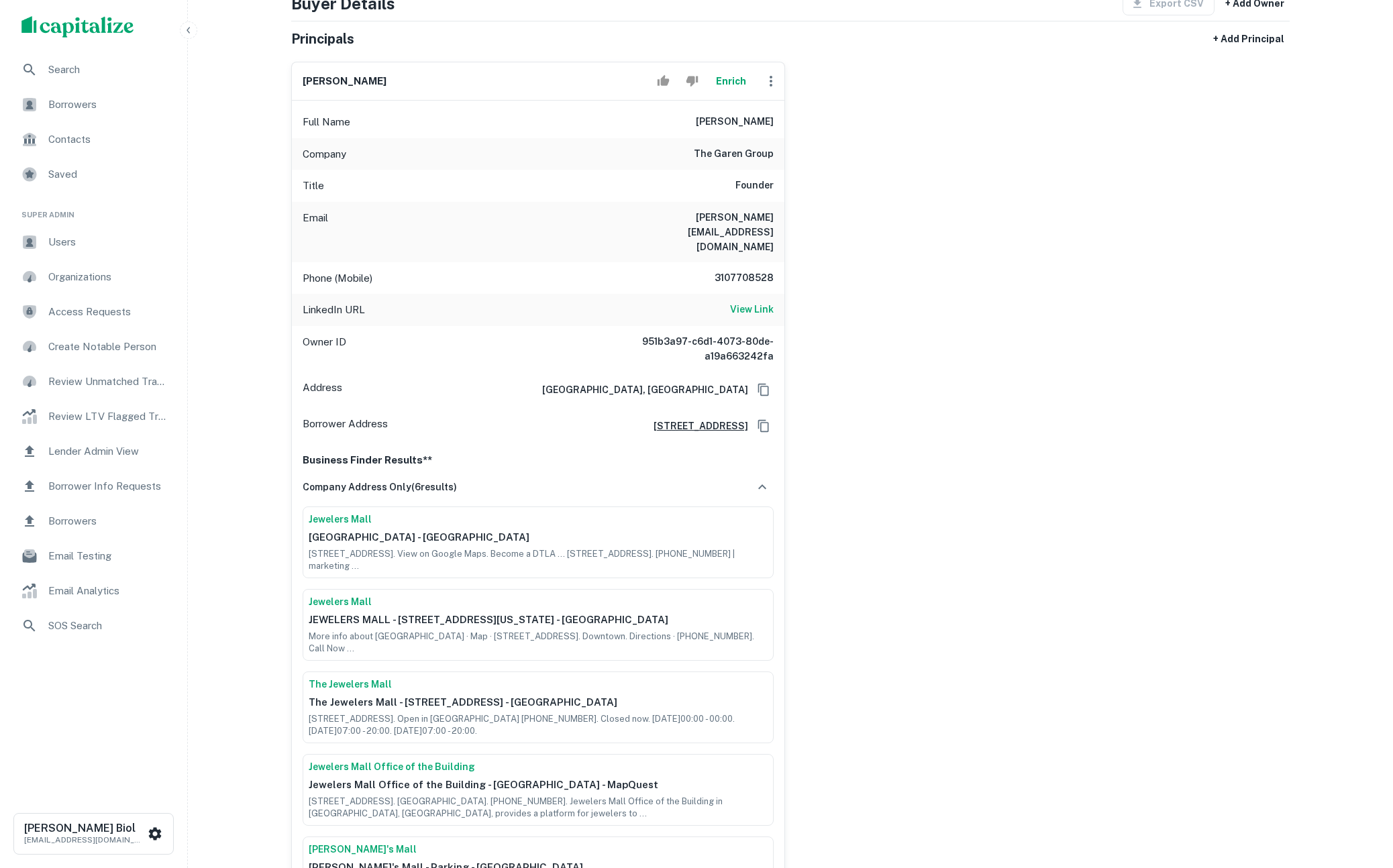
scroll to position [597, 0]
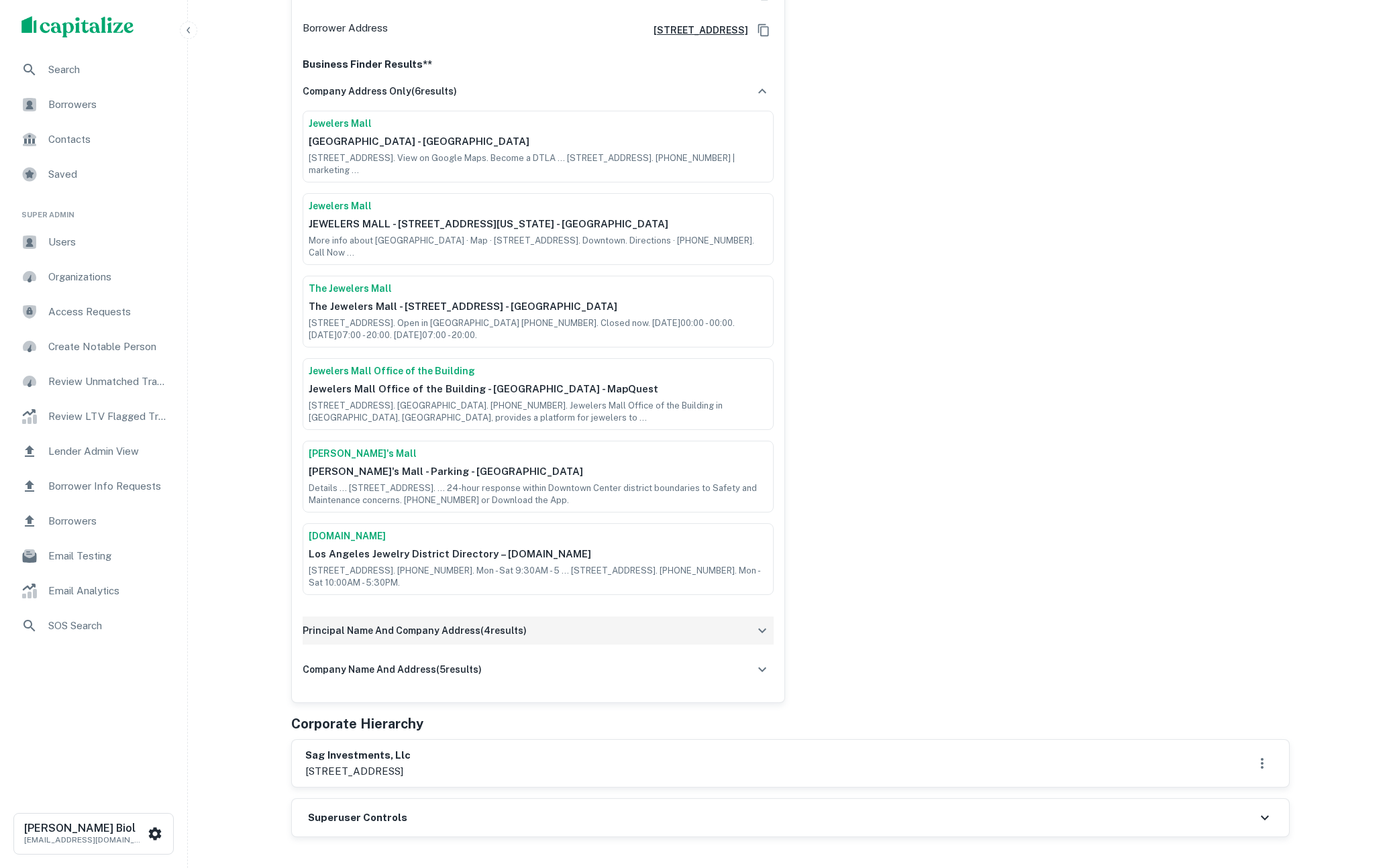
click at [504, 624] on h6 "principal name and company address ( 4 results)" at bounding box center [414, 631] width 224 height 14
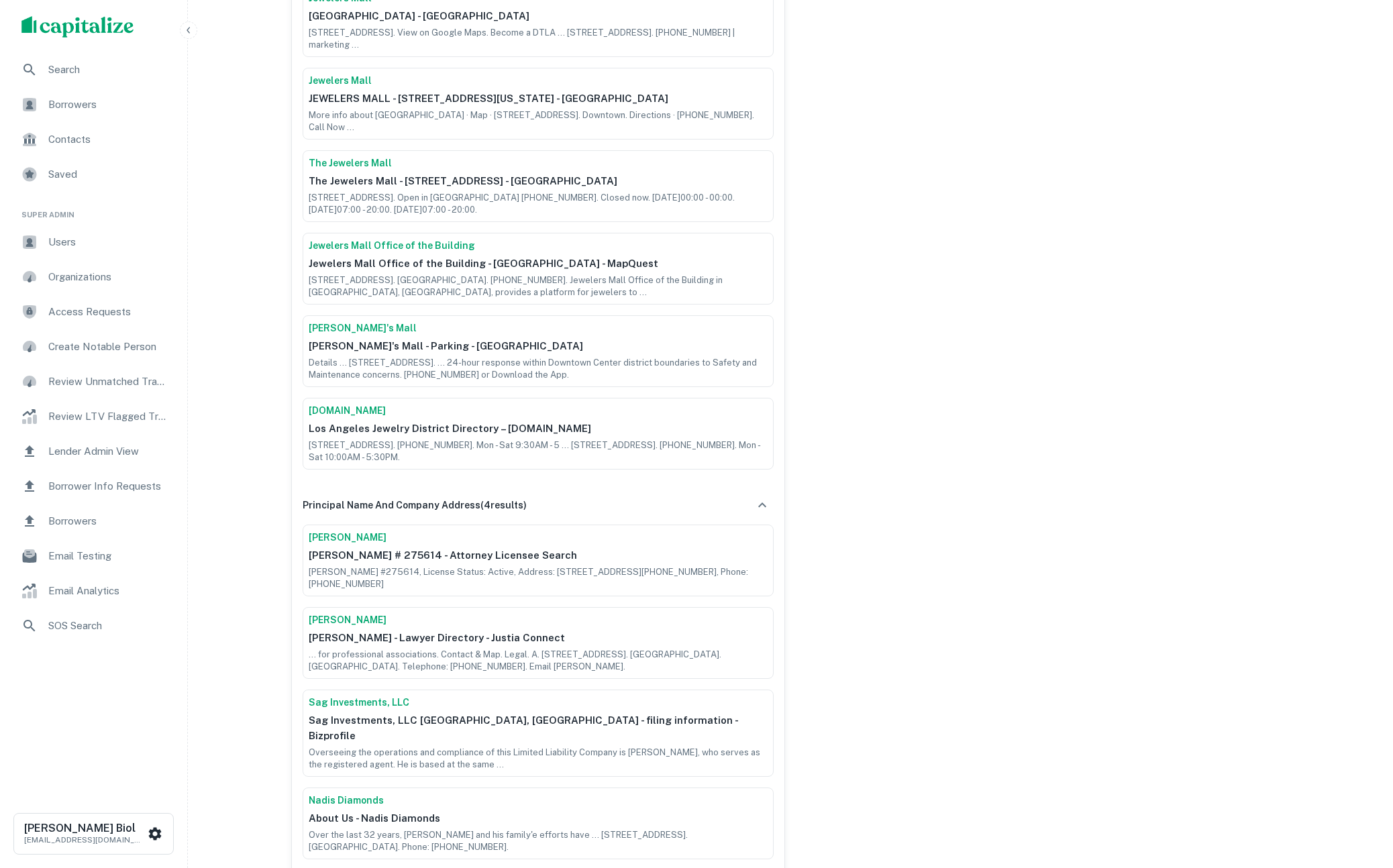
scroll to position [858, 0]
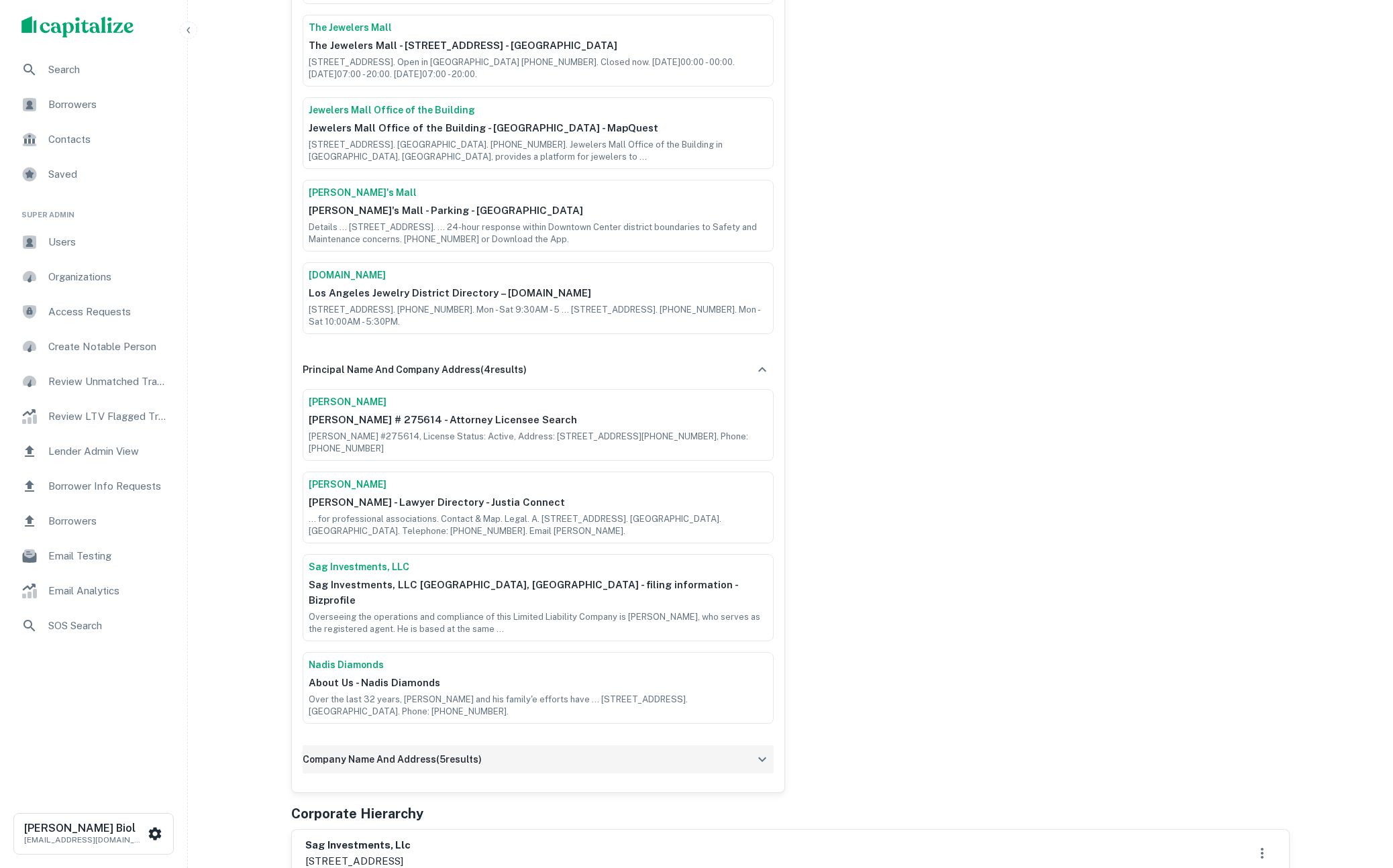
click at [556, 745] on div "company name and address ( 5 results)" at bounding box center [538, 759] width 471 height 28
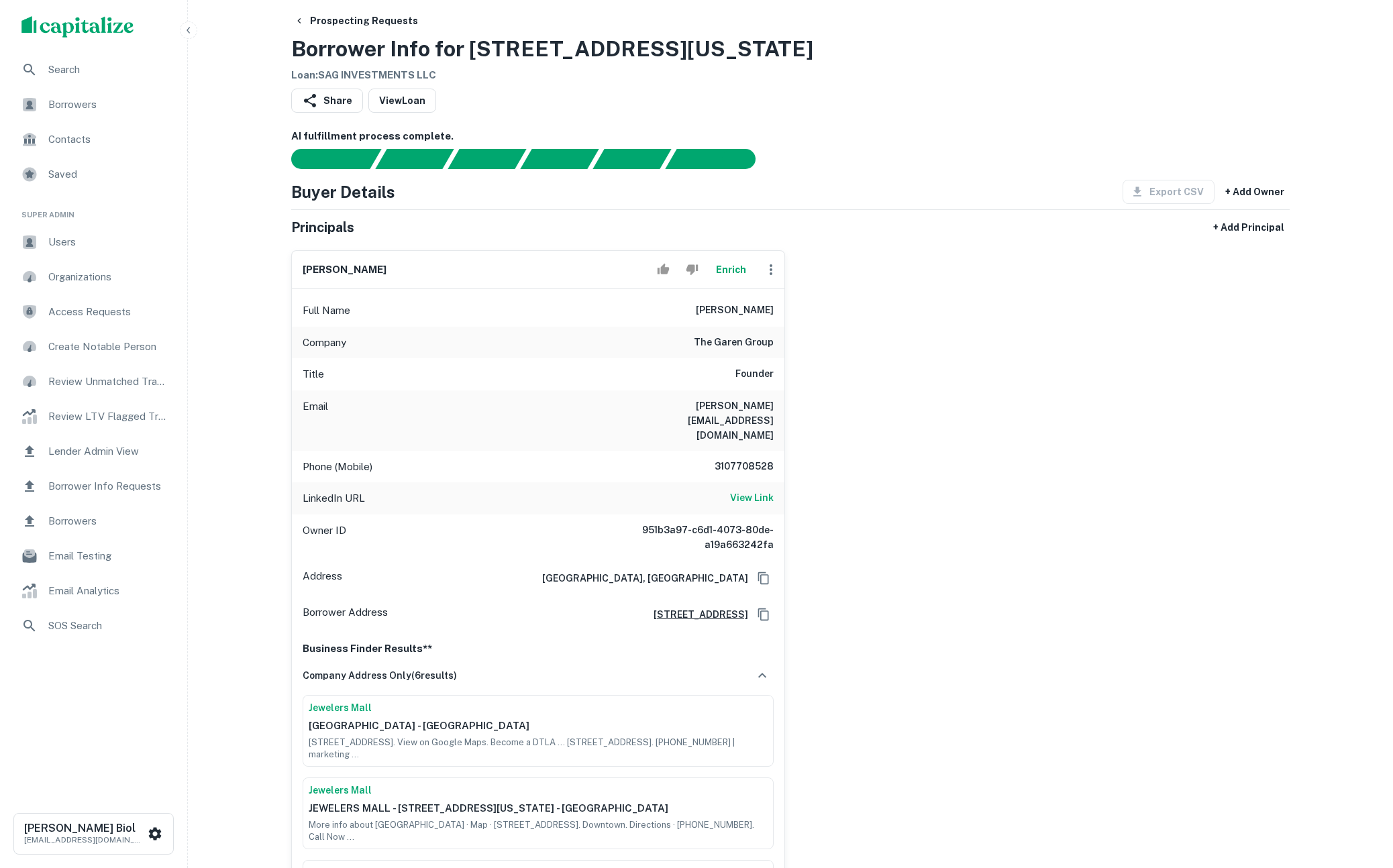
scroll to position [0, 0]
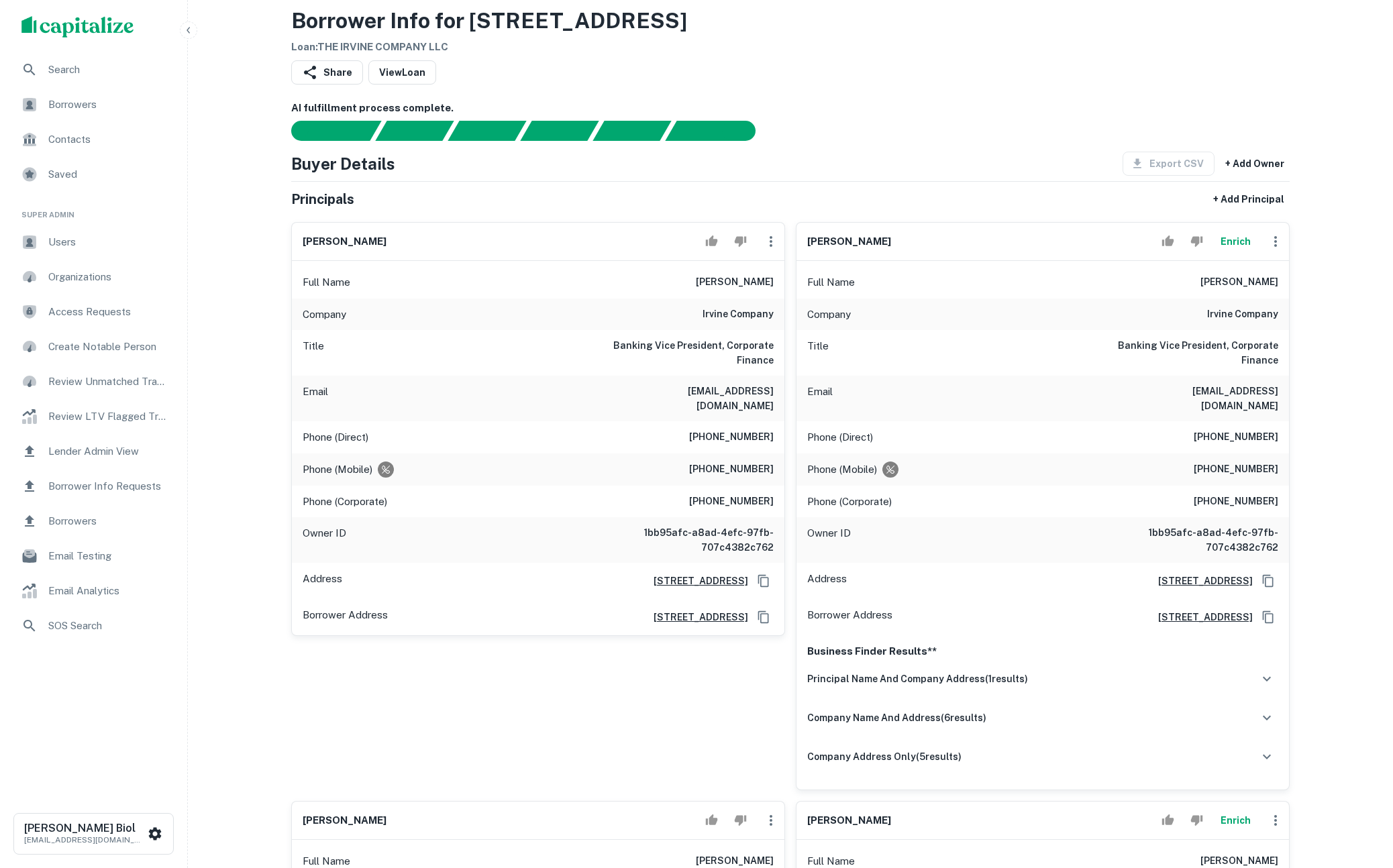
scroll to position [50, 0]
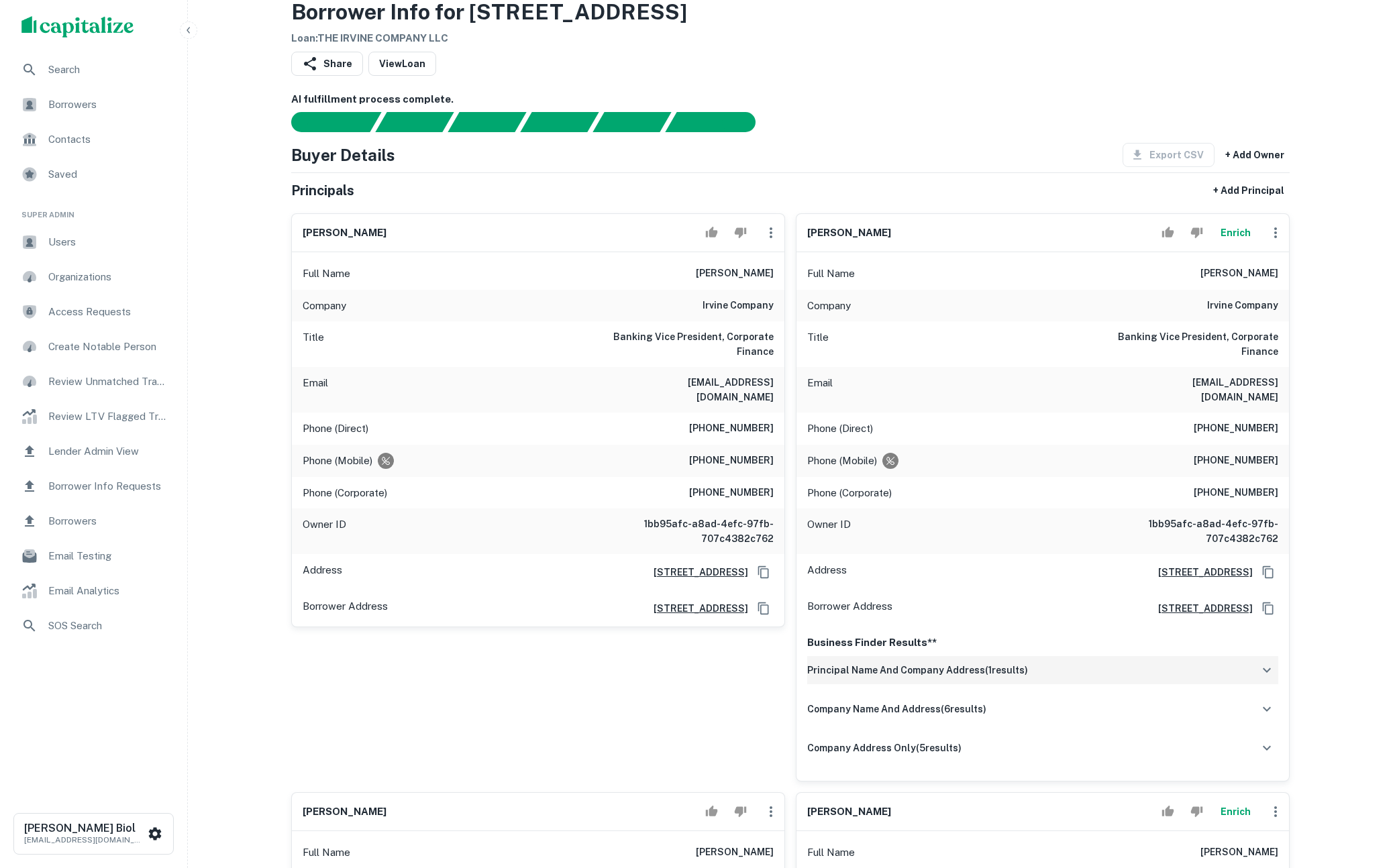
click at [1147, 658] on div "principal name and company address ( 1 results)" at bounding box center [1043, 670] width 471 height 28
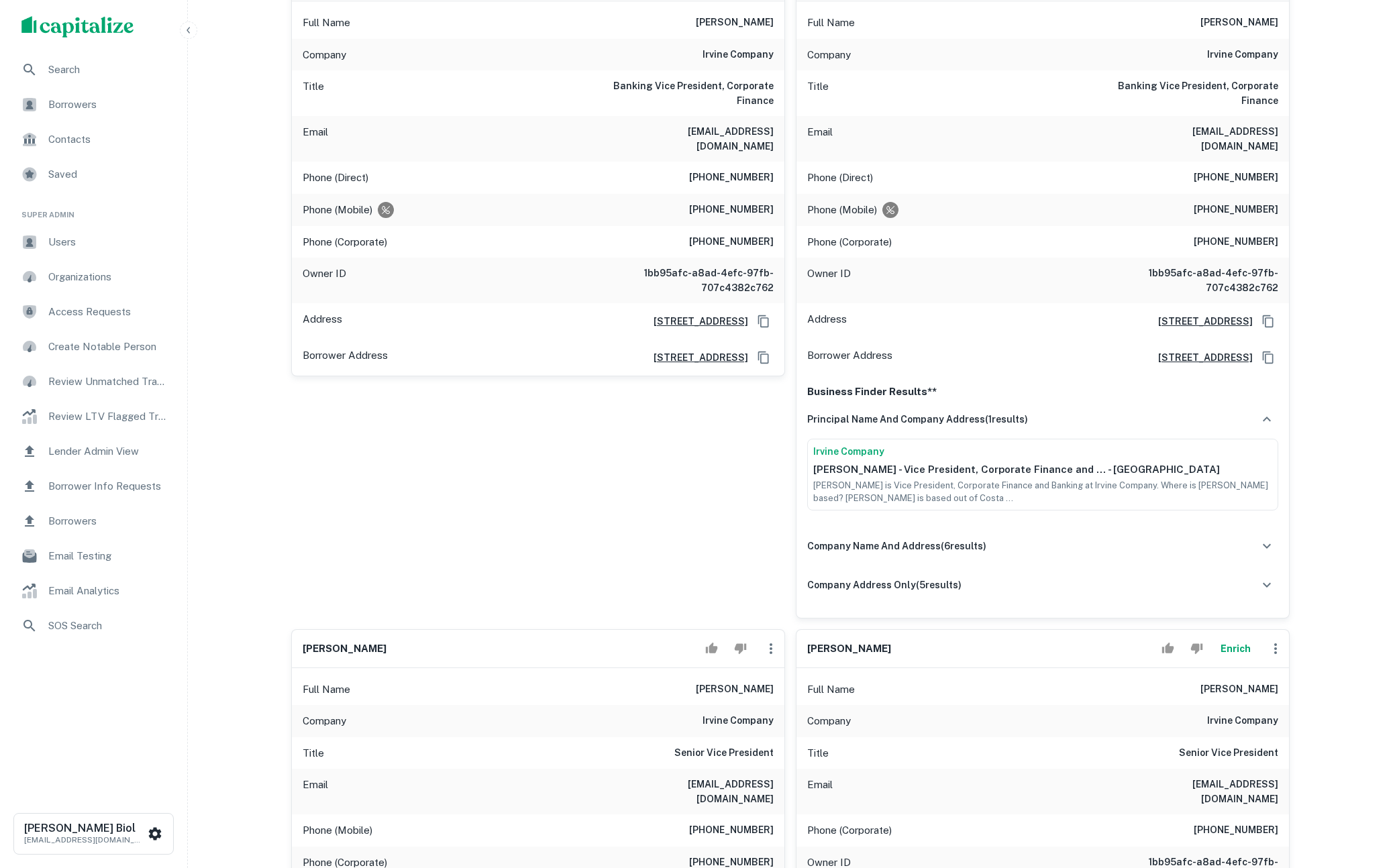
scroll to position [369, 0]
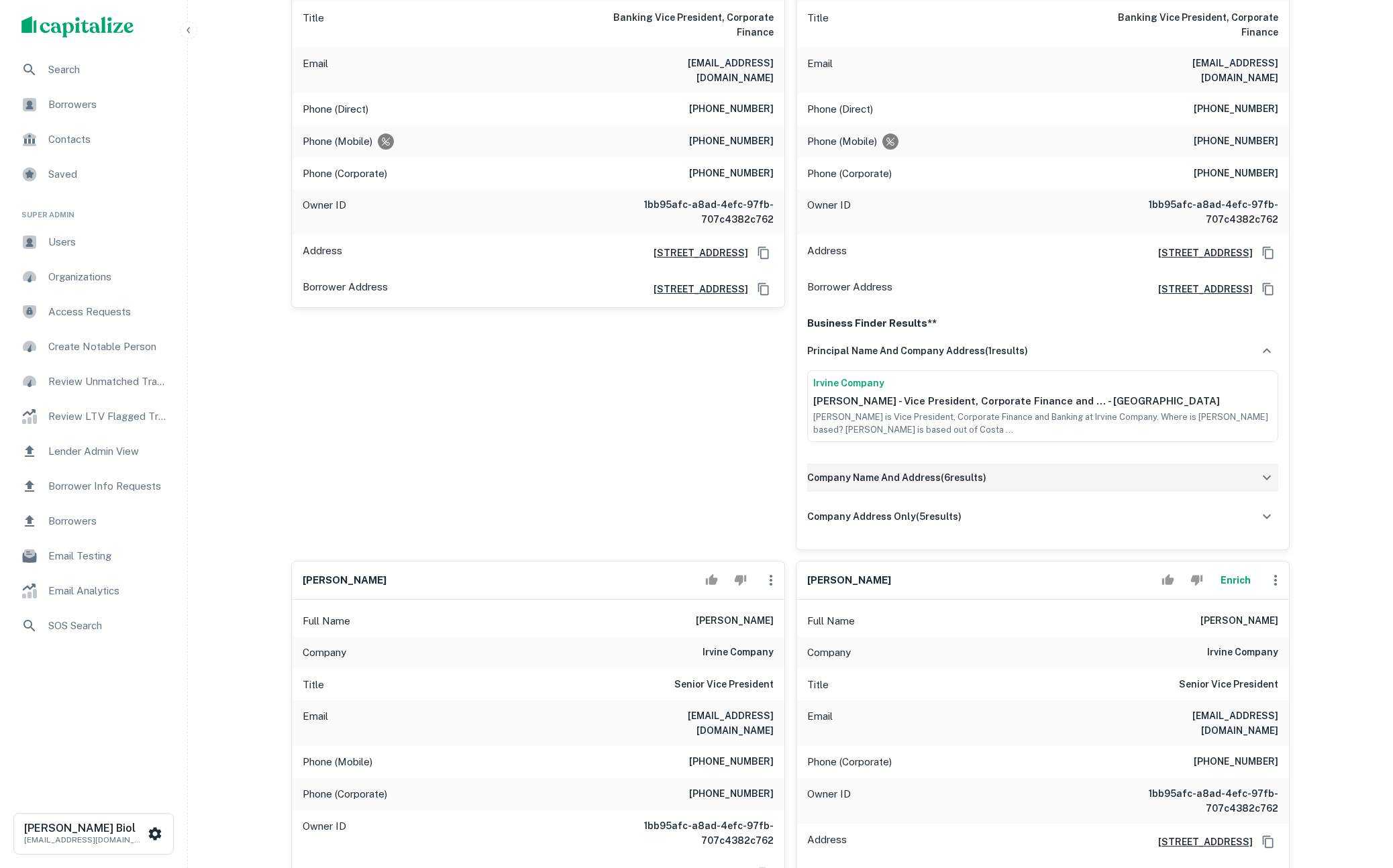
click at [1039, 471] on div "company name and address ( 6 results)" at bounding box center [1043, 477] width 471 height 28
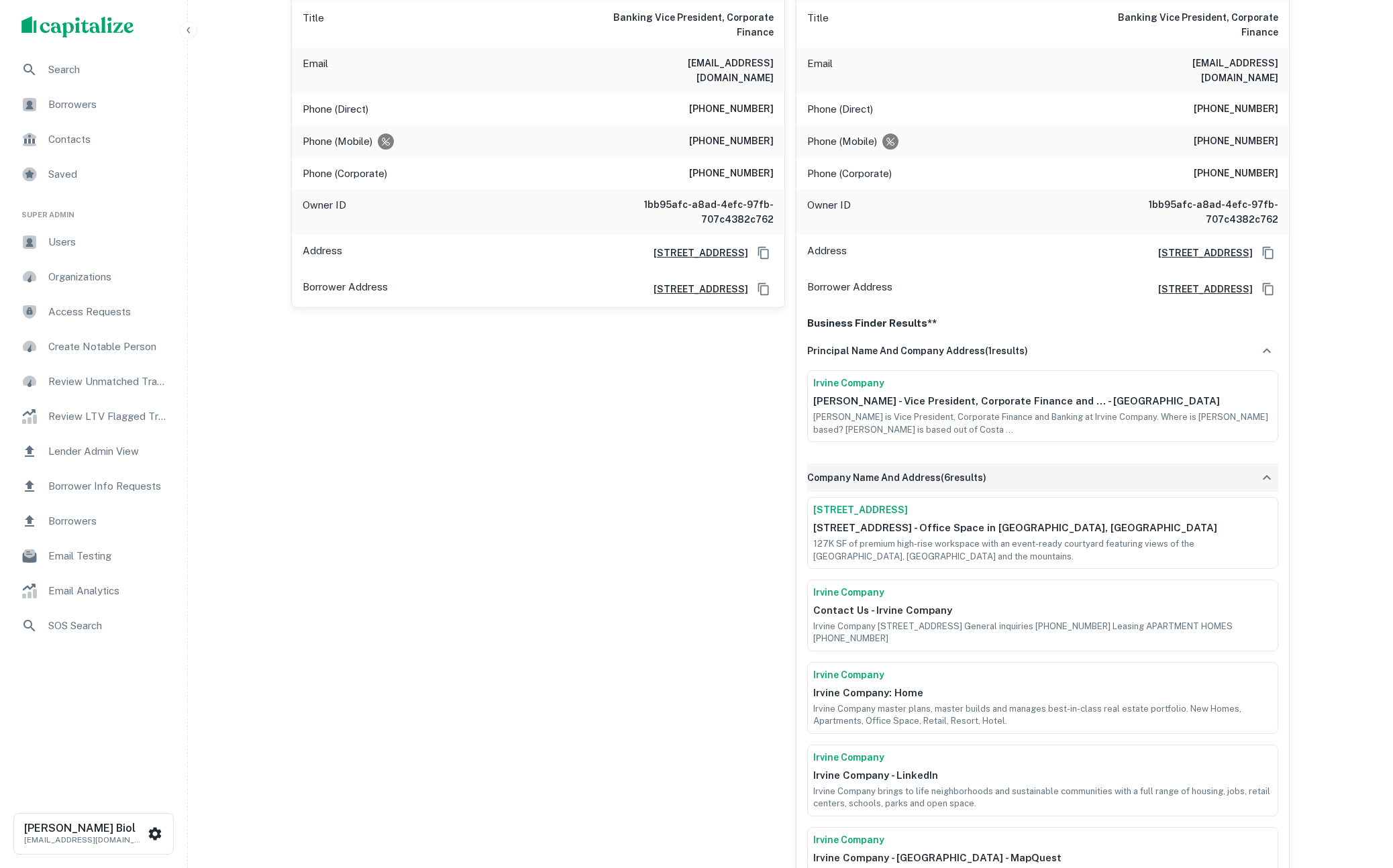
click at [1060, 463] on div "company name and address ( 6 results)" at bounding box center [1043, 477] width 471 height 28
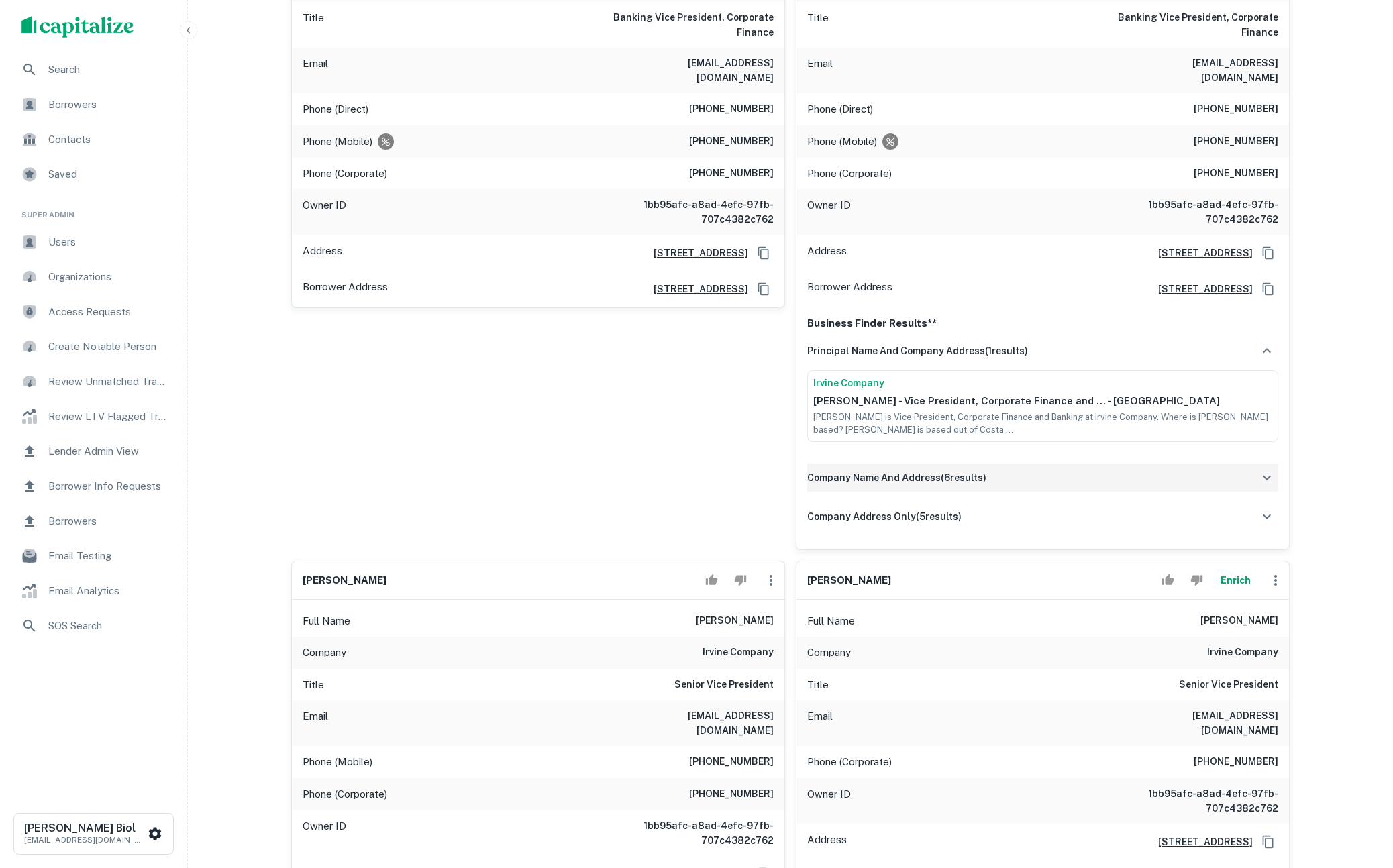
click at [1060, 463] on div "company name and address ( 6 results)" at bounding box center [1043, 477] width 471 height 28
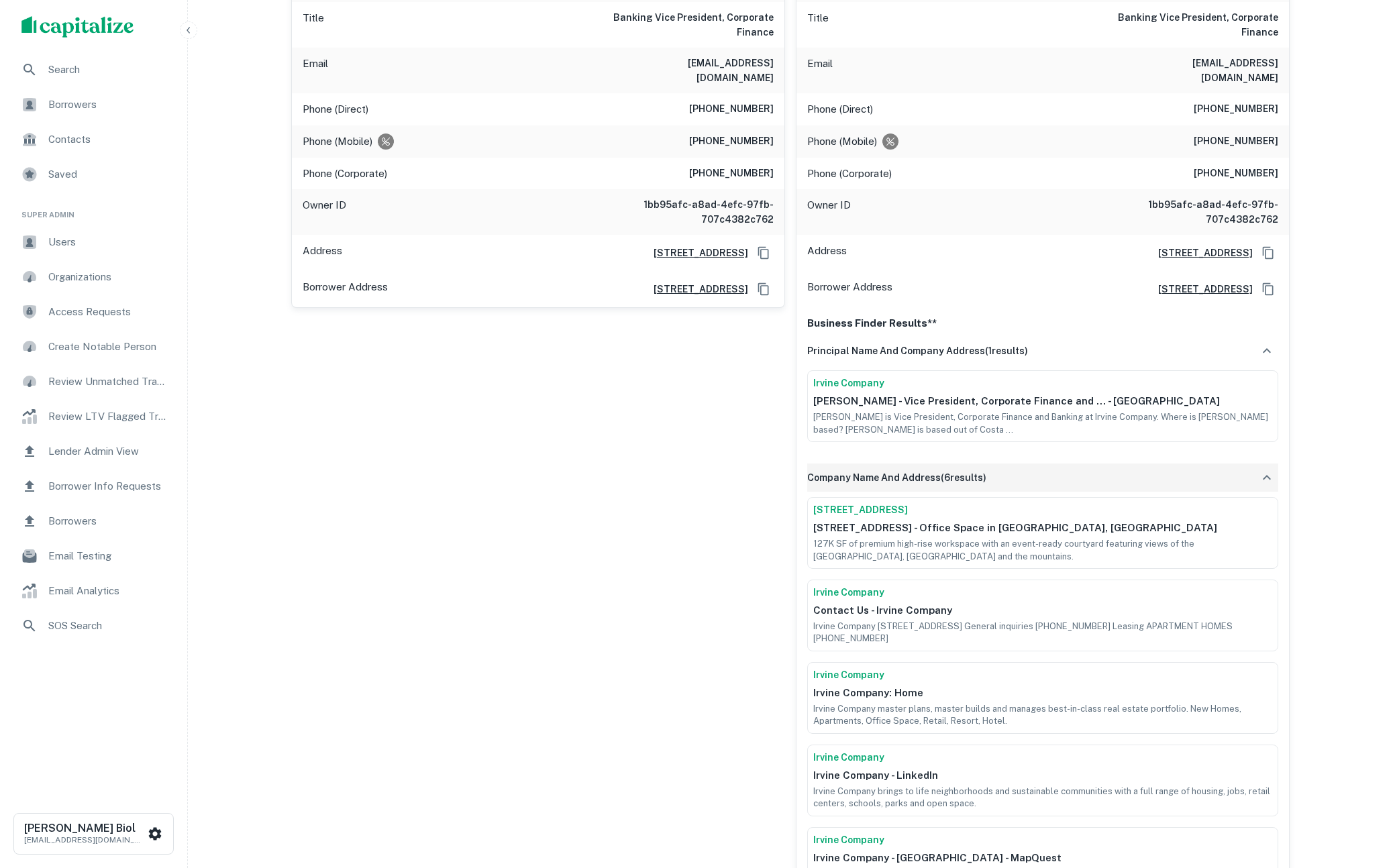
click at [1060, 463] on div "company name and address ( 6 results)" at bounding box center [1043, 477] width 471 height 28
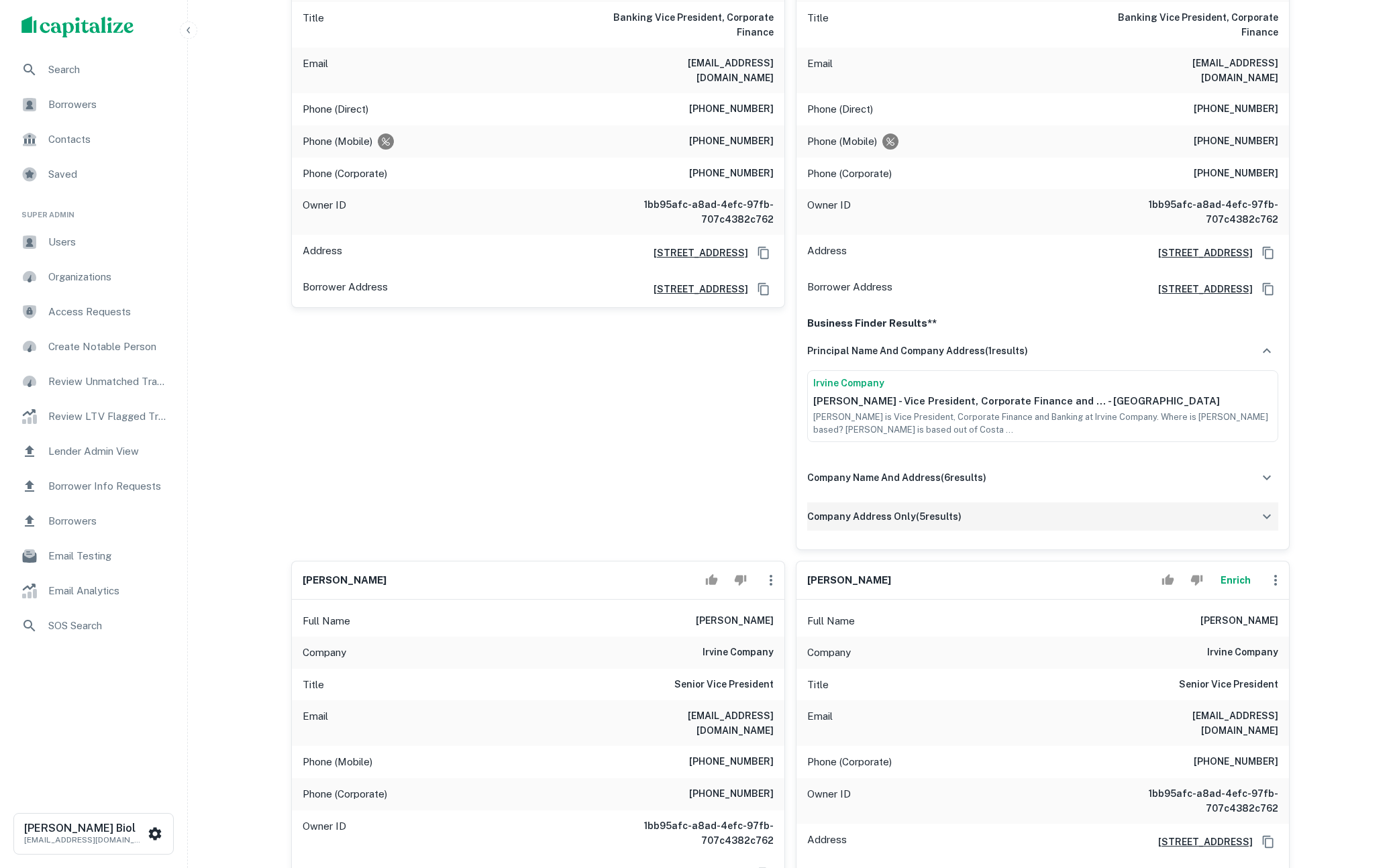
click at [1040, 503] on div "company address only ( 5 results)" at bounding box center [1043, 516] width 471 height 28
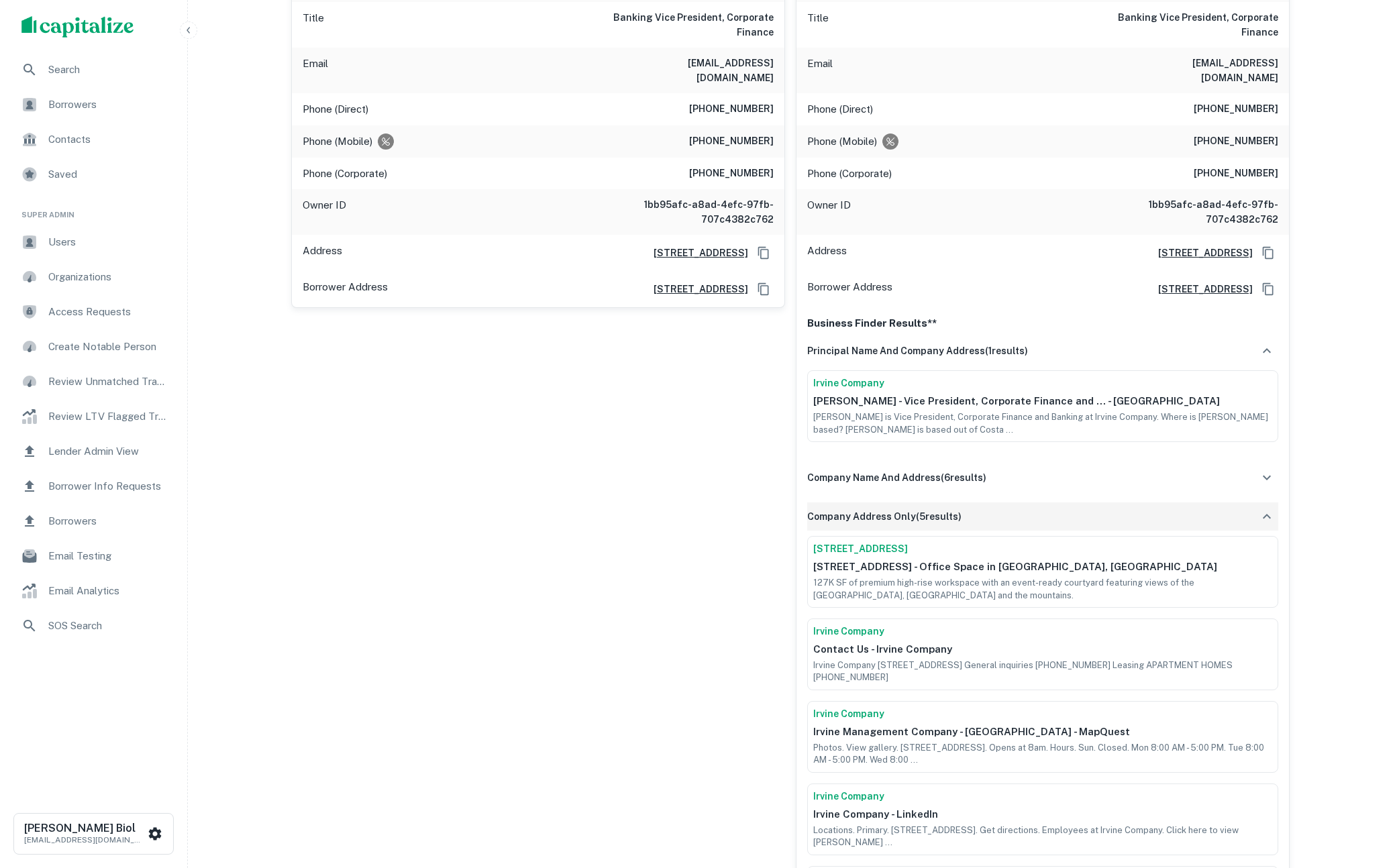
click at [1040, 503] on div "company address only ( 5 results)" at bounding box center [1043, 516] width 471 height 28
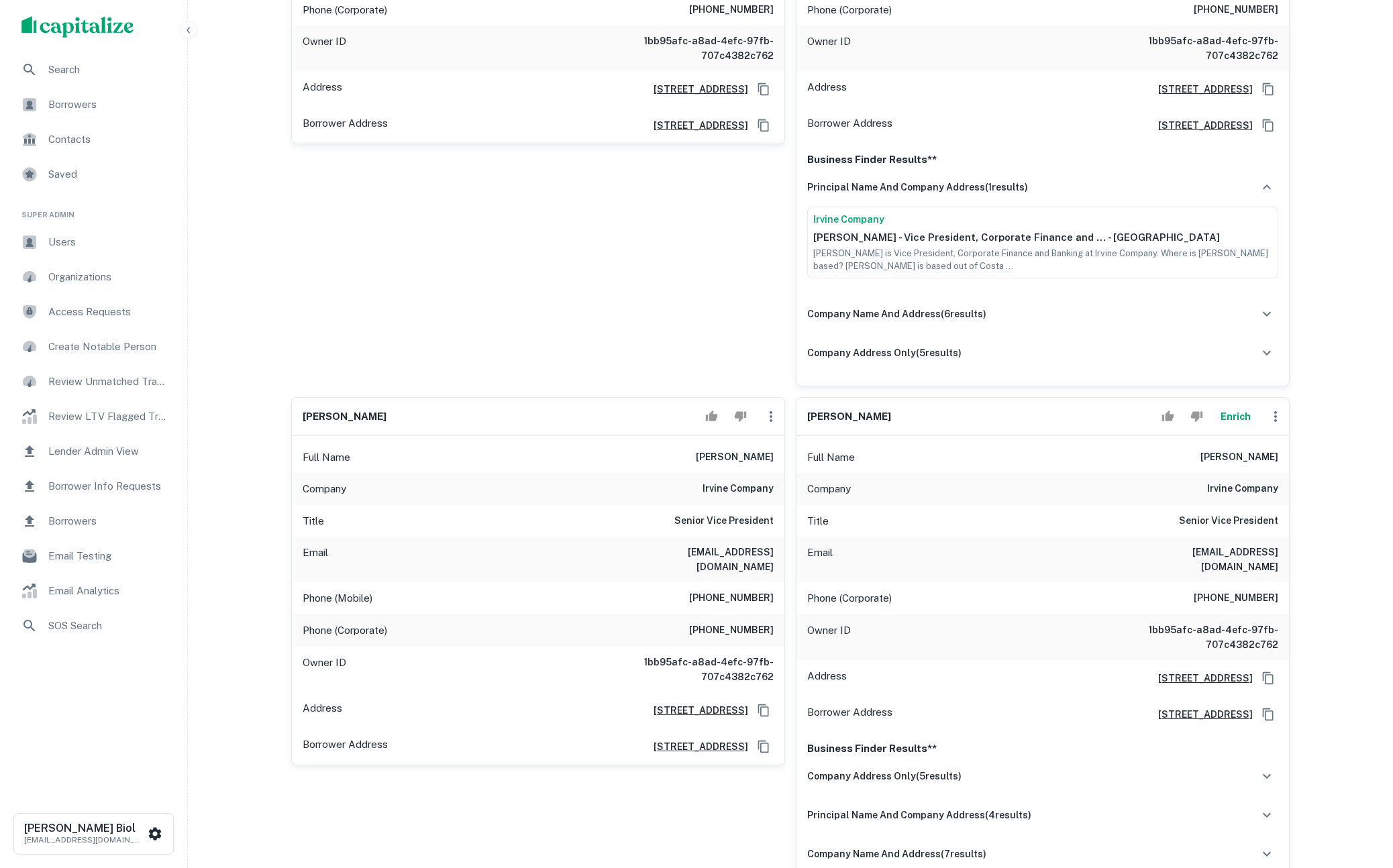
scroll to position [677, 0]
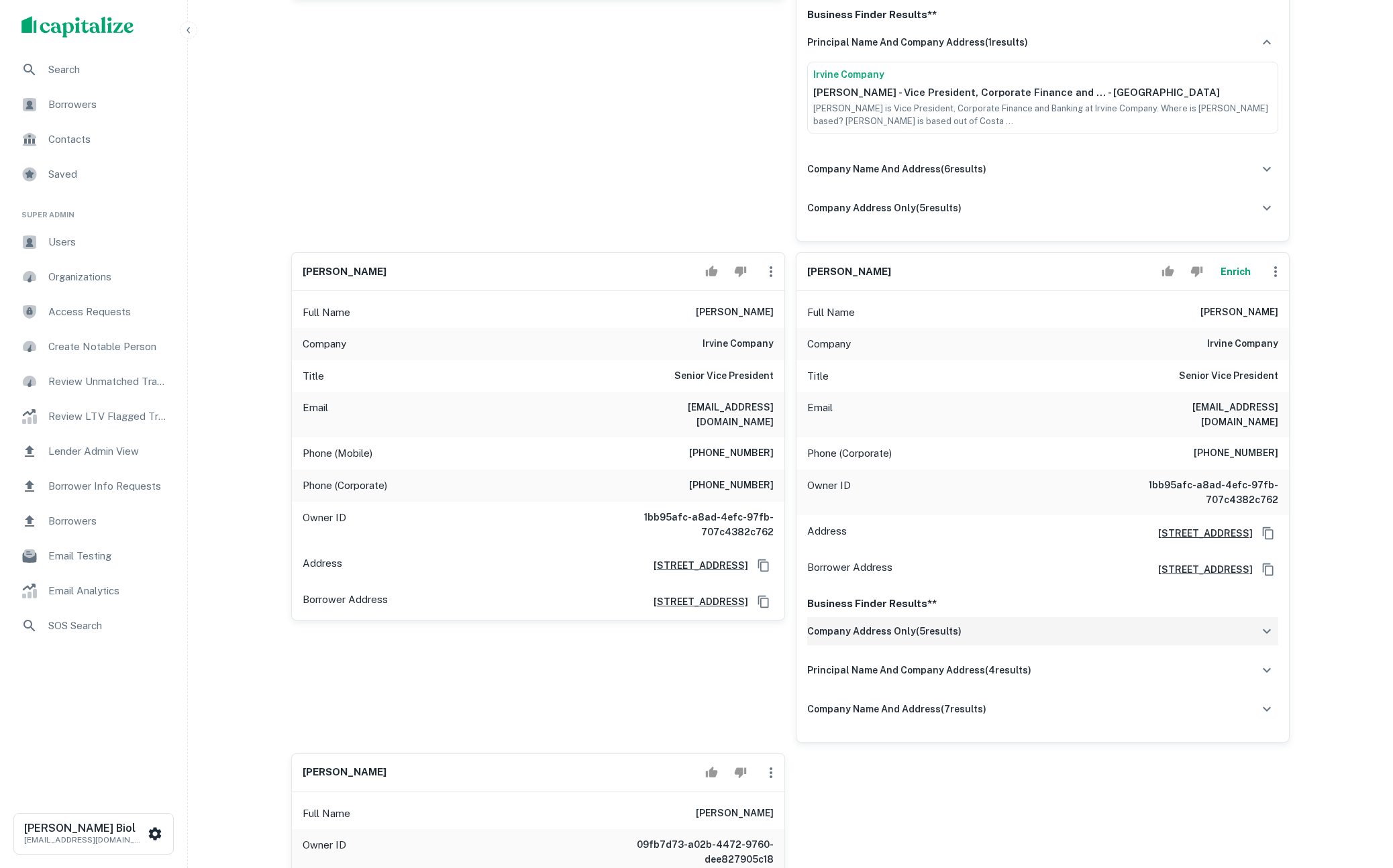
click at [1012, 617] on div "company address only ( 5 results)" at bounding box center [1043, 631] width 471 height 28
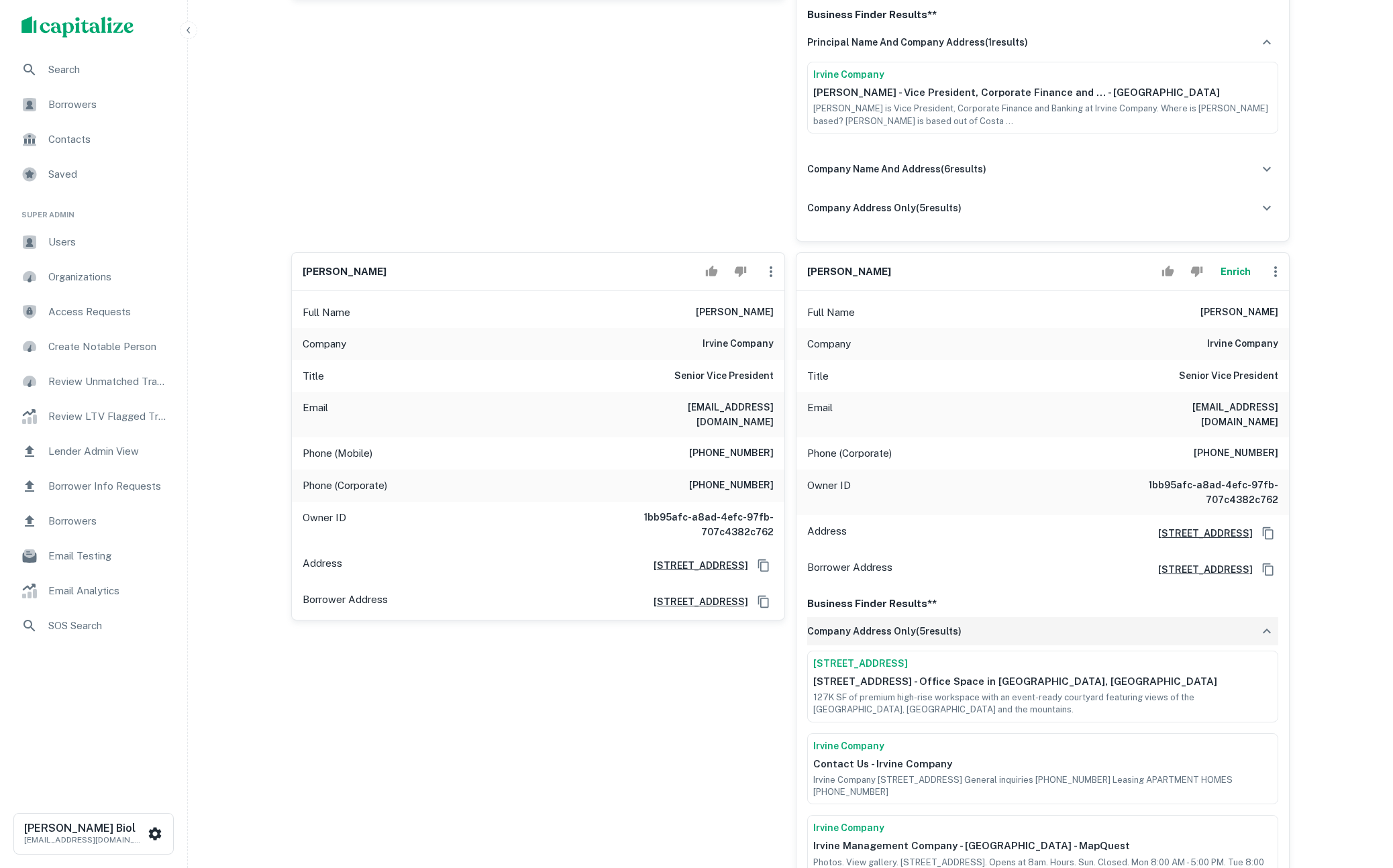
click at [1012, 617] on div "company address only ( 5 results)" at bounding box center [1043, 631] width 471 height 28
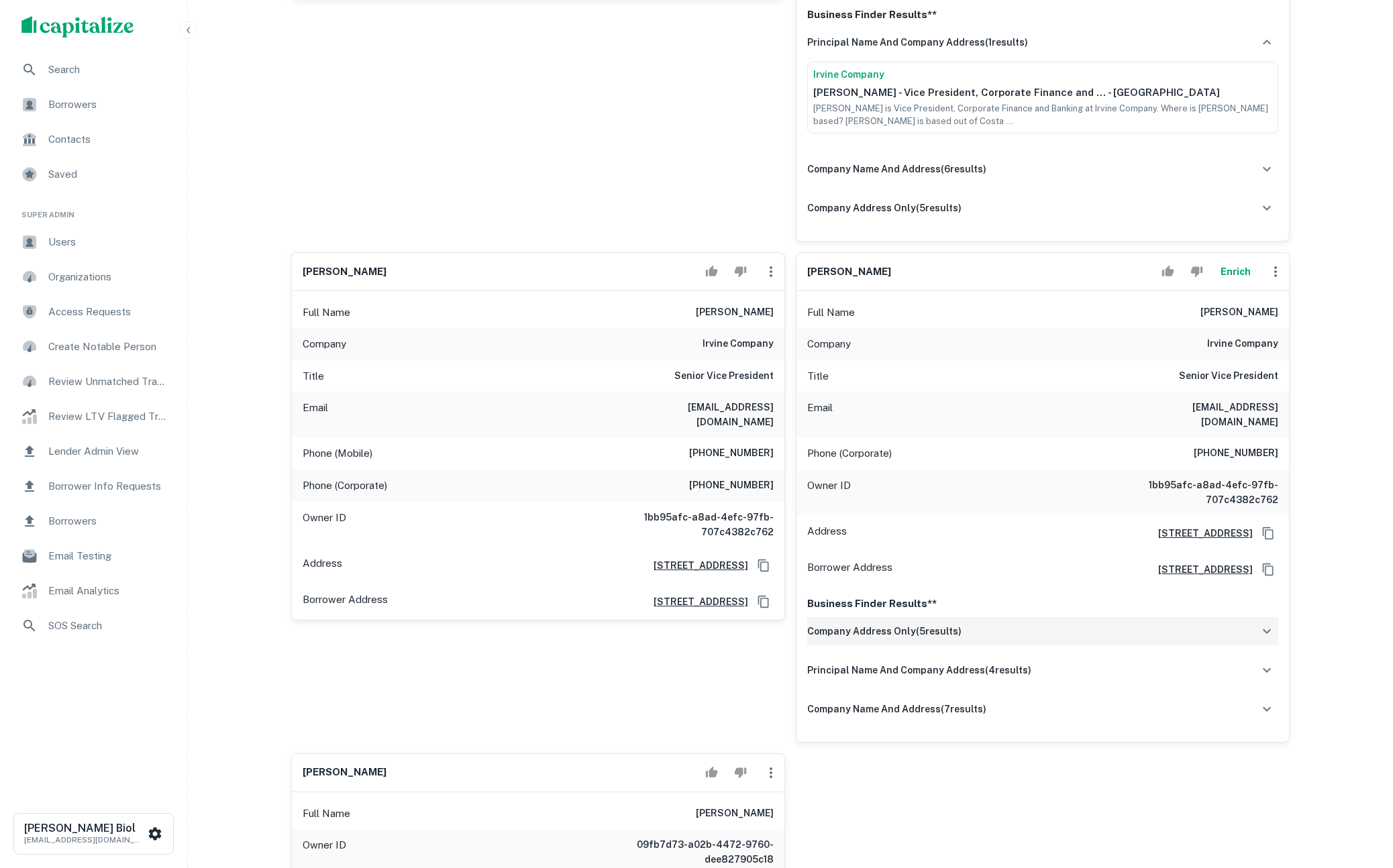
click at [1012, 617] on div "company address only ( 5 results)" at bounding box center [1043, 631] width 471 height 28
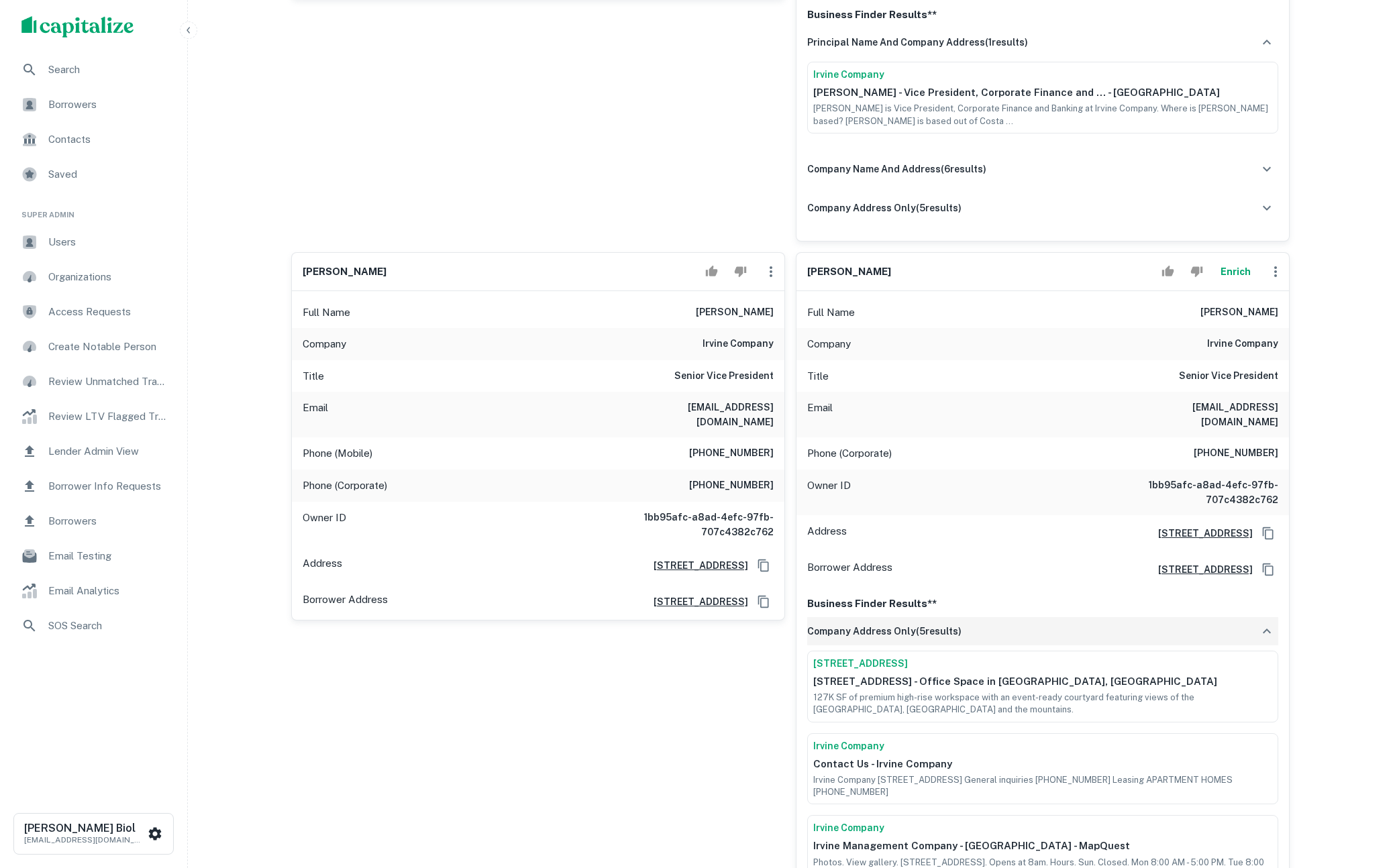
click at [1012, 617] on div "company address only ( 5 results)" at bounding box center [1043, 631] width 471 height 28
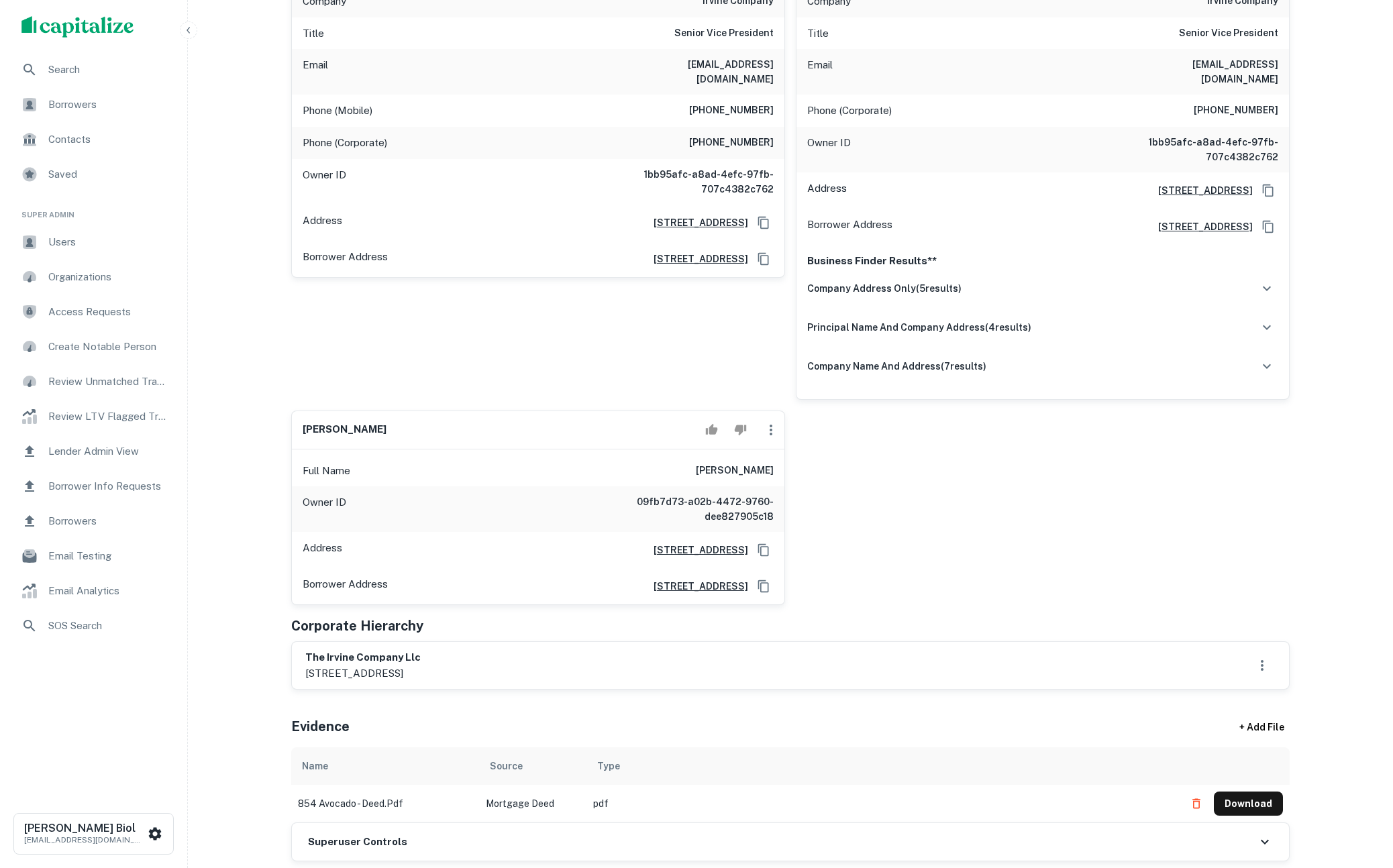
scroll to position [1250, 0]
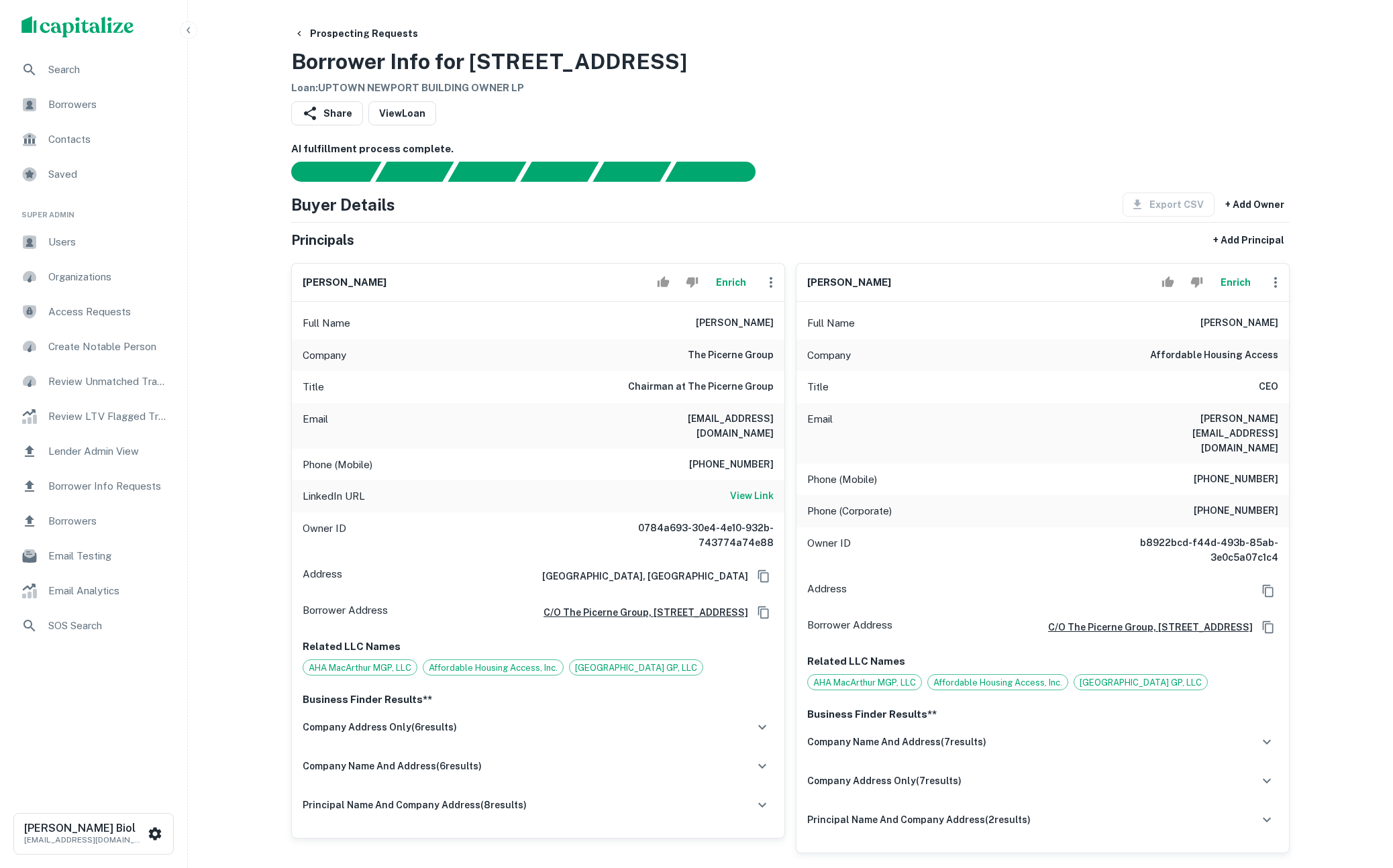
scroll to position [208, 0]
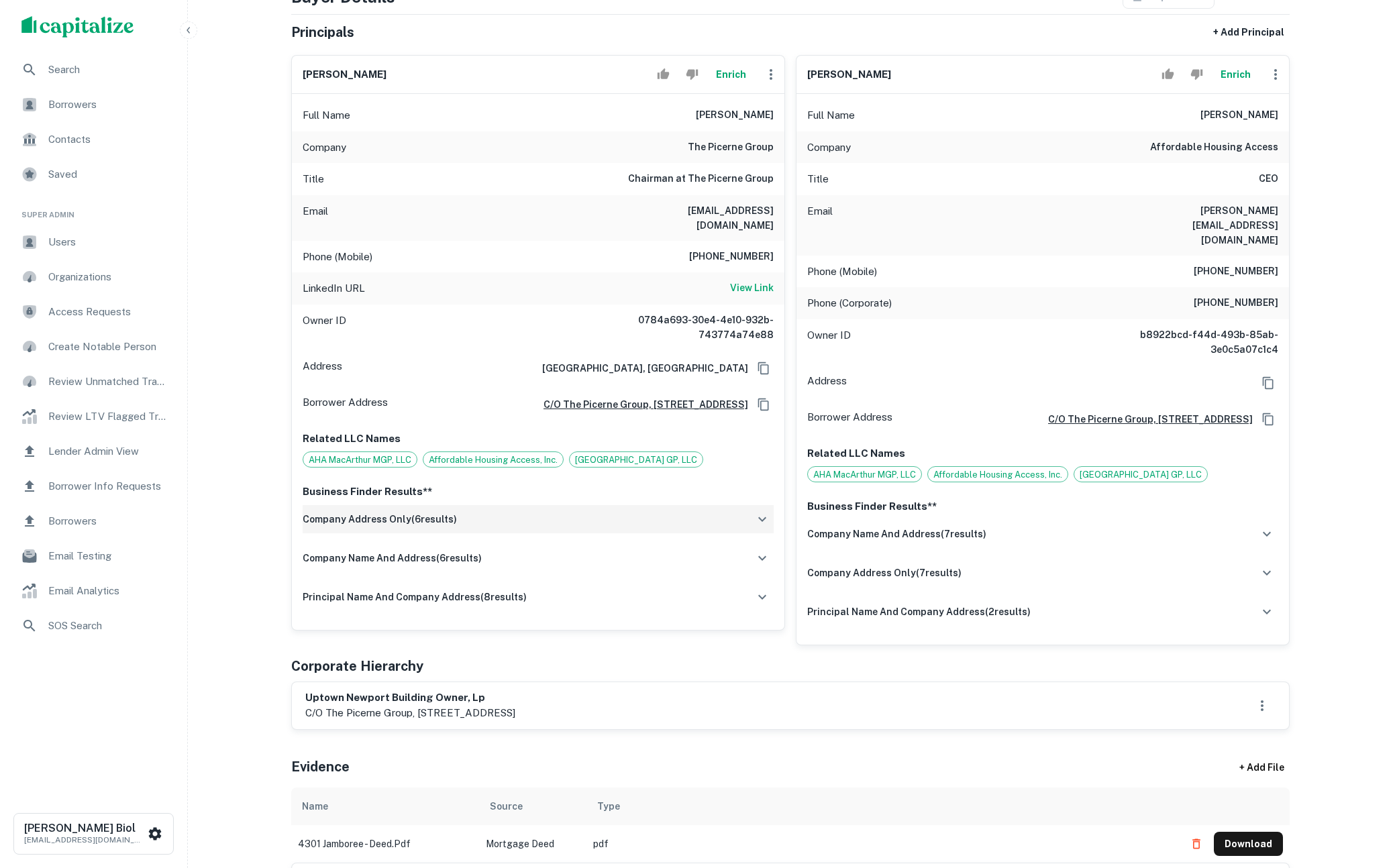
click at [543, 520] on div "company address only ( 6 results)" at bounding box center [538, 519] width 471 height 28
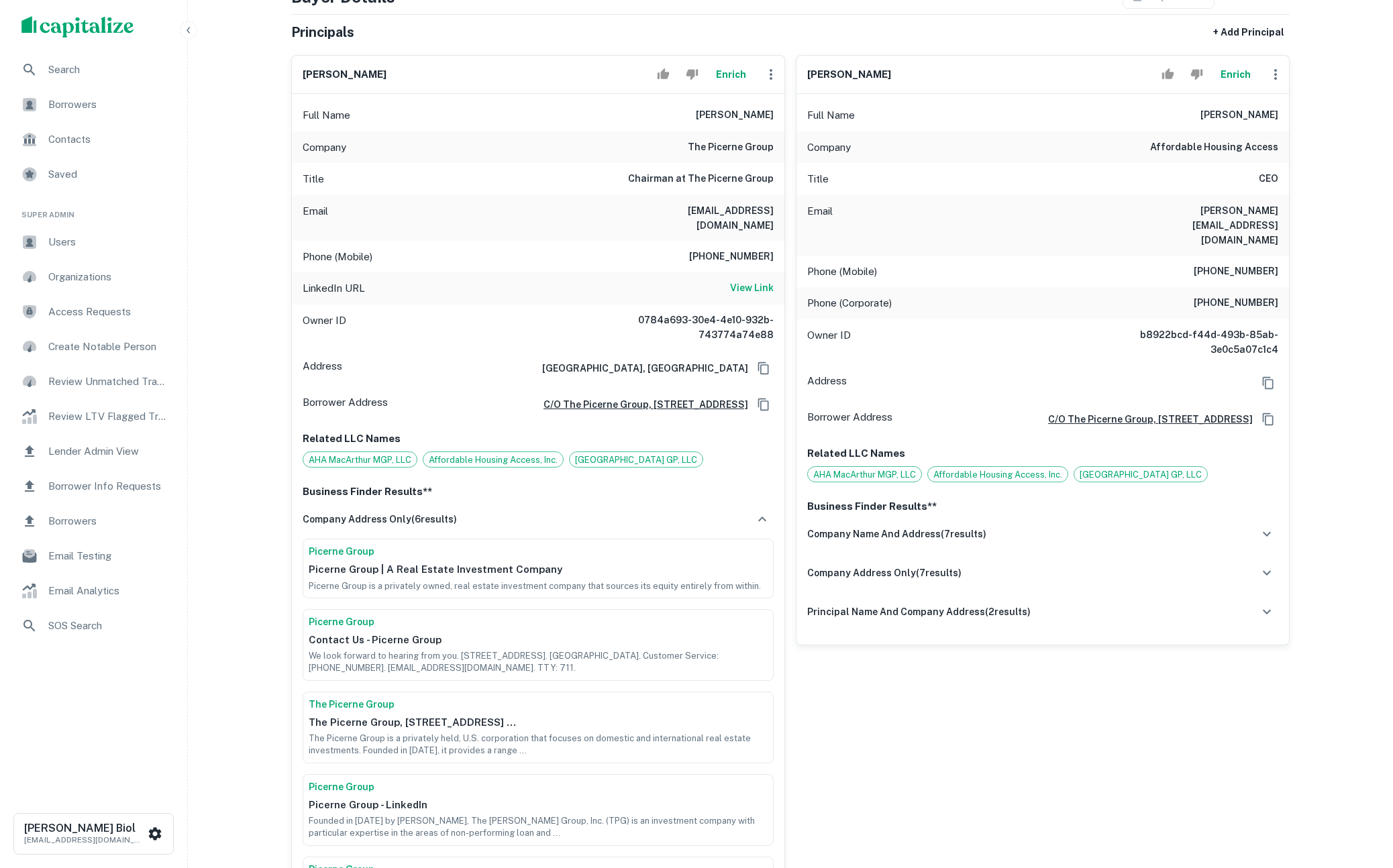
click at [725, 75] on button "Enrich" at bounding box center [731, 74] width 43 height 26
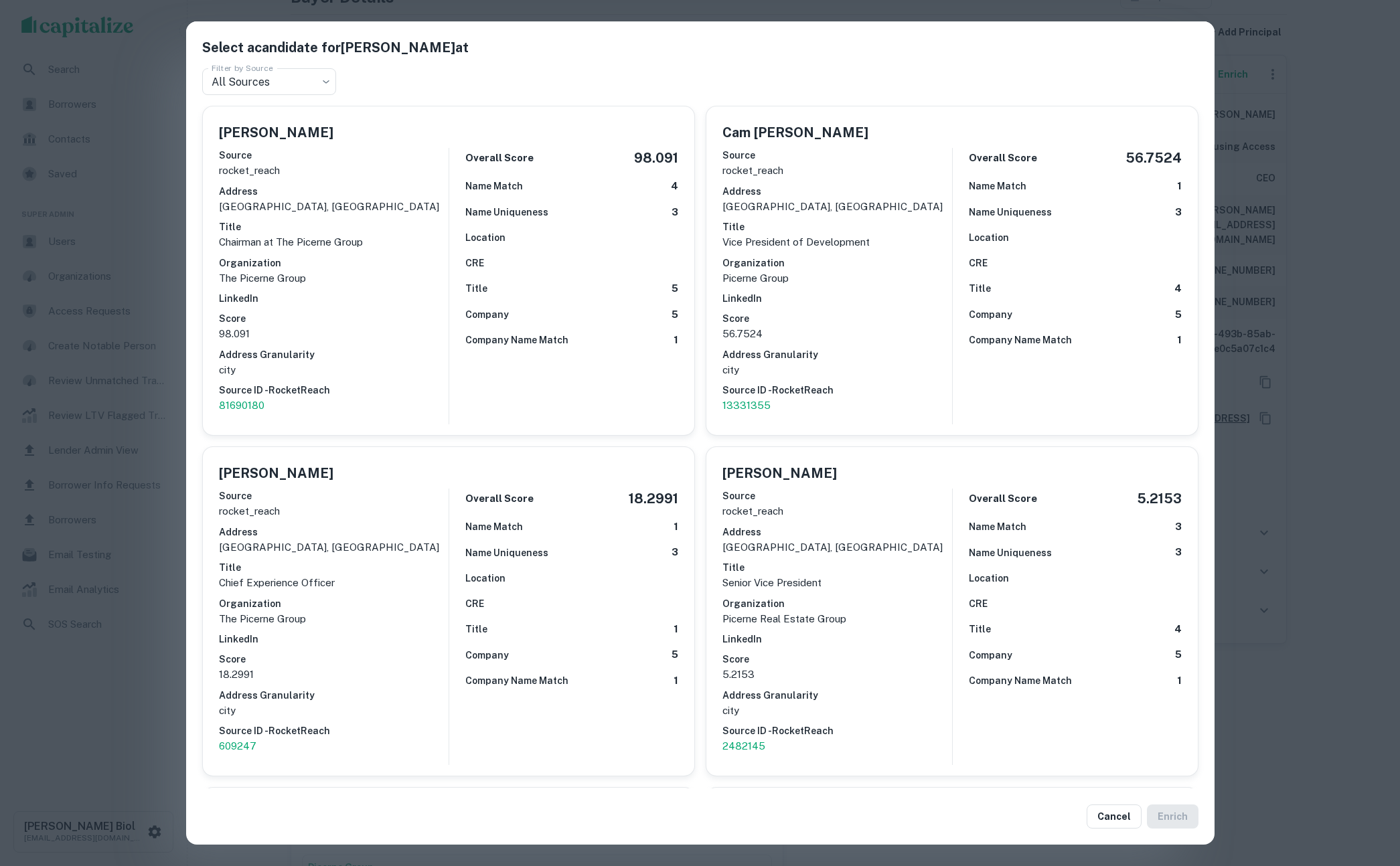
click at [1312, 606] on div "Select a candidate for Ken Picerne at Filter by Source All Sources *** Filter b…" at bounding box center [700, 433] width 1400 height 866
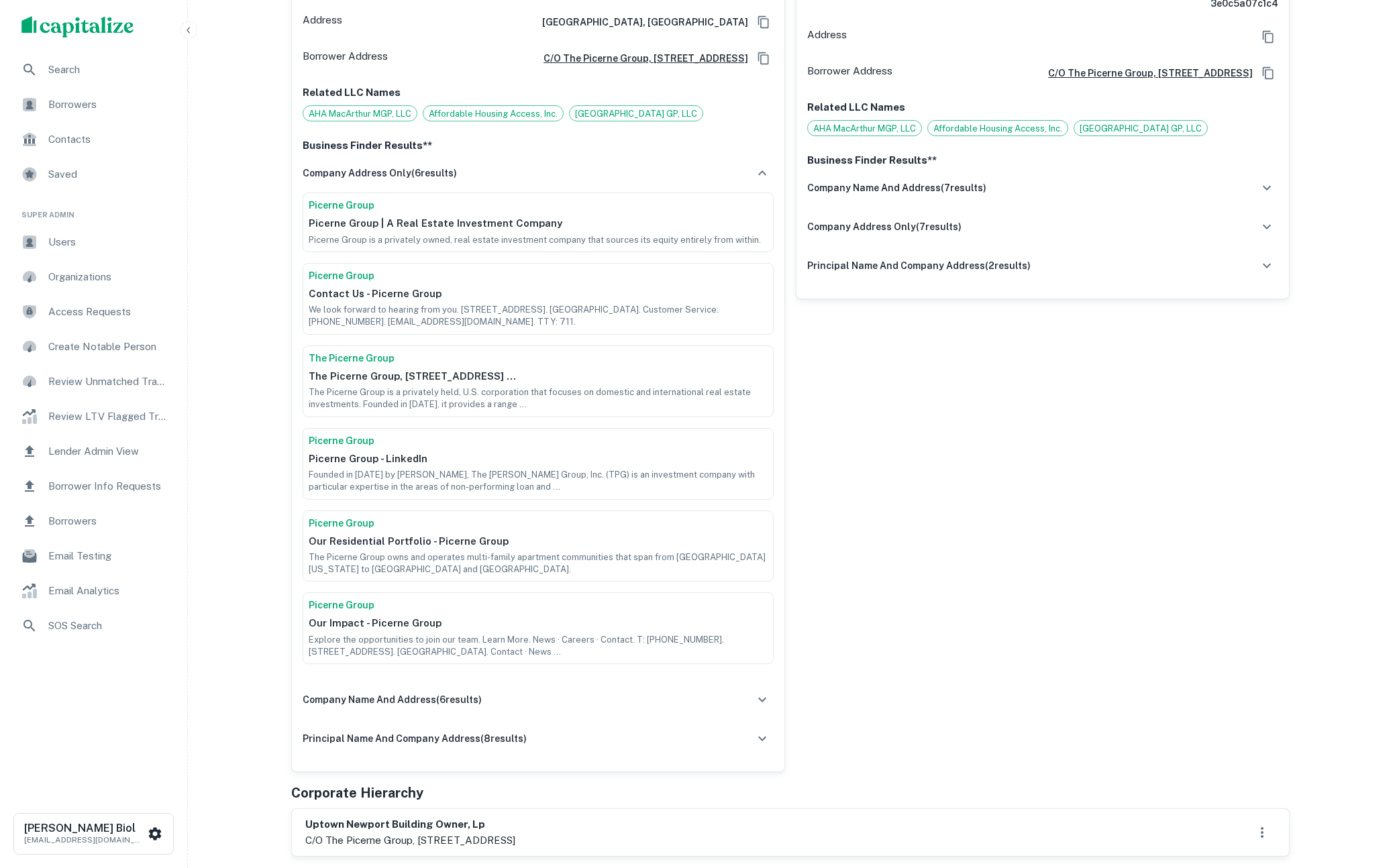
scroll to position [950, 0]
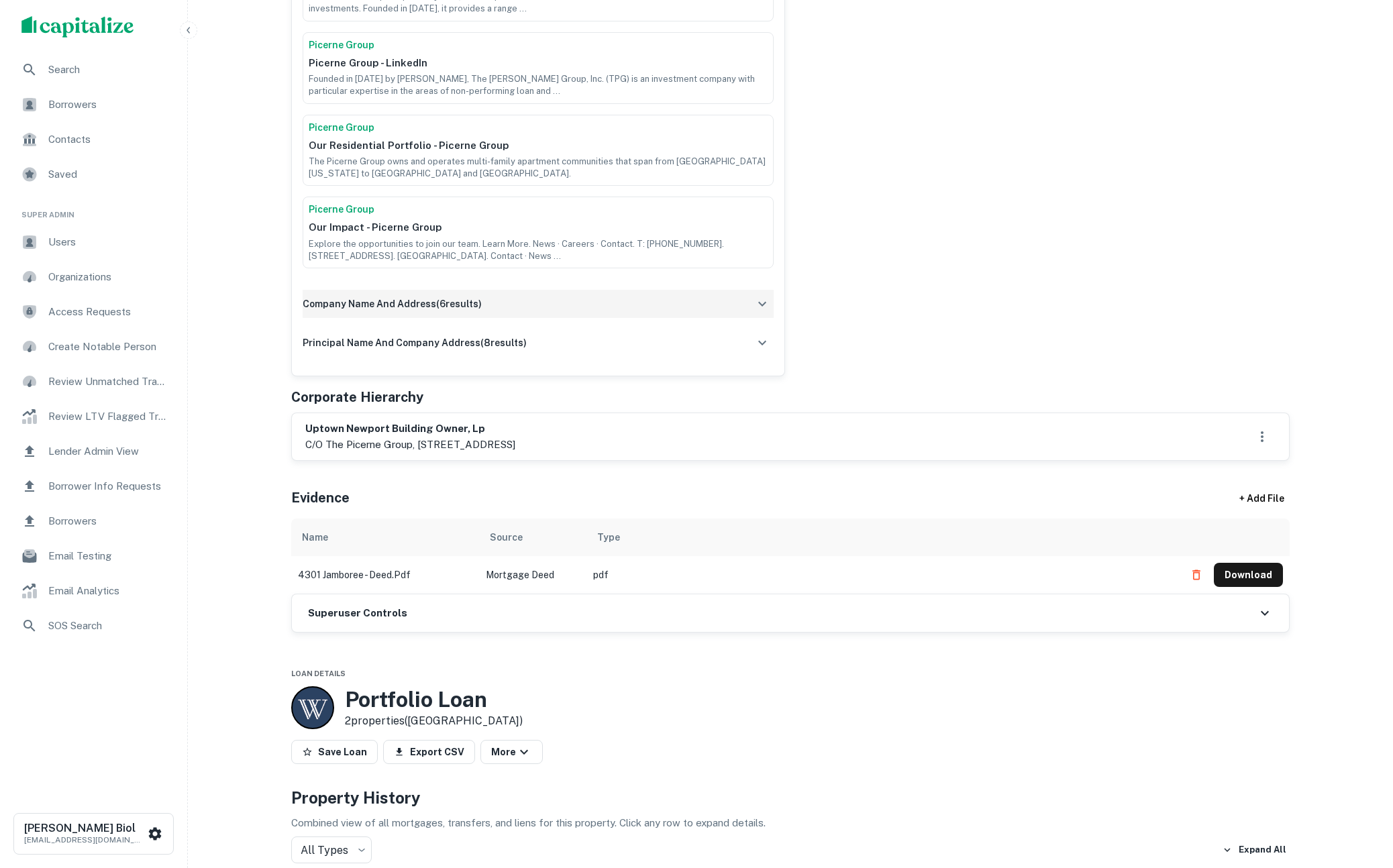
click at [539, 307] on div "company name and address ( 6 results)" at bounding box center [538, 304] width 471 height 28
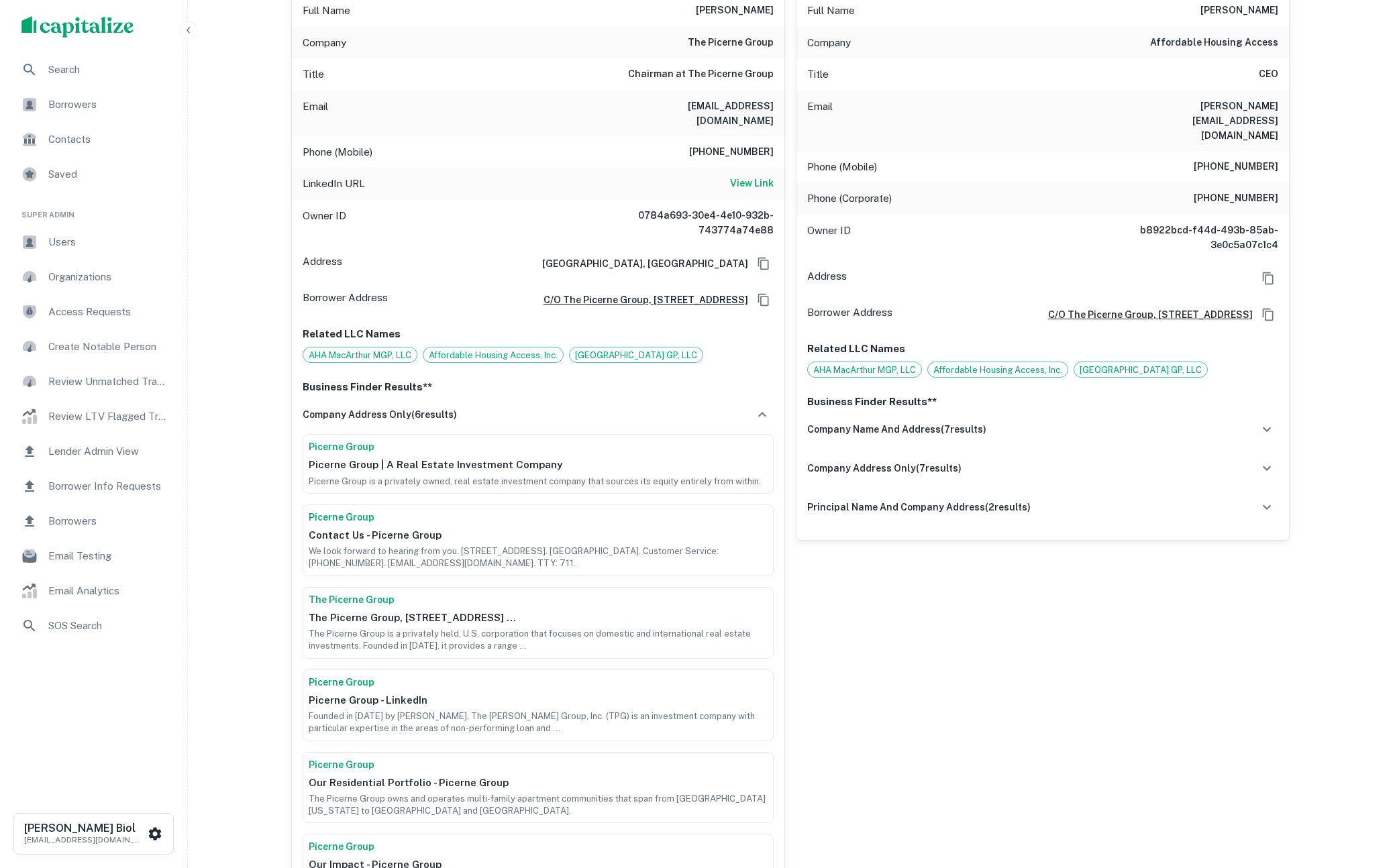
scroll to position [854, 0]
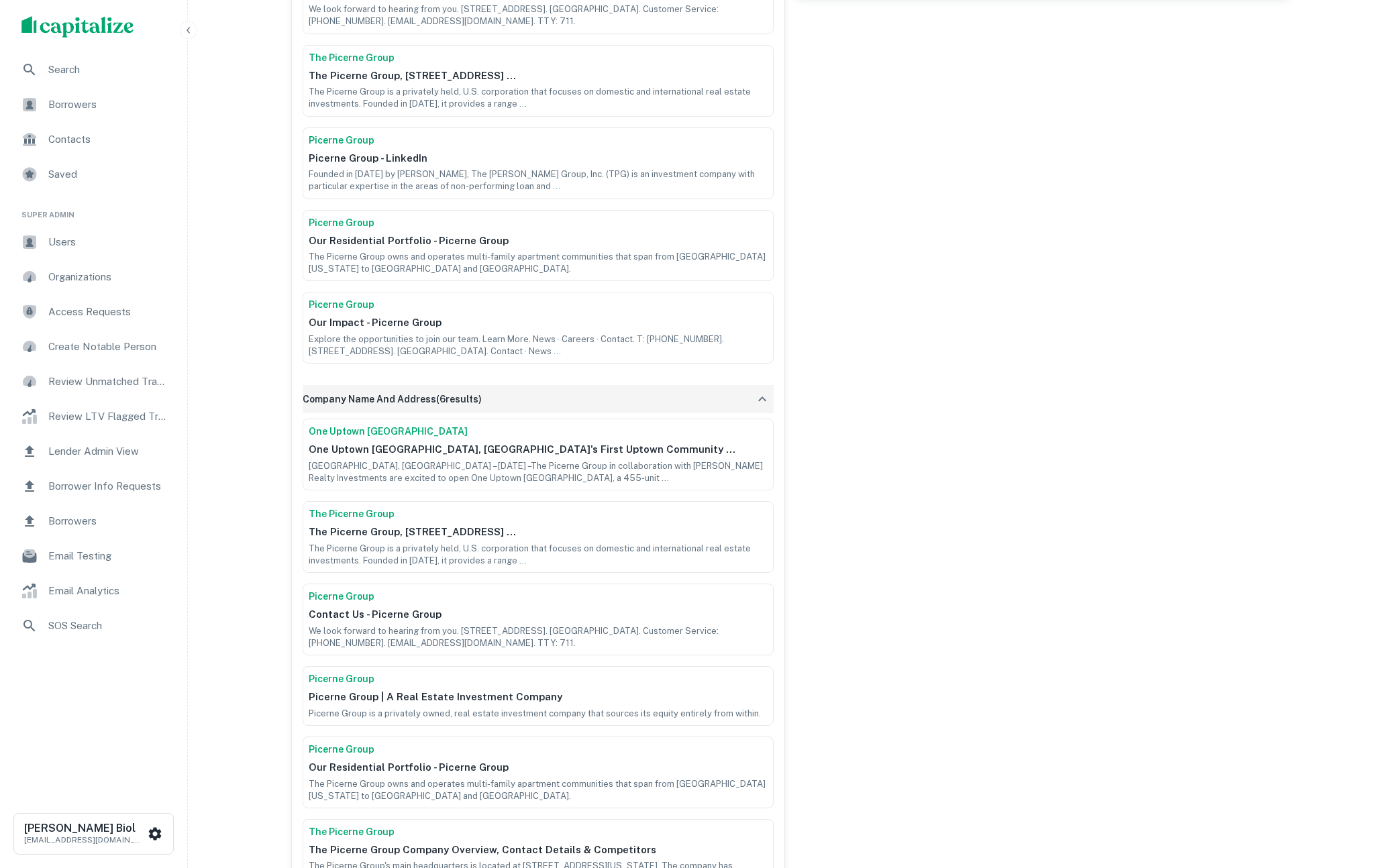
click at [548, 396] on div "company name and address ( 6 results)" at bounding box center [538, 398] width 471 height 28
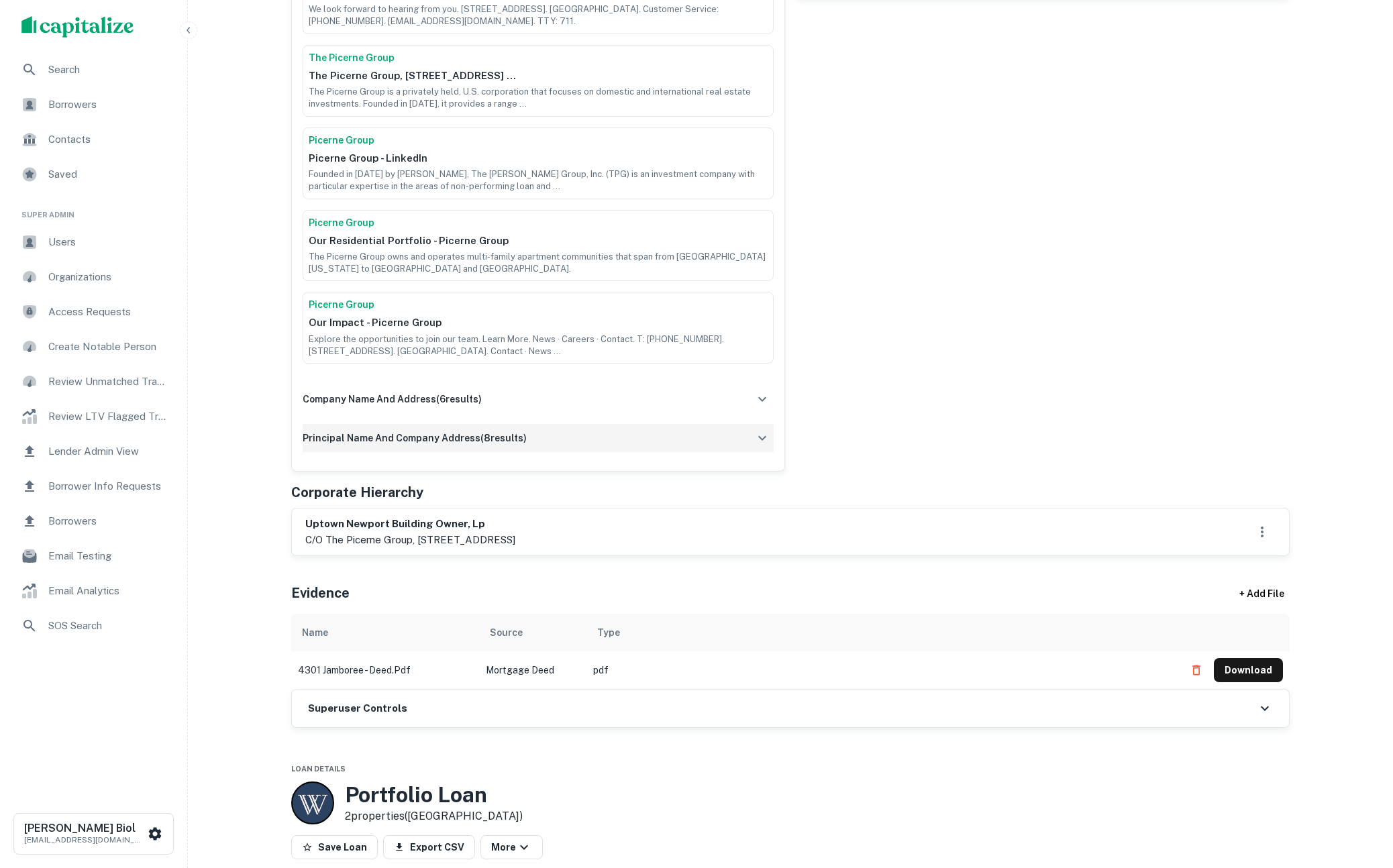
click at [547, 437] on div "principal name and company address ( 8 results)" at bounding box center [538, 438] width 471 height 28
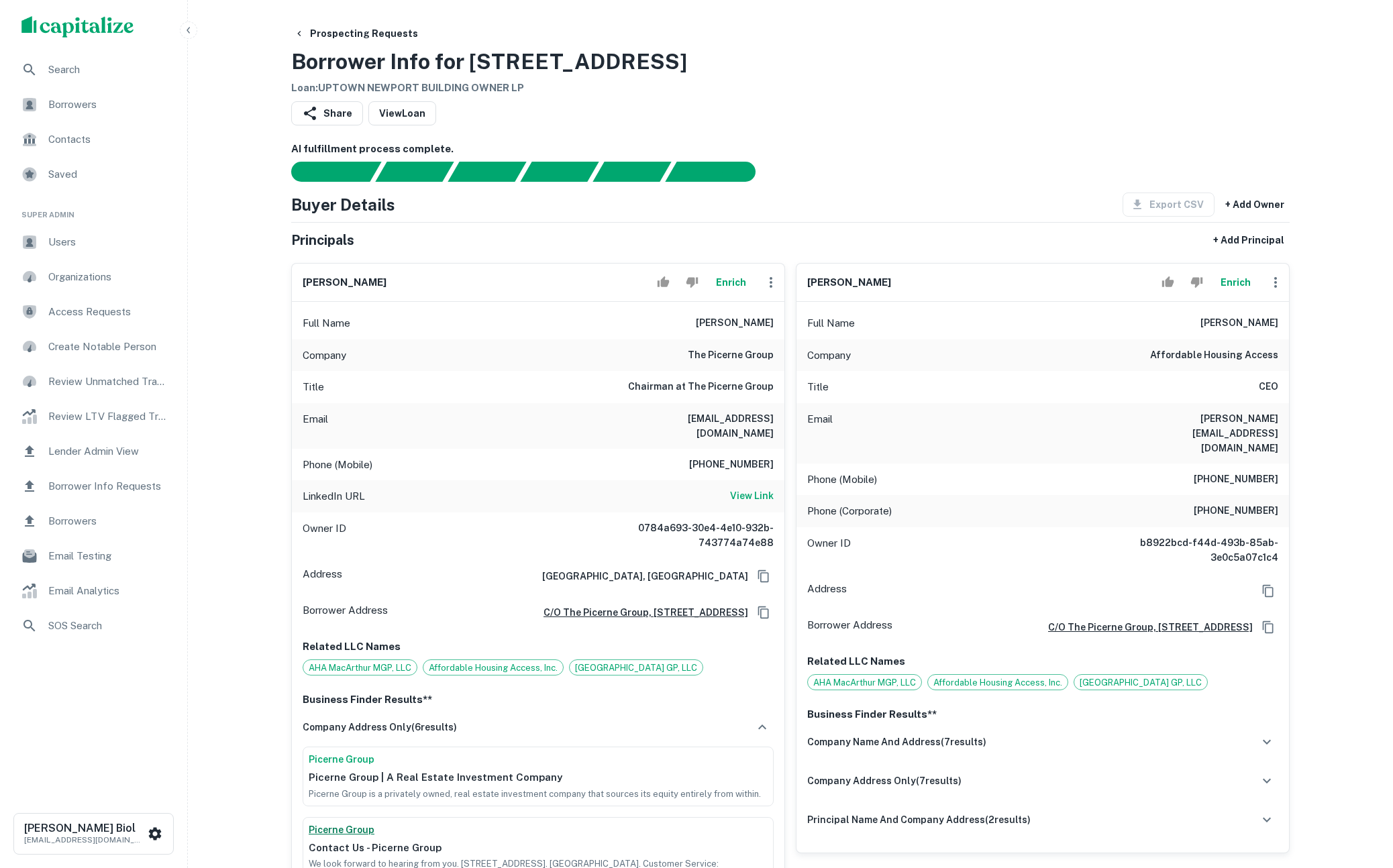
scroll to position [299, 0]
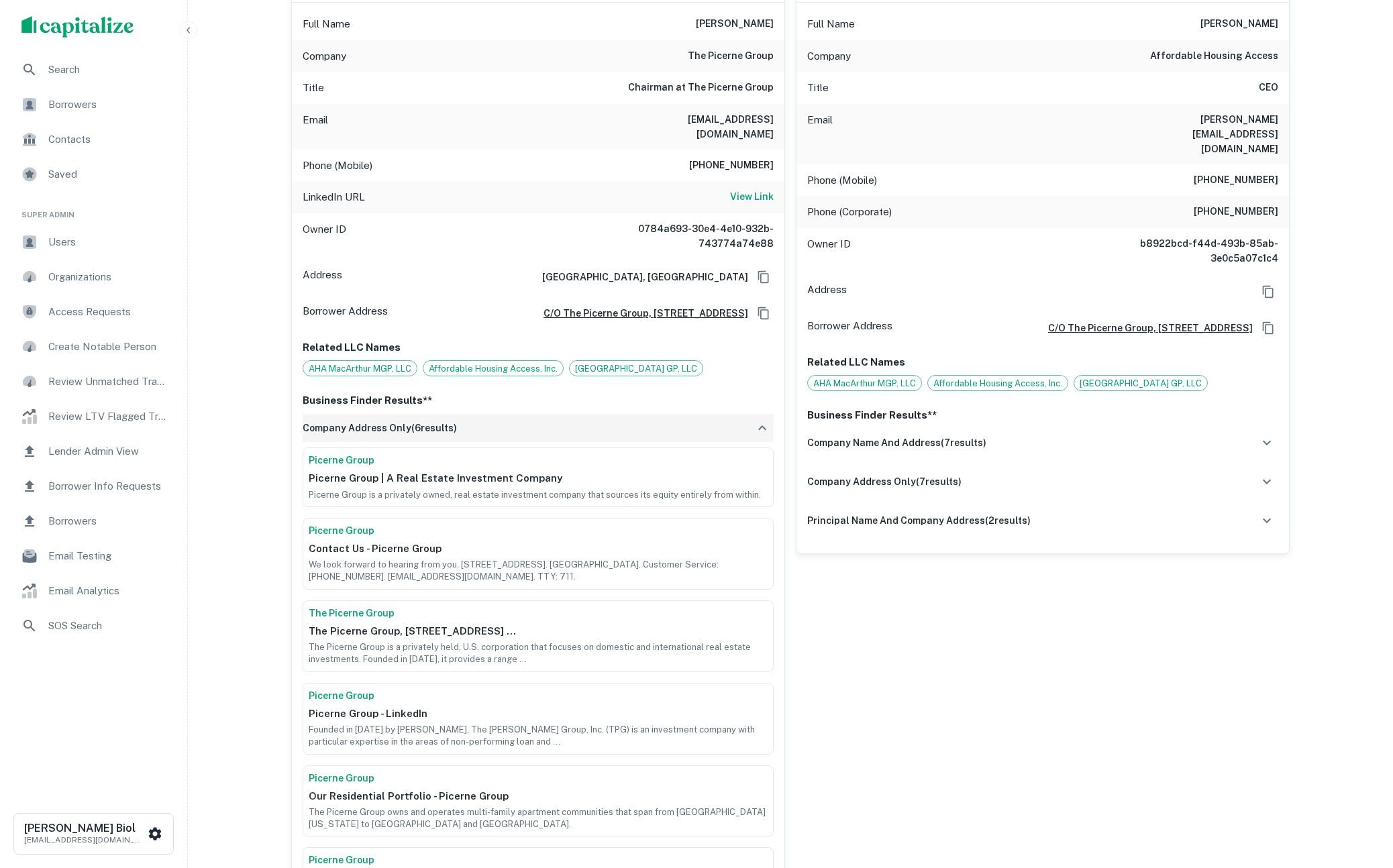
click at [586, 429] on div "company address only ( 6 results)" at bounding box center [538, 427] width 471 height 28
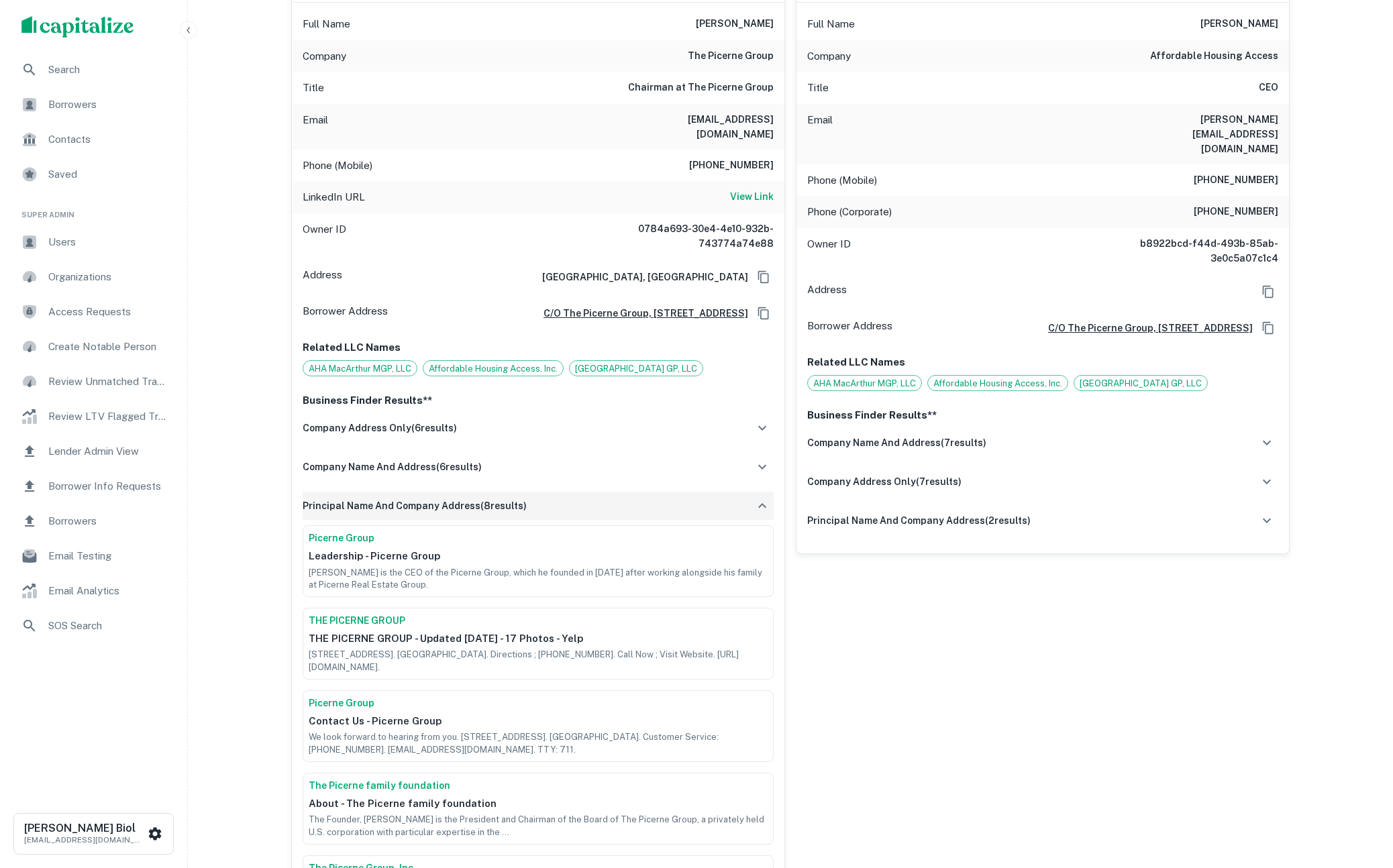
click at [598, 504] on div "principal name and company address ( 8 results)" at bounding box center [538, 505] width 471 height 28
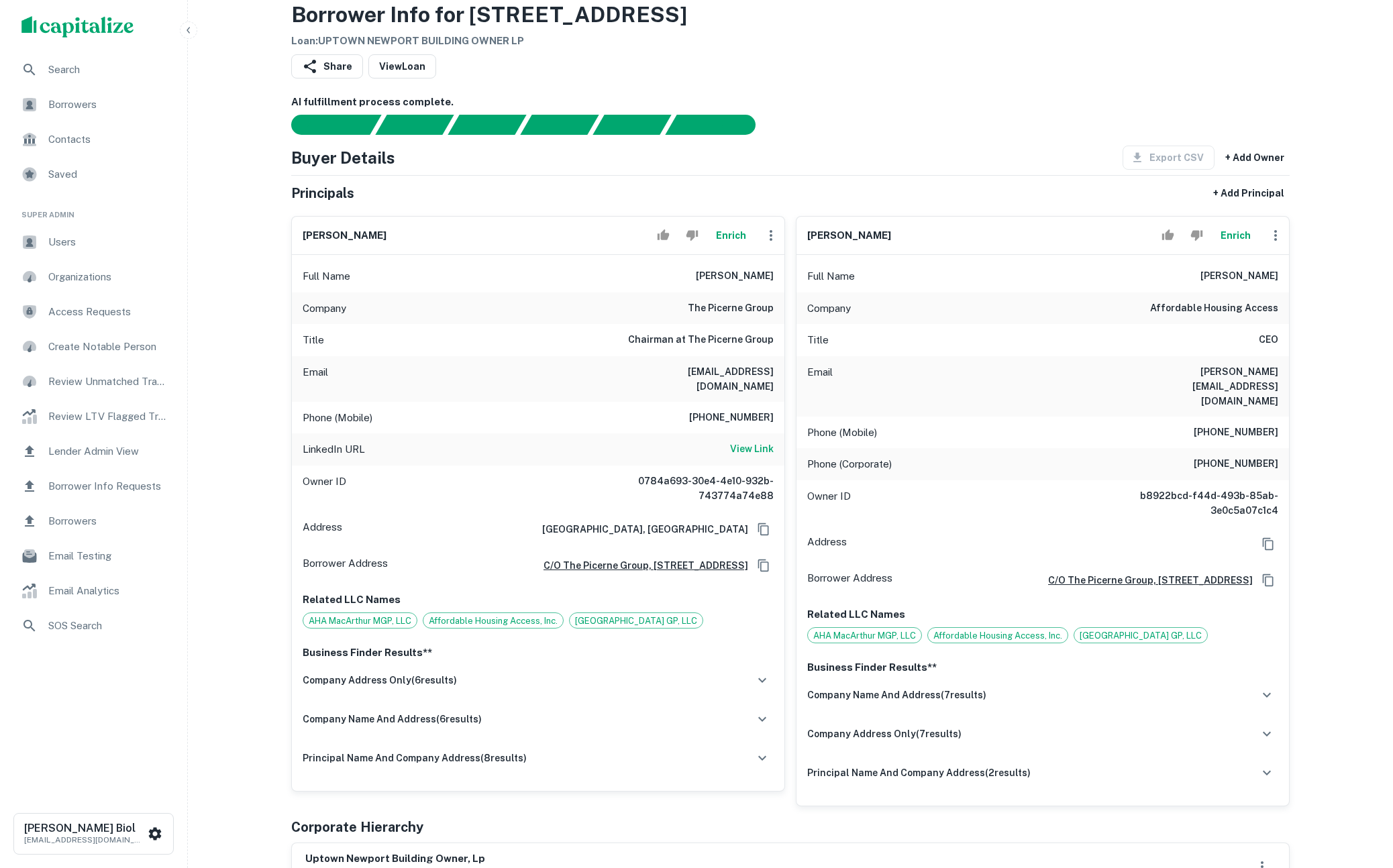
scroll to position [183, 0]
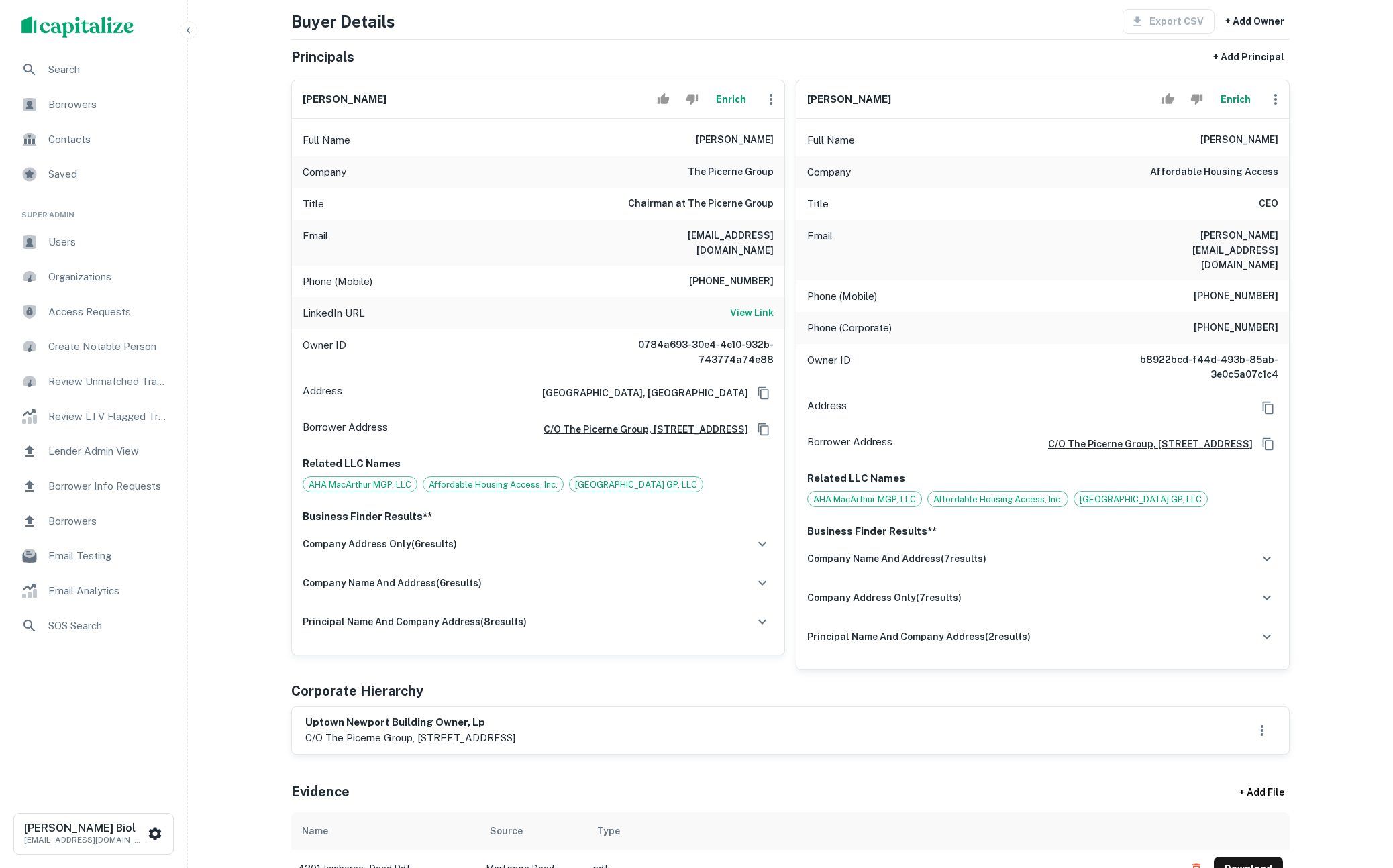
drag, startPoint x: 337, startPoint y: 724, endPoint x: 578, endPoint y: 725, distance: 241.0
click at [515, 730] on p "c/o the picerne group, 5000 birch, east tower - sixth floor, newport beach, ca,…" at bounding box center [410, 738] width 210 height 16
drag, startPoint x: 561, startPoint y: 726, endPoint x: 324, endPoint y: 722, distance: 237.0
click at [324, 730] on p "c/o the picerne group, 5000 birch, east tower - sixth floor, newport beach, ca,…" at bounding box center [410, 738] width 210 height 16
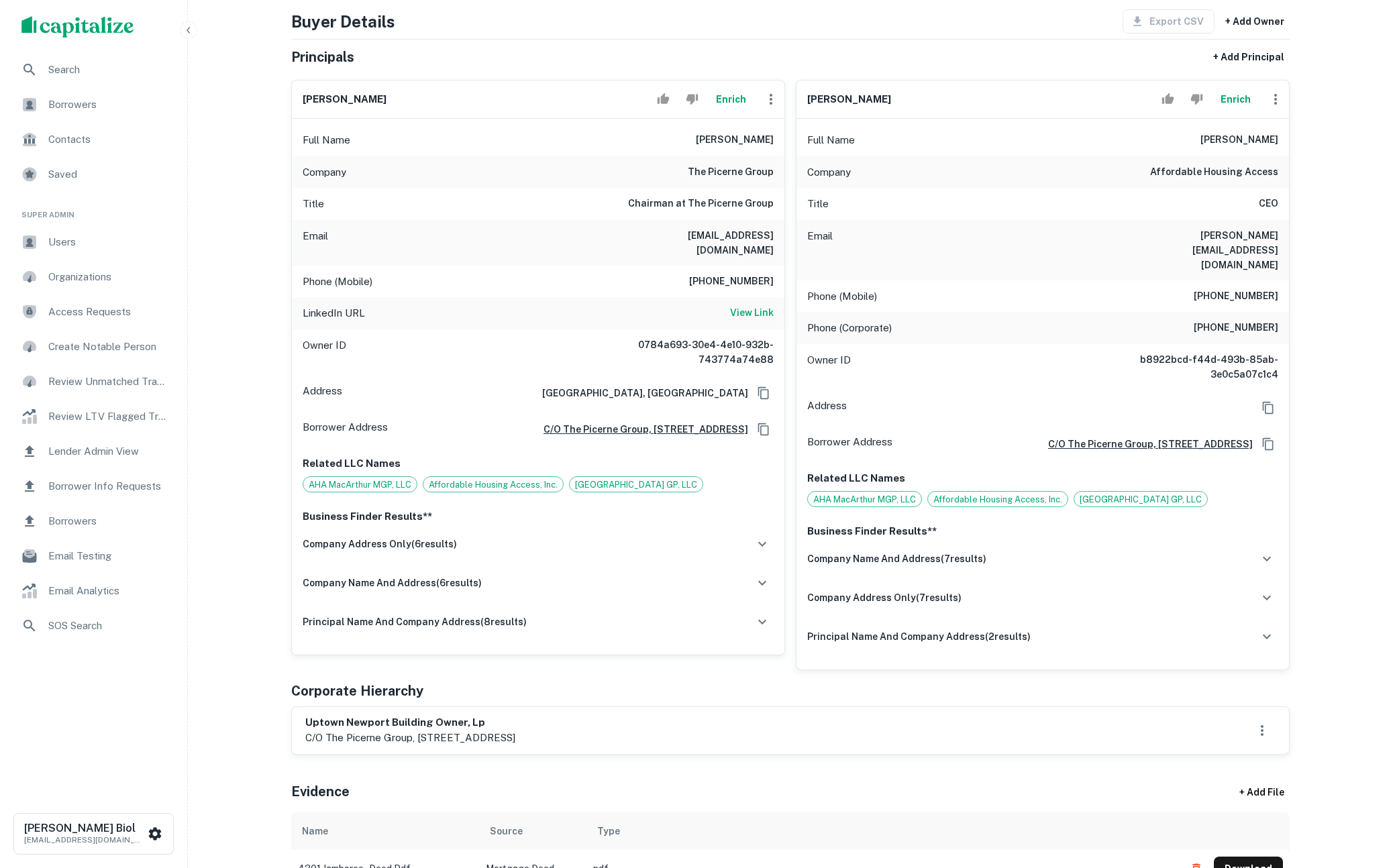
click at [324, 730] on p "c/o the picerne group, 5000 birch, east tower - sixth floor, newport beach, ca,…" at bounding box center [410, 738] width 210 height 16
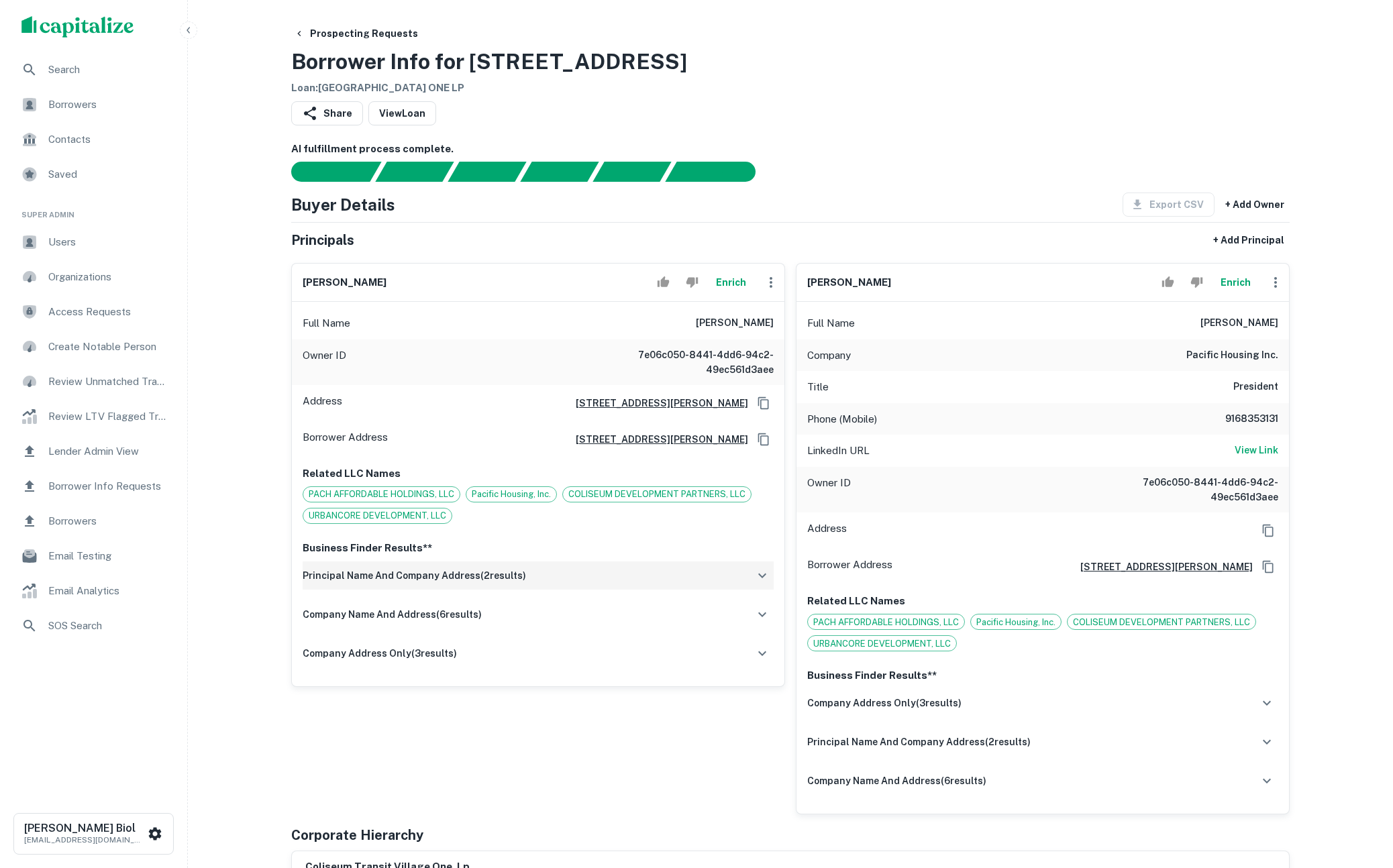
click at [607, 574] on div "principal name and company address ( 2 results)" at bounding box center [538, 575] width 471 height 28
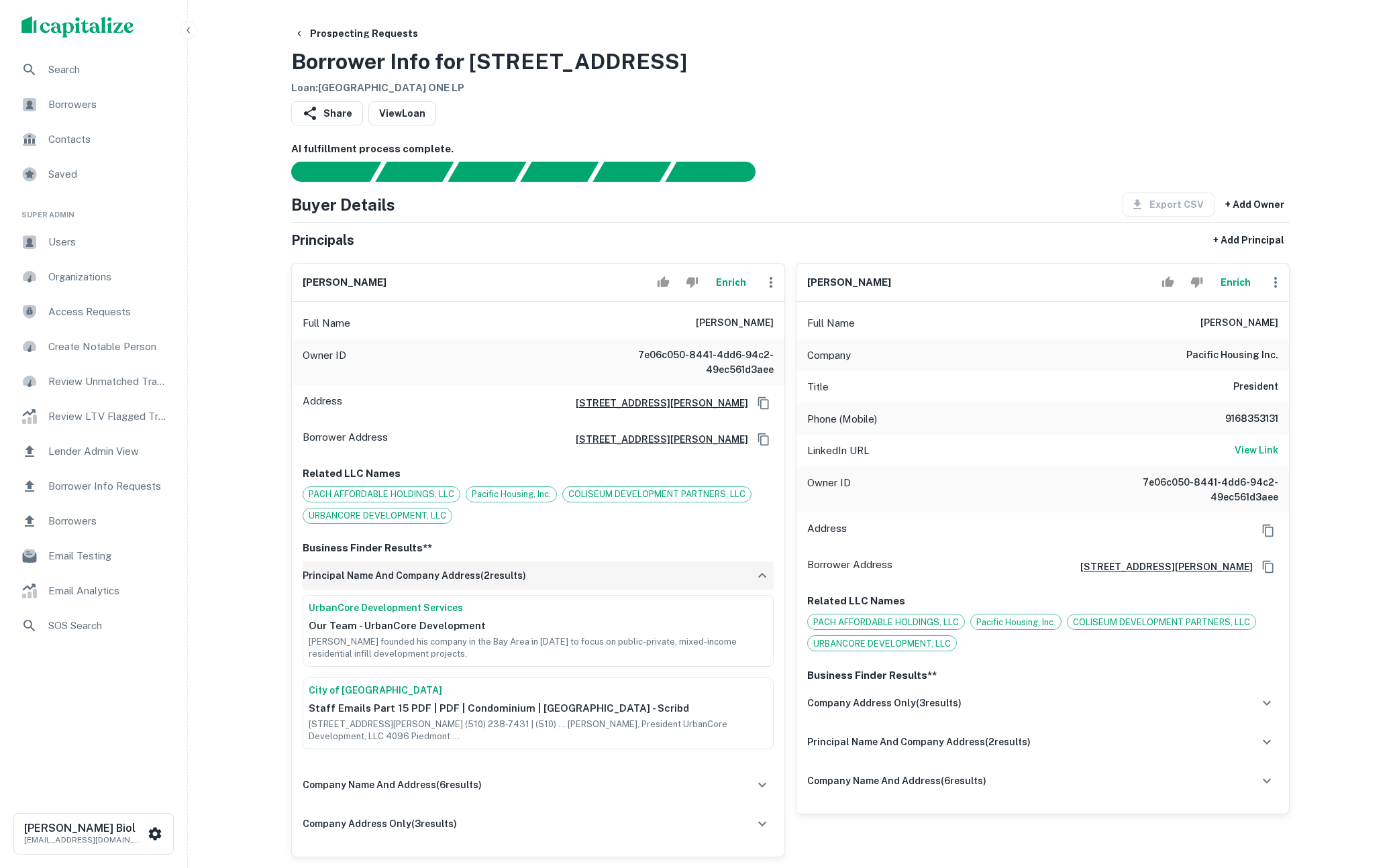
click at [607, 574] on div "principal name and company address ( 2 results)" at bounding box center [538, 575] width 471 height 28
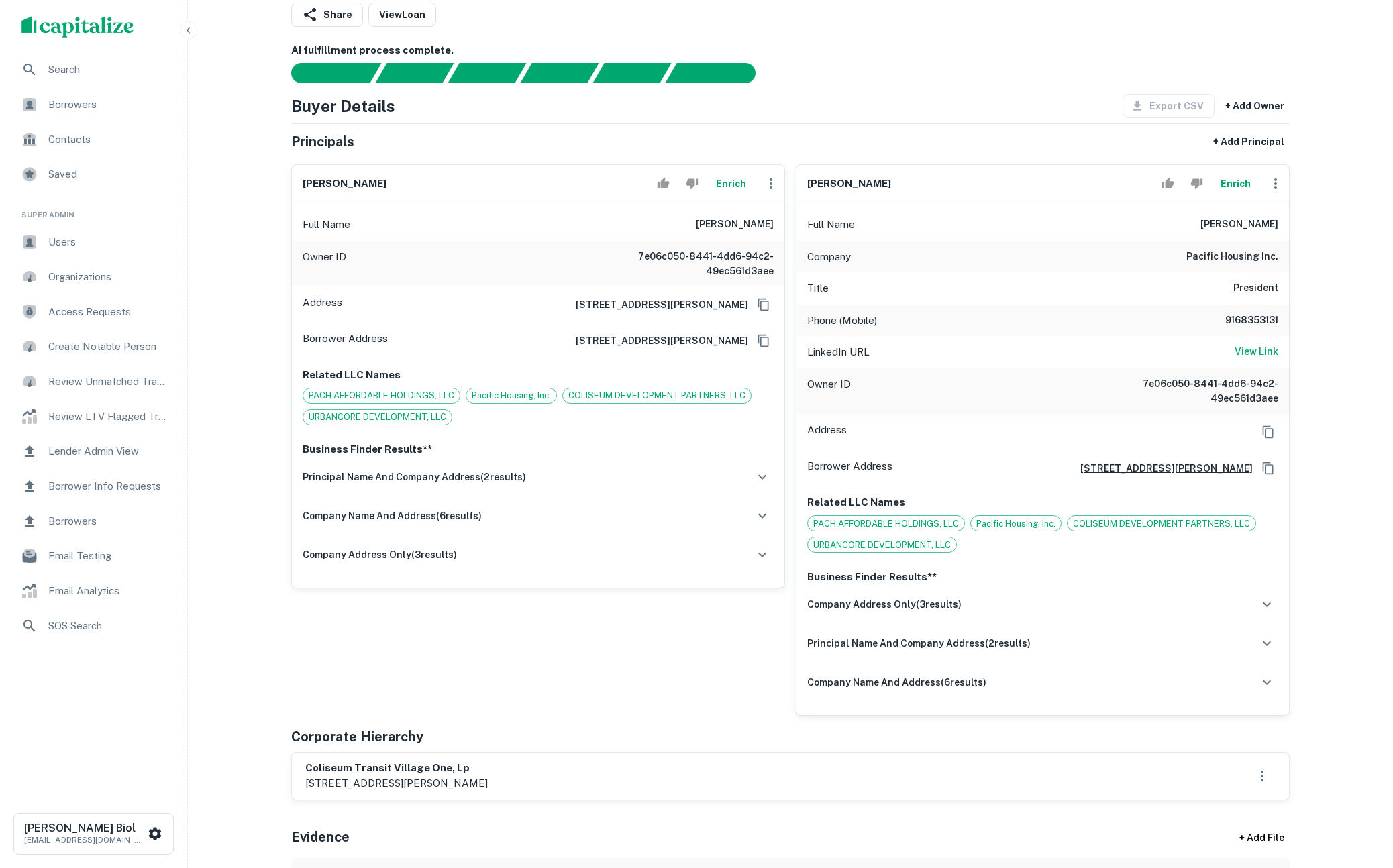
scroll to position [168, 0]
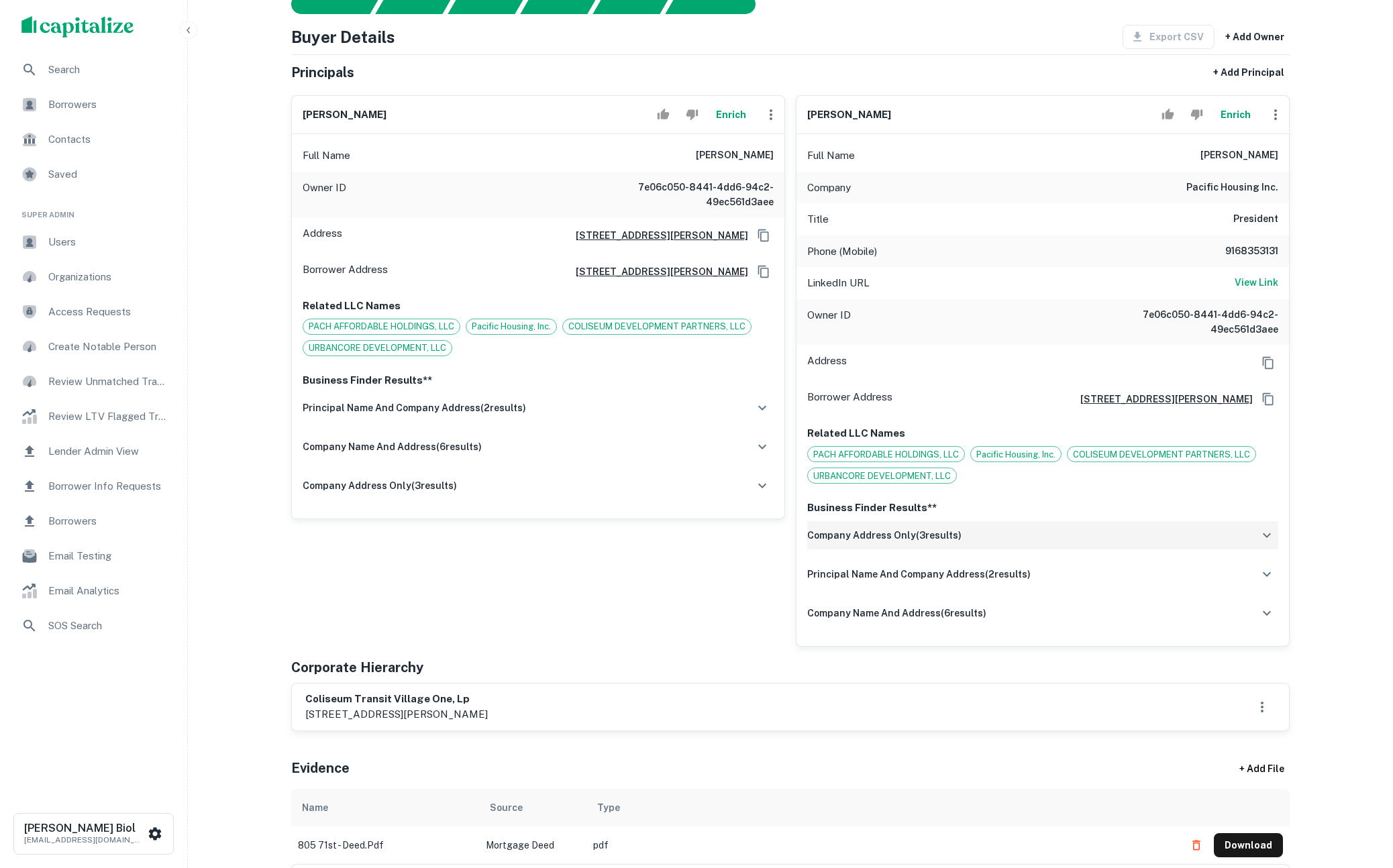
click at [1040, 539] on div "company address only ( 3 results)" at bounding box center [1043, 535] width 471 height 28
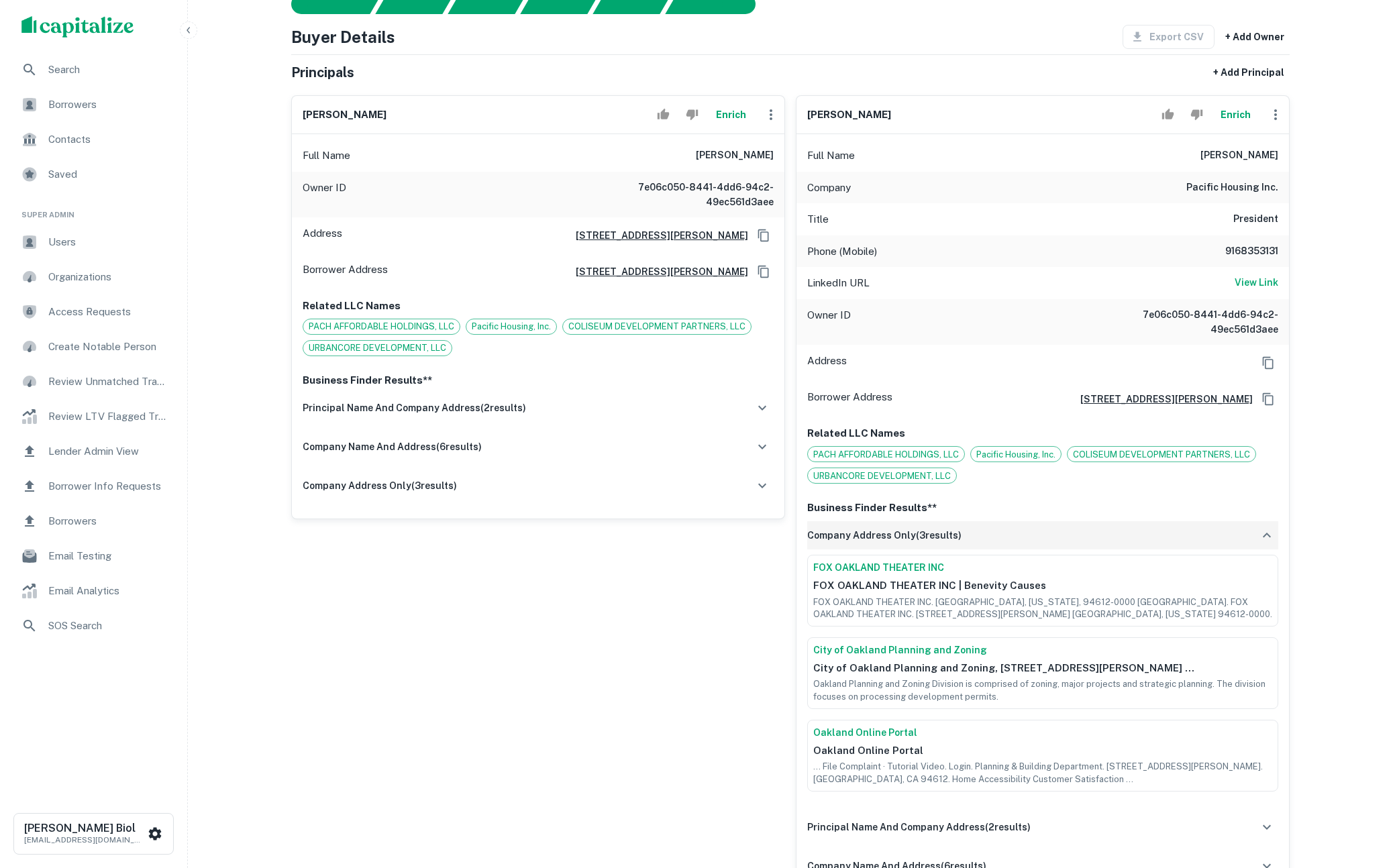
click at [1040, 539] on div "company address only ( 3 results)" at bounding box center [1043, 535] width 471 height 28
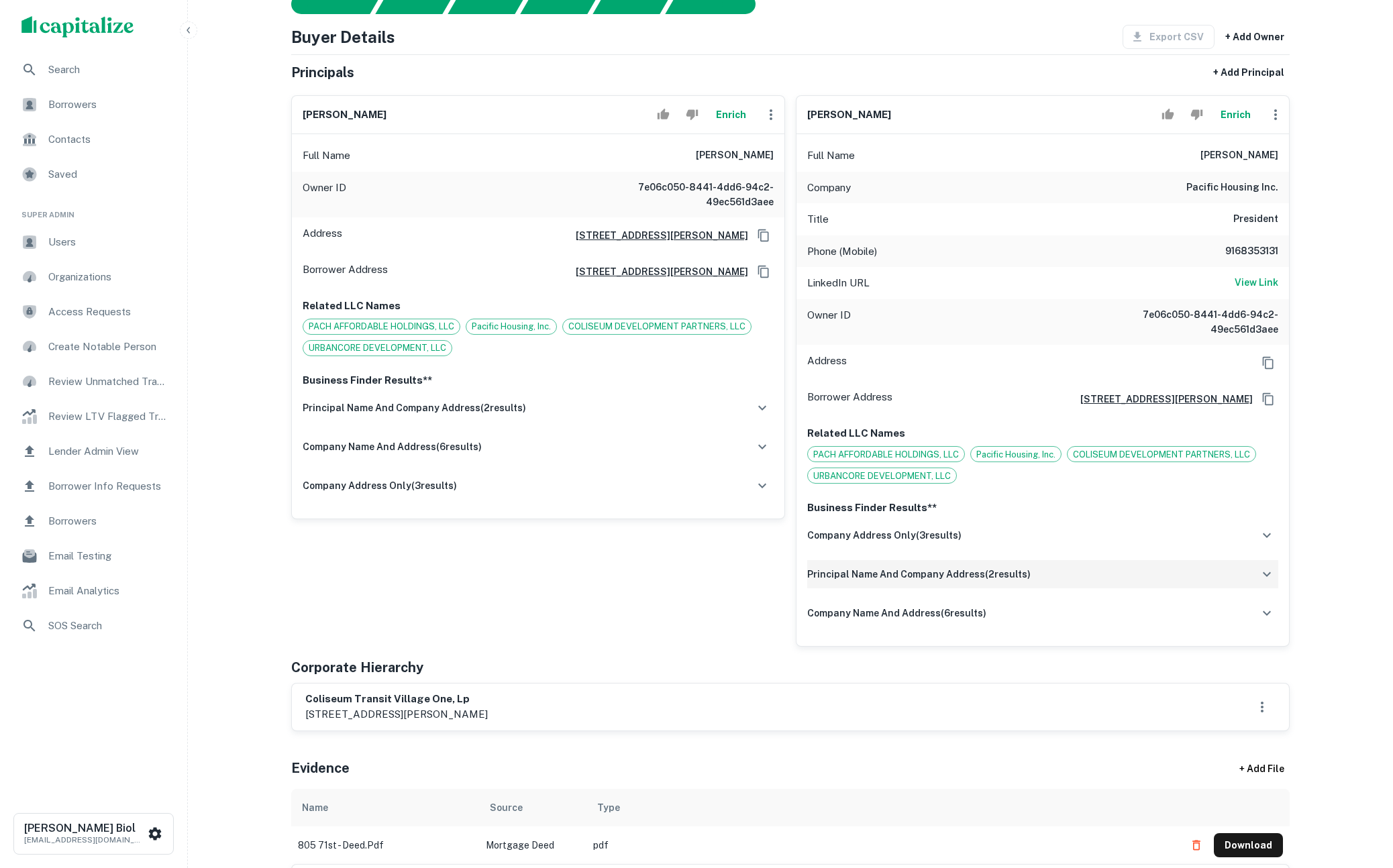
click at [1092, 573] on div "principal name and company address ( 2 results)" at bounding box center [1043, 574] width 471 height 28
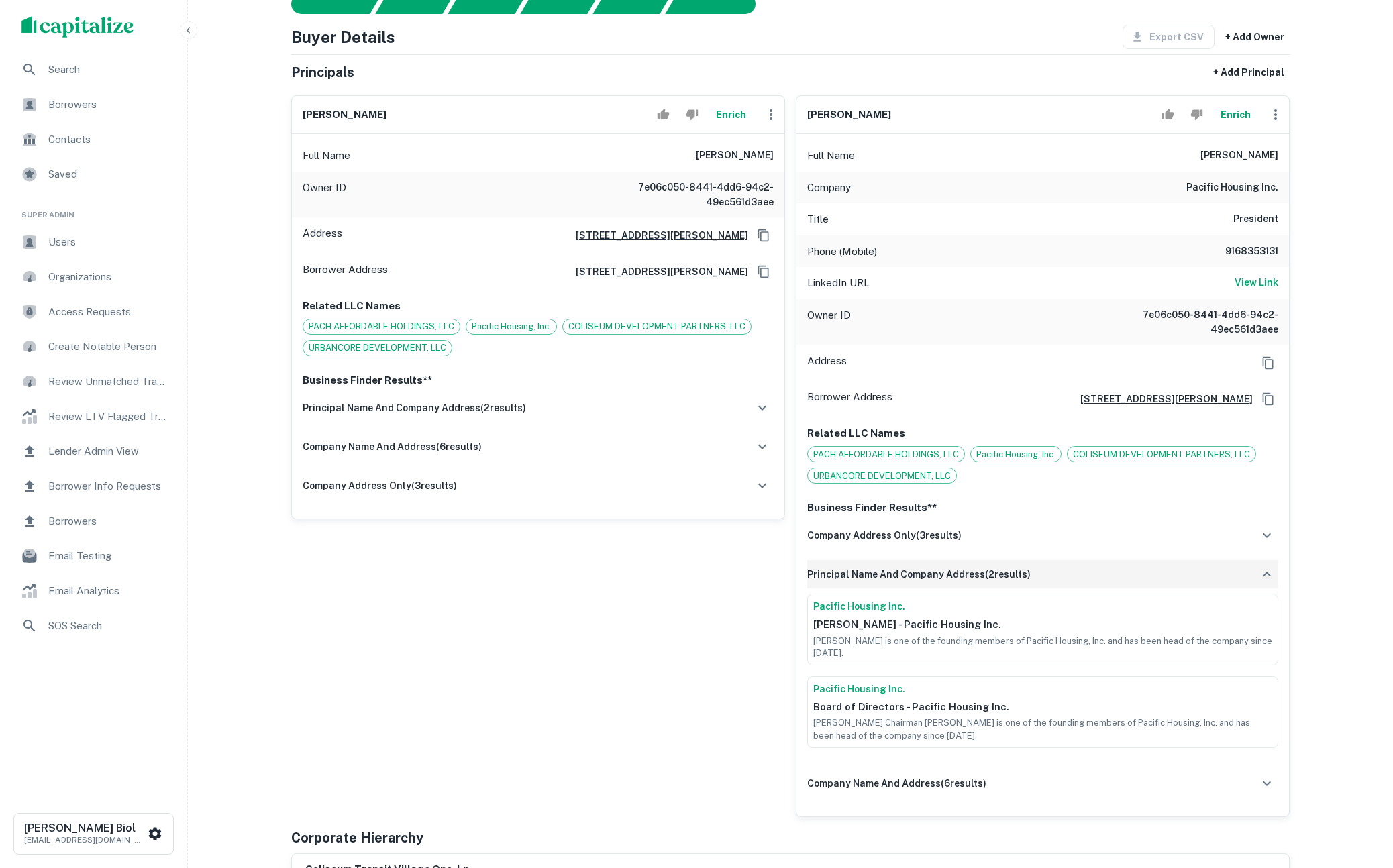
click at [1092, 573] on div "principal name and company address ( 2 results)" at bounding box center [1043, 574] width 471 height 28
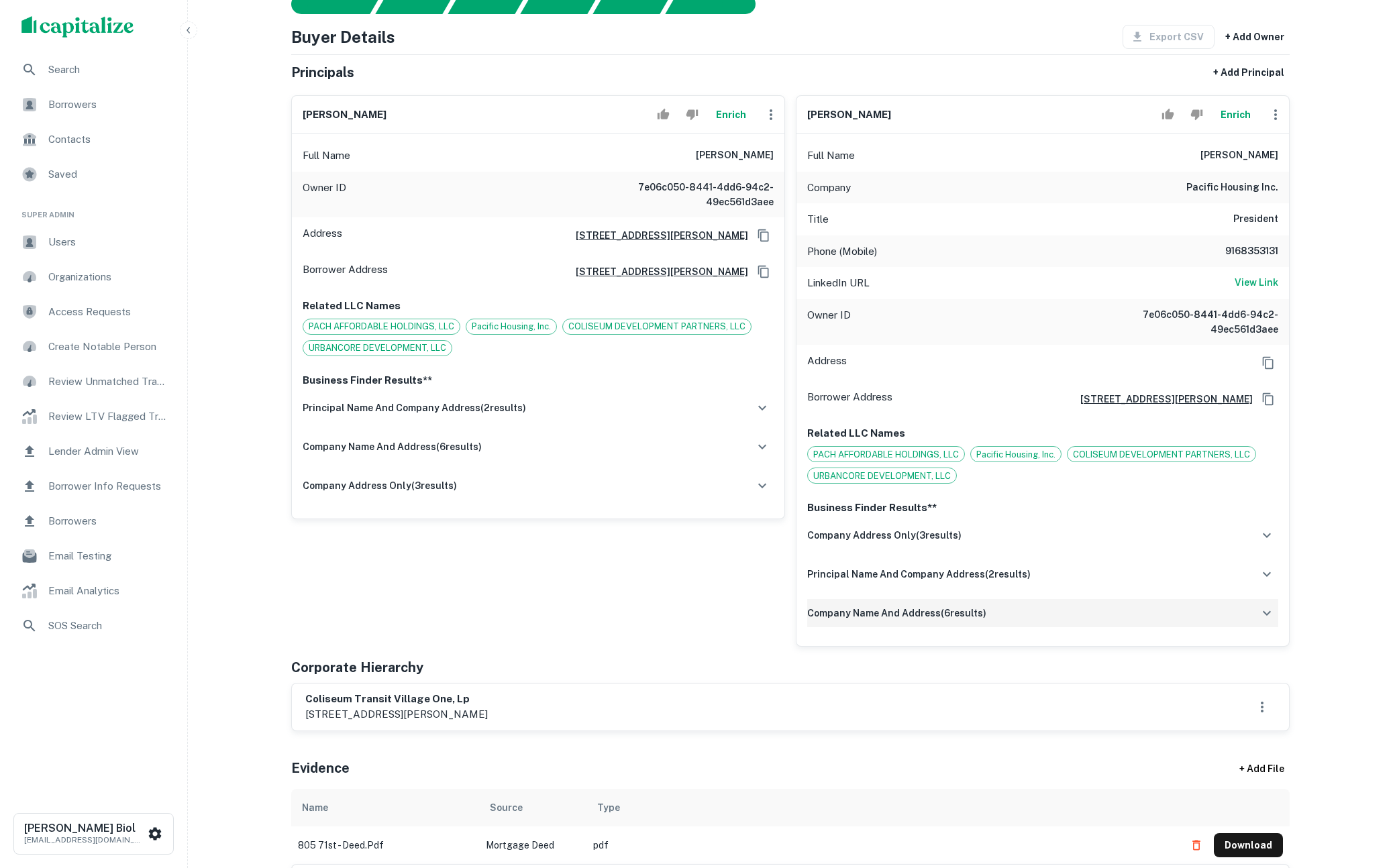
click at [1051, 612] on div "company name and address ( 6 results)" at bounding box center [1043, 612] width 471 height 28
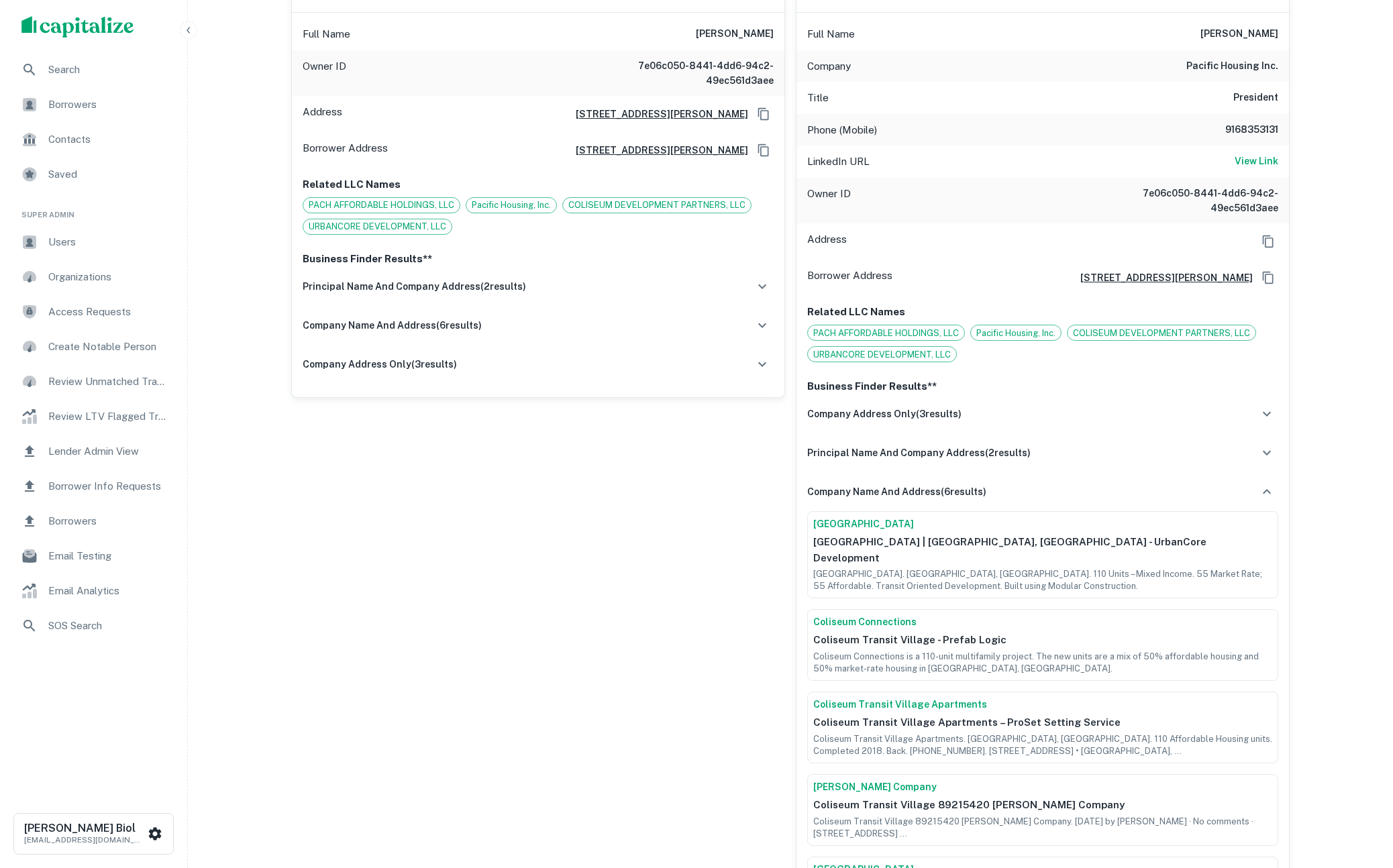
scroll to position [0, 0]
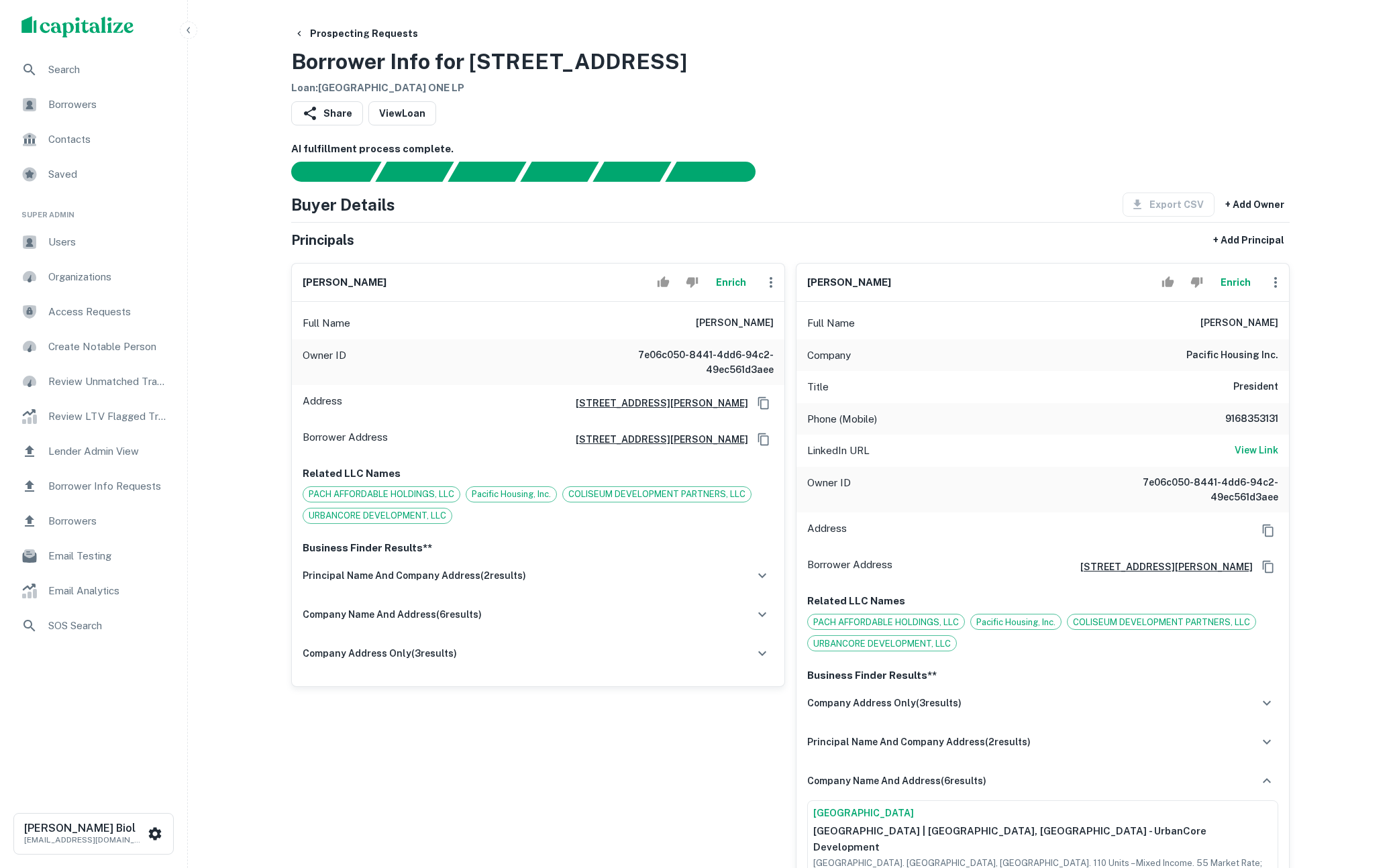
click at [1233, 286] on button "Enrich" at bounding box center [1235, 282] width 43 height 26
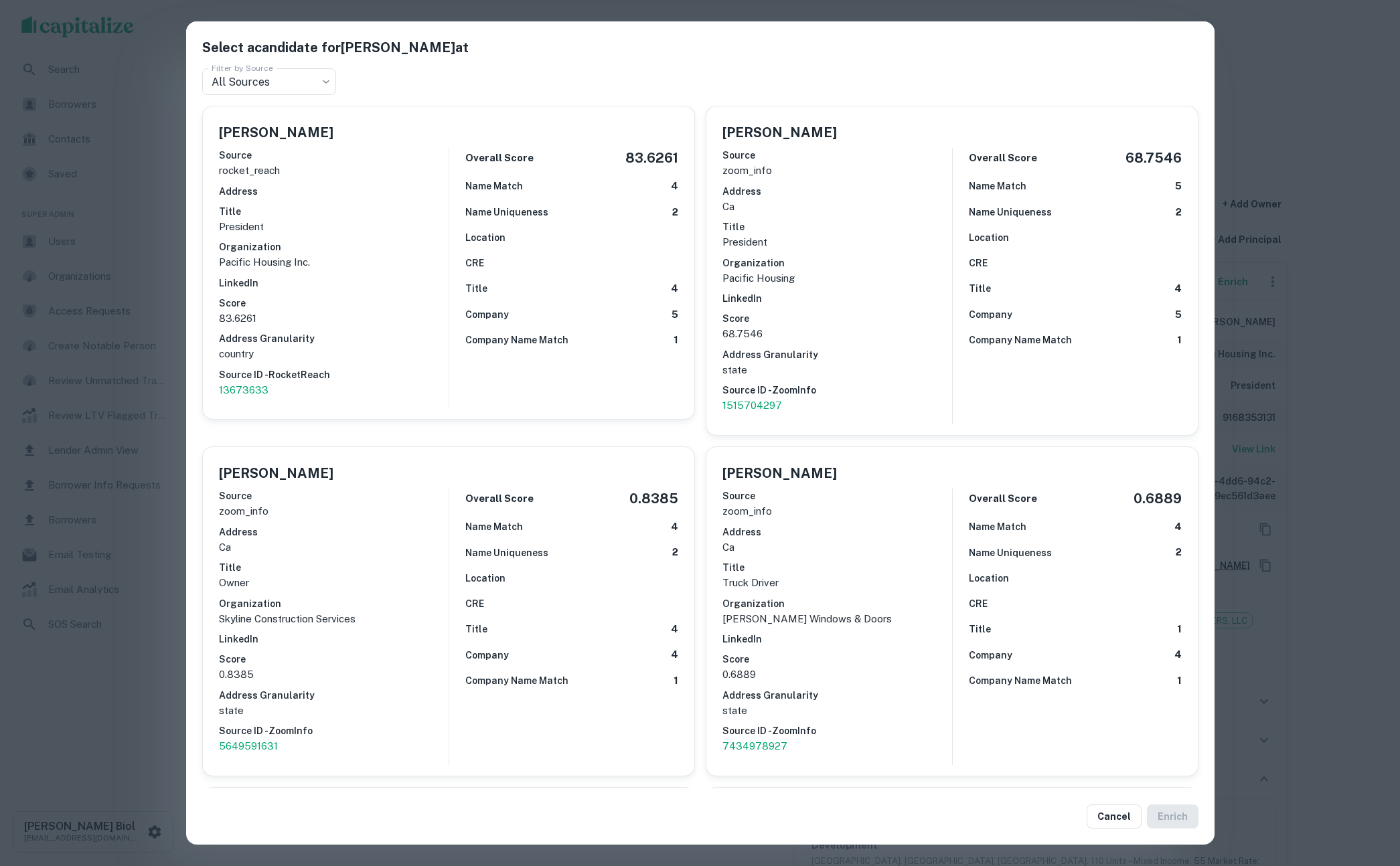
click at [104, 754] on div "Select a candidate for Mark Wiese at Filter by Source All Sources *** Filter by…" at bounding box center [700, 433] width 1400 height 866
